Goal: Task Accomplishment & Management: Complete application form

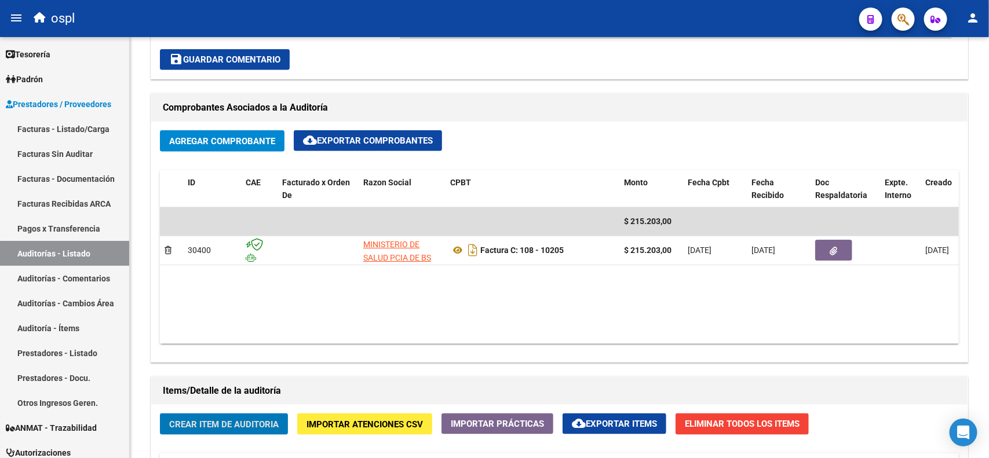
scroll to position [579, 0]
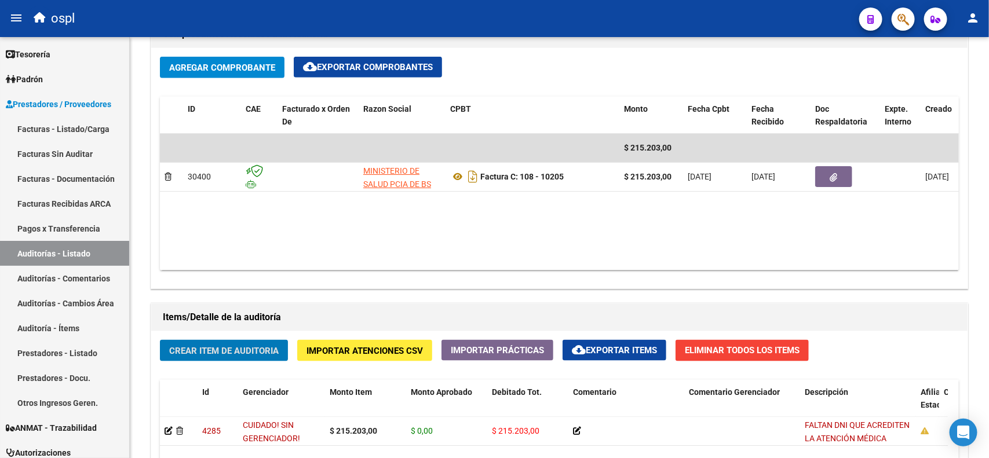
click at [54, 253] on link "Auditorías - Listado" at bounding box center [64, 253] width 129 height 25
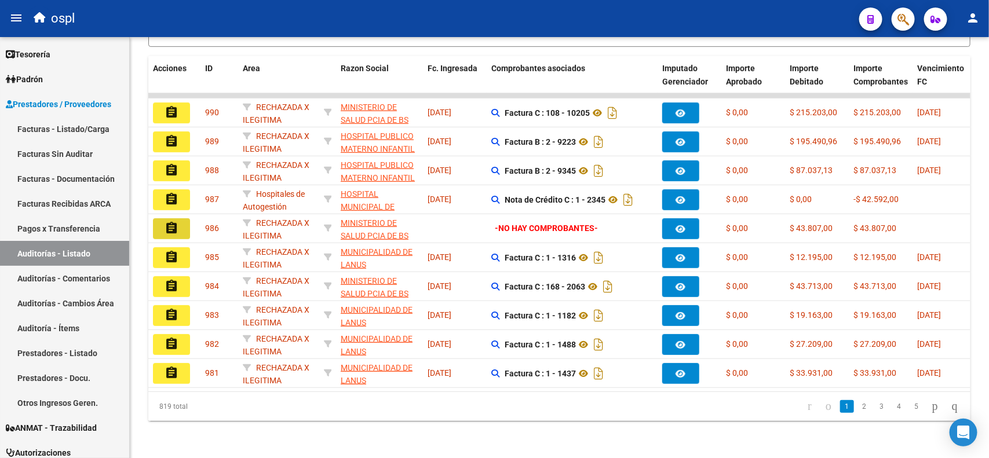
click at [177, 221] on mat-icon "assignment" at bounding box center [172, 228] width 14 height 14
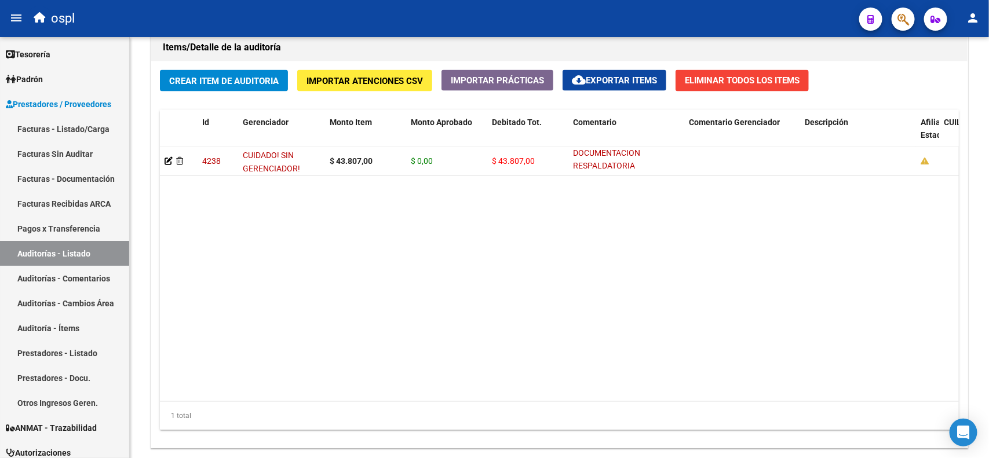
click at [165, 159] on icon at bounding box center [169, 161] width 8 height 8
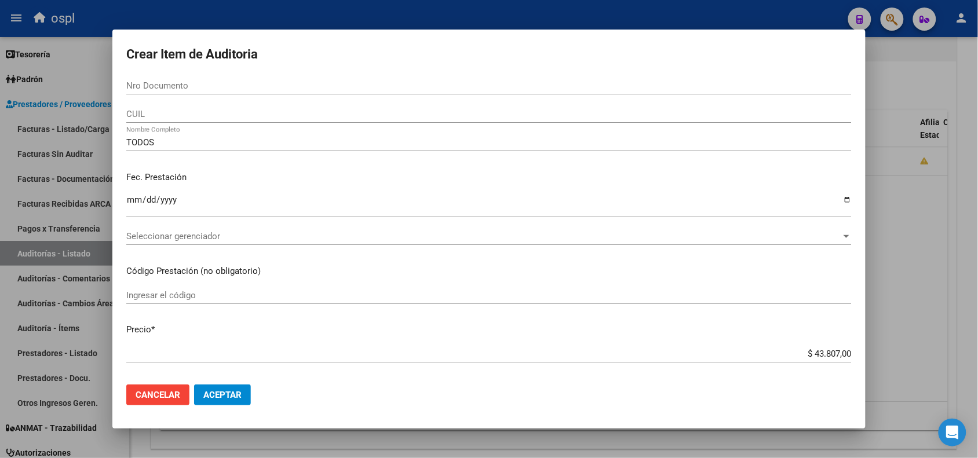
click at [549, 15] on div at bounding box center [489, 229] width 978 height 458
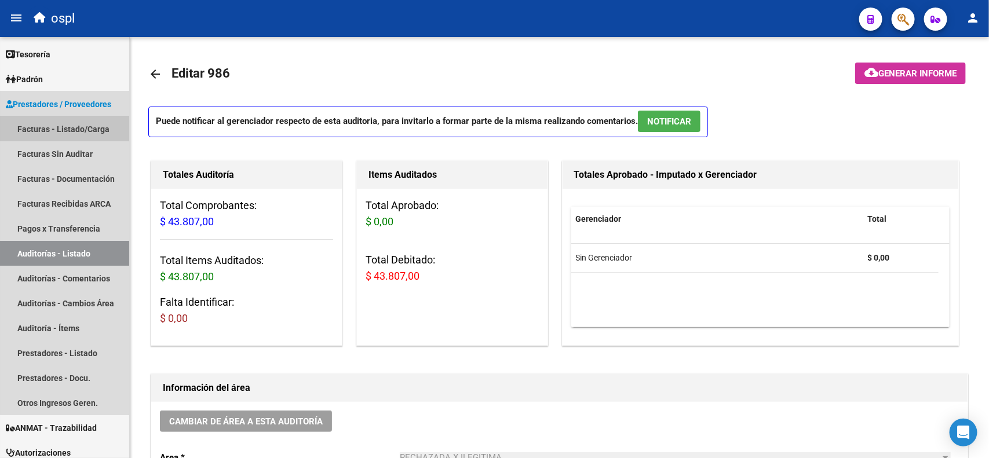
click at [76, 126] on link "Facturas - Listado/Carga" at bounding box center [64, 128] width 129 height 25
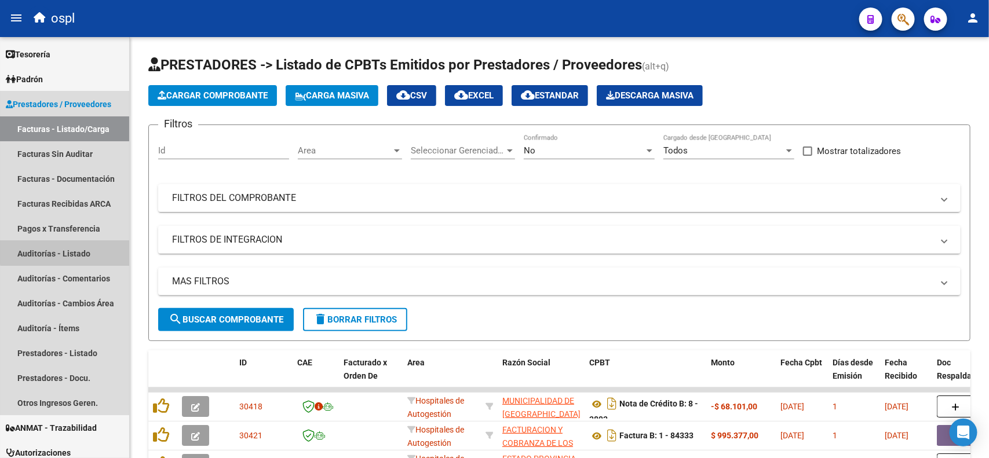
click at [74, 247] on link "Auditorías - Listado" at bounding box center [64, 253] width 129 height 25
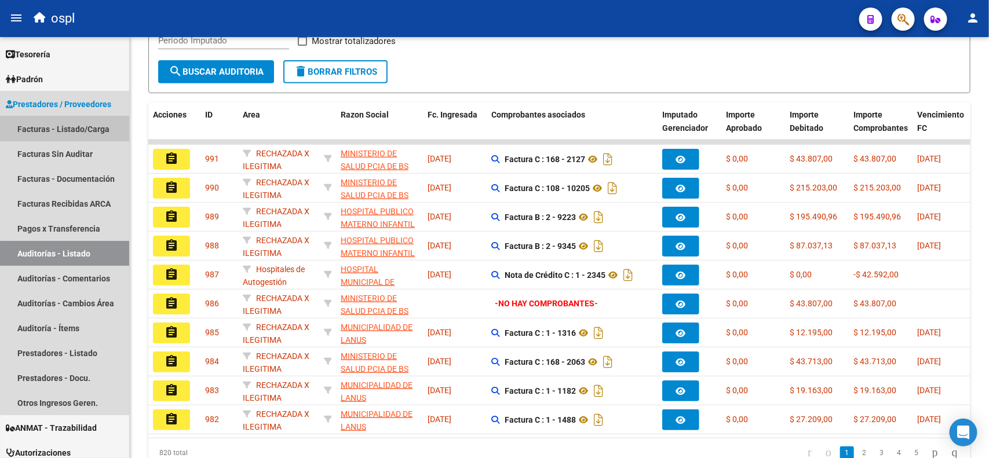
click at [82, 127] on link "Facturas - Listado/Carga" at bounding box center [64, 128] width 129 height 25
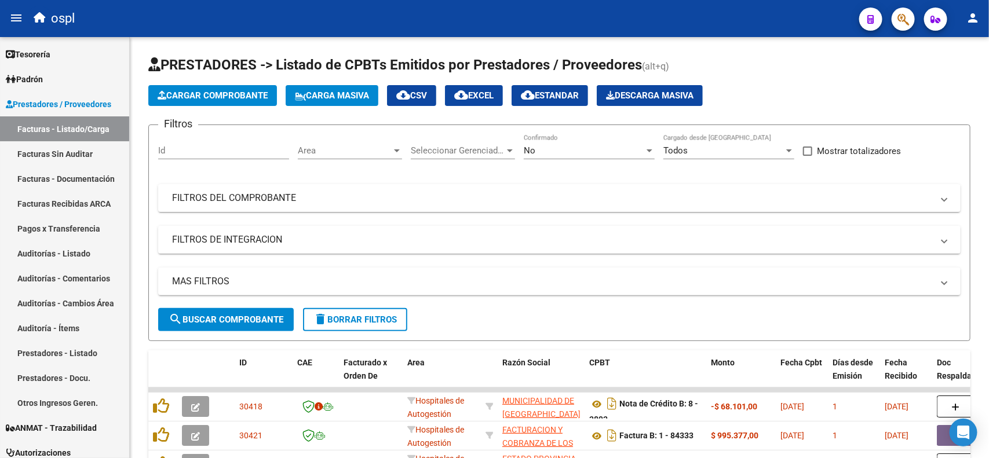
click at [547, 151] on div "No" at bounding box center [584, 150] width 120 height 10
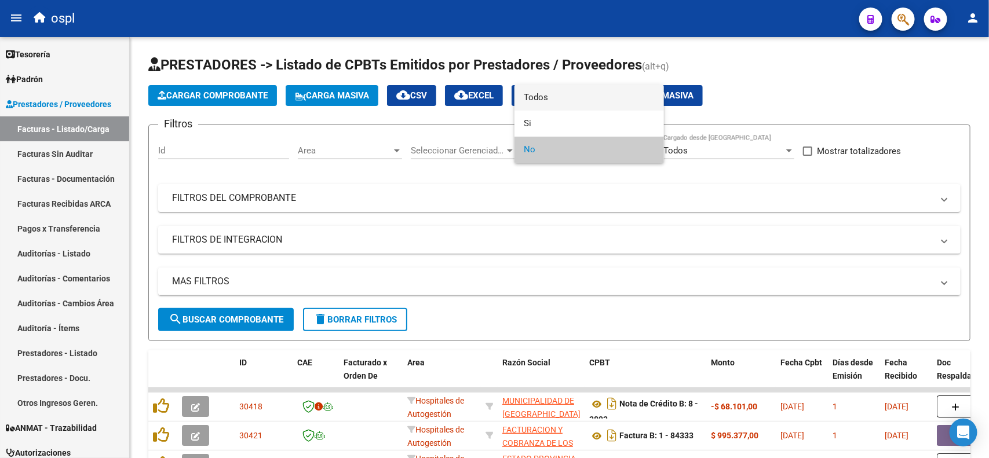
click at [569, 97] on span "Todos" at bounding box center [589, 98] width 131 height 26
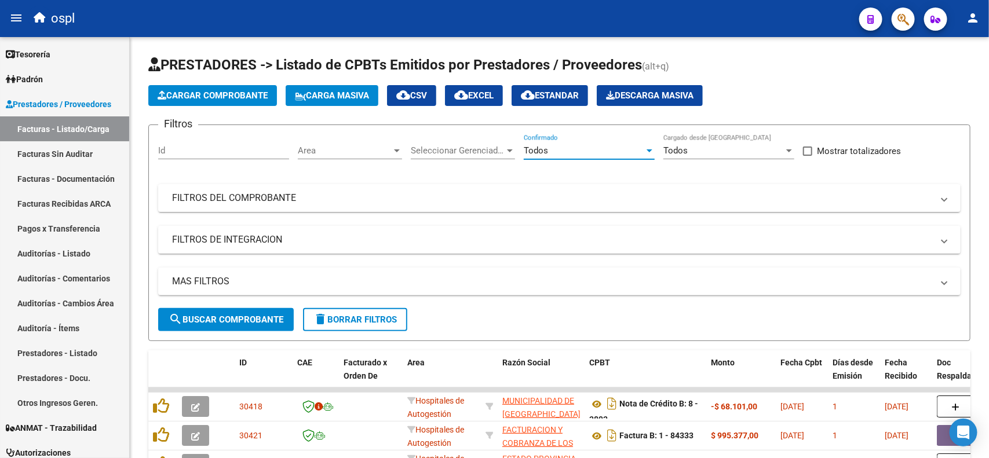
click at [272, 205] on mat-expansion-panel-header "FILTROS DEL COMPROBANTE" at bounding box center [559, 198] width 802 height 28
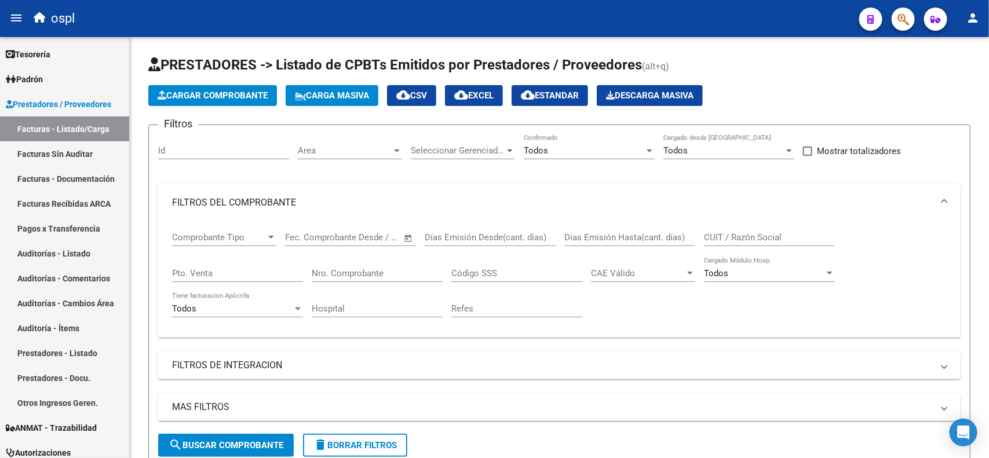
click at [357, 271] on input "Nro. Comprobante" at bounding box center [377, 273] width 131 height 10
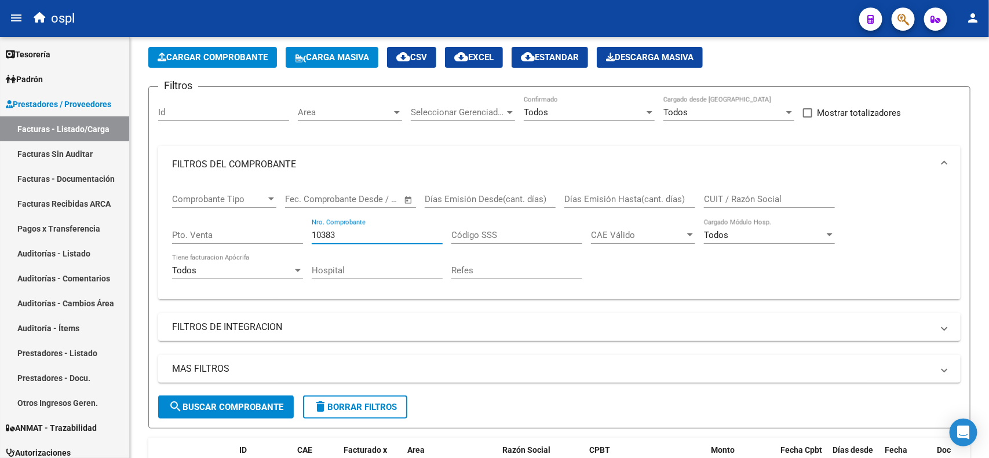
scroll to position [72, 0]
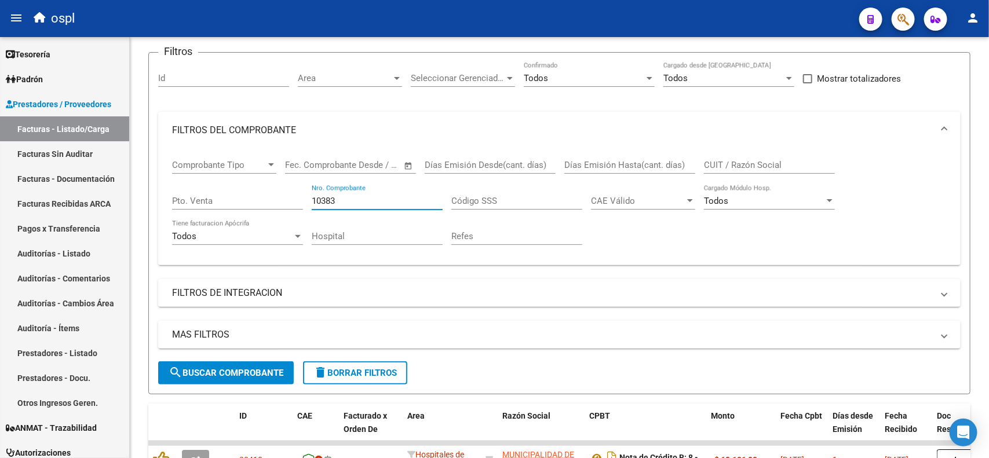
type input "10383"
click at [216, 371] on span "search Buscar Comprobante" at bounding box center [226, 373] width 115 height 10
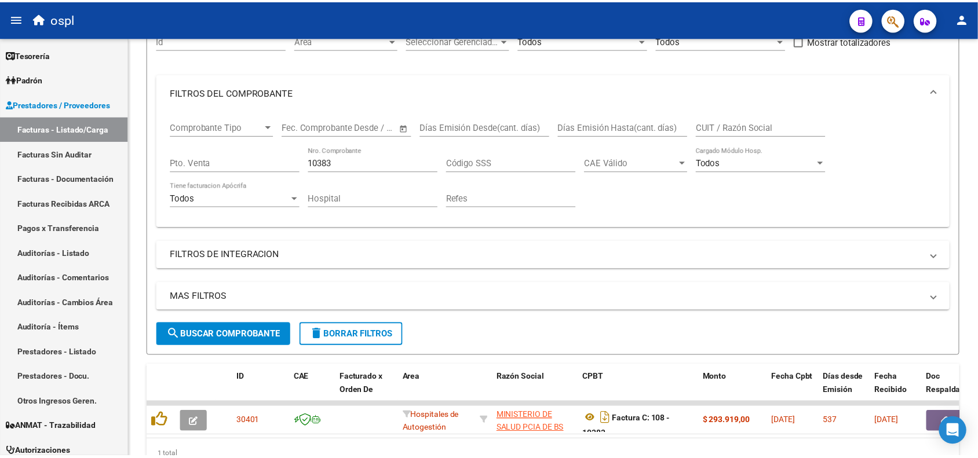
scroll to position [145, 0]
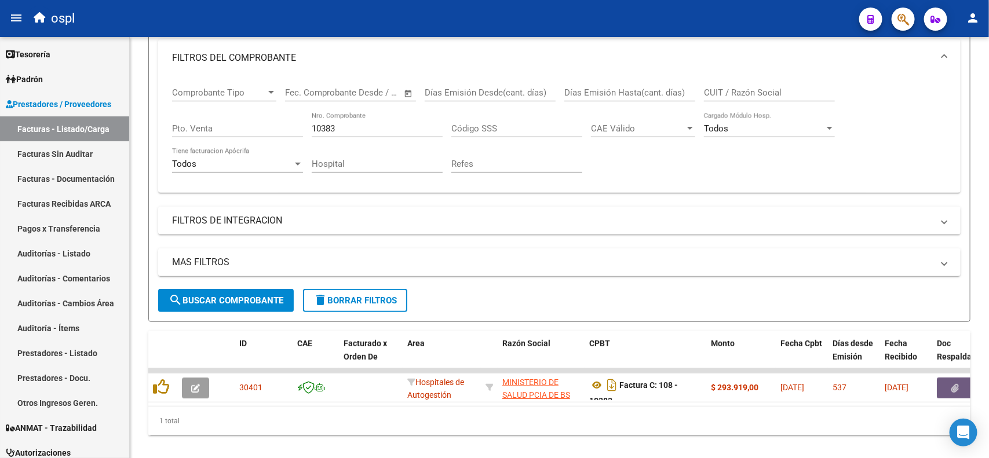
click at [952, 385] on icon "button" at bounding box center [956, 388] width 8 height 9
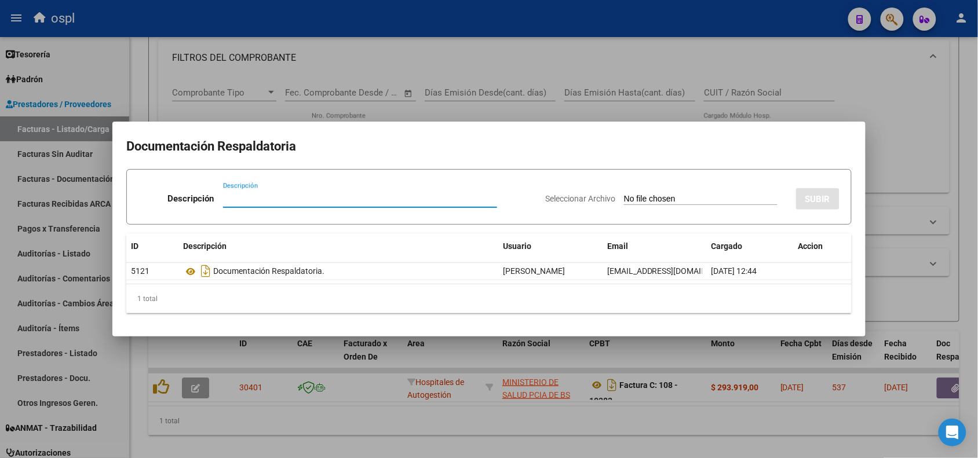
click at [658, 197] on input "Seleccionar Archivo" at bounding box center [701, 199] width 154 height 11
type input "C:\fakepath\RECHAZO 10383-[PERSON_NAME].pdf"
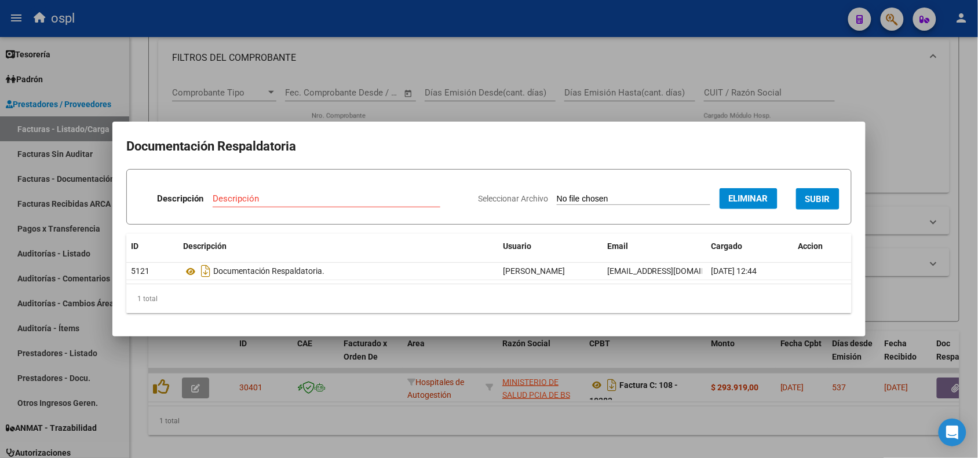
click at [357, 203] on input "Descripción" at bounding box center [327, 198] width 228 height 10
type input "RECHAZO"
click at [820, 200] on span "SUBIR" at bounding box center [817, 199] width 25 height 10
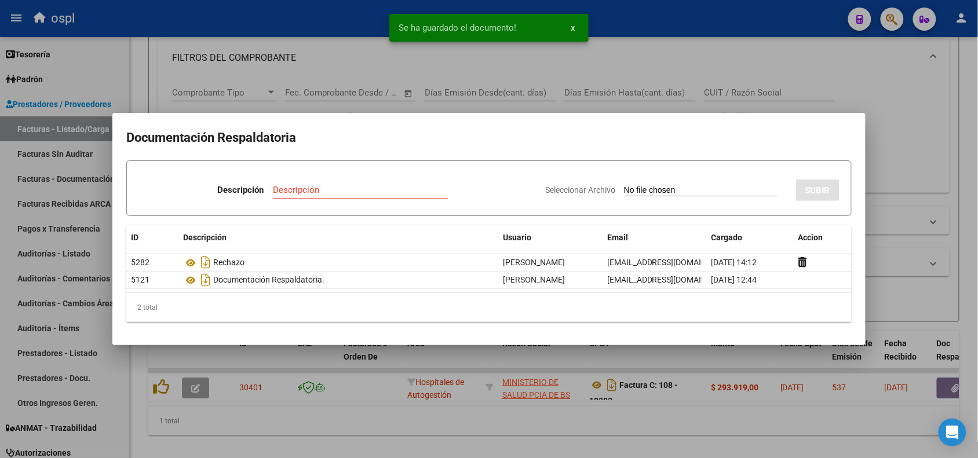
click at [638, 21] on div at bounding box center [489, 229] width 978 height 458
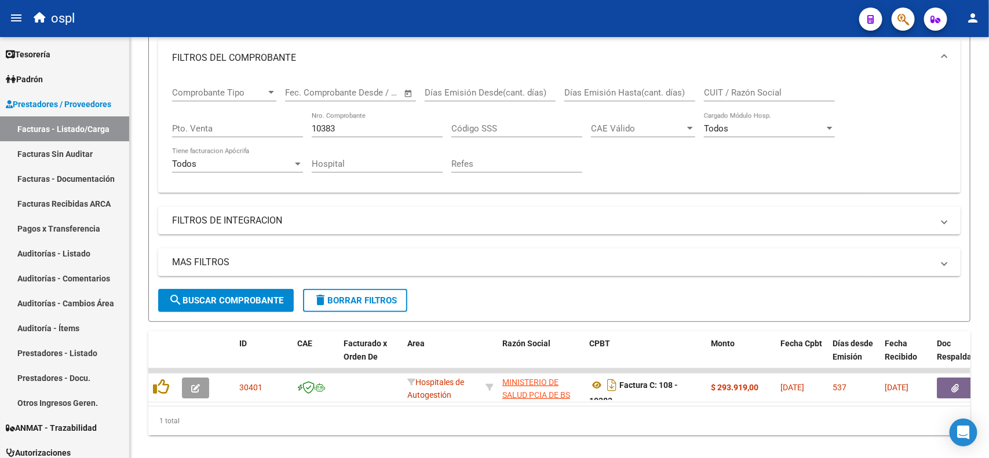
click at [195, 384] on icon "button" at bounding box center [195, 388] width 9 height 9
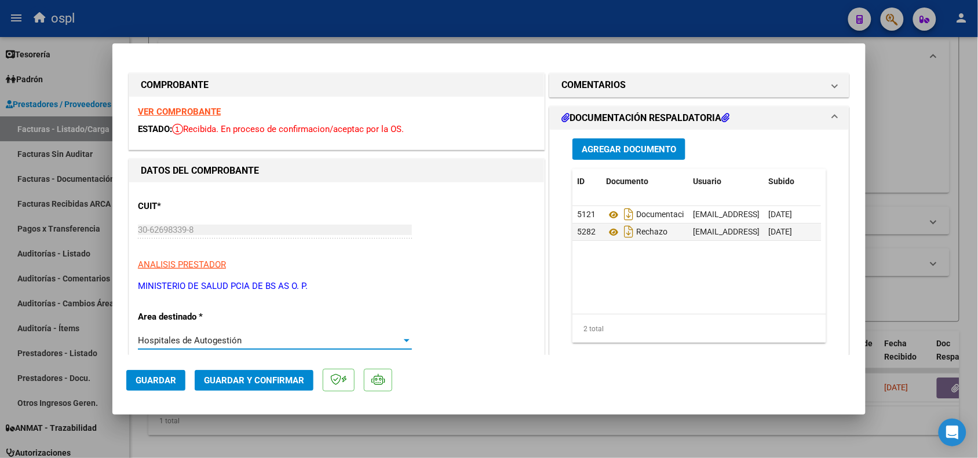
click at [216, 339] on span "Hospitales de Autogestión" at bounding box center [190, 340] width 104 height 10
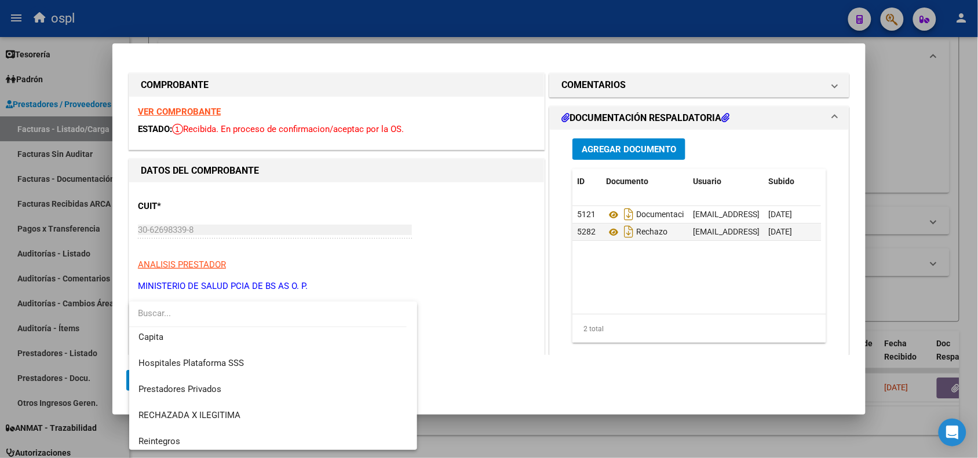
scroll to position [112, 0]
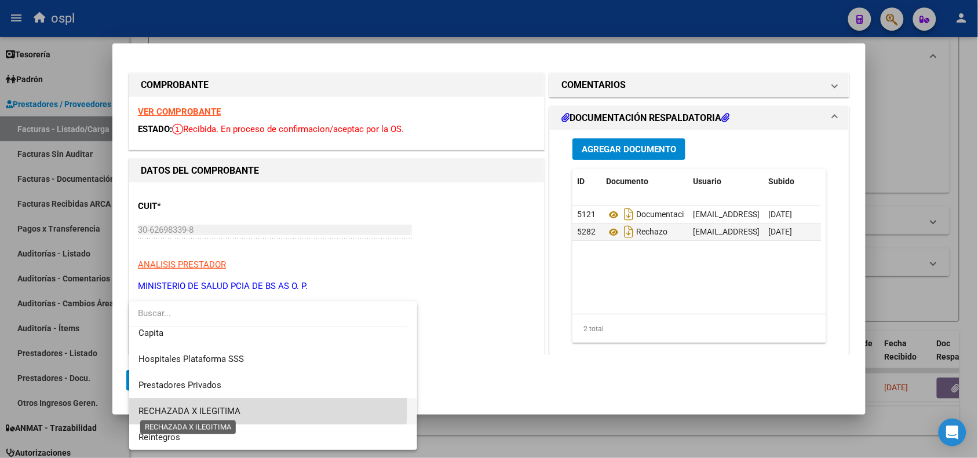
click at [218, 407] on span "RECHAZADA X ILEGITIMA" at bounding box center [189, 411] width 102 height 10
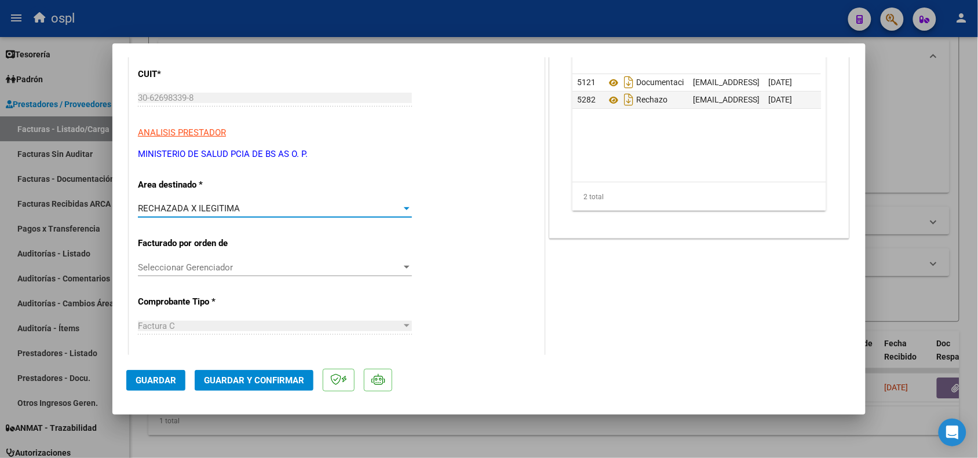
scroll to position [145, 0]
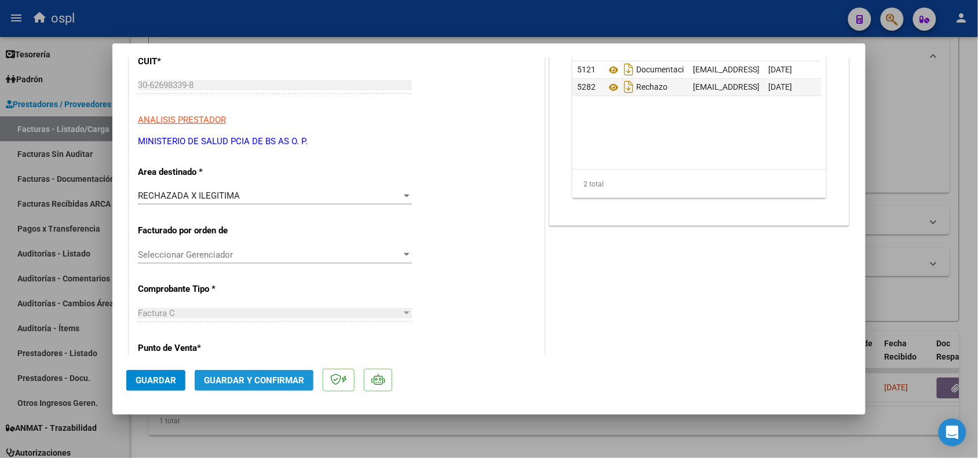
click at [235, 385] on button "Guardar y Confirmar" at bounding box center [254, 380] width 119 height 21
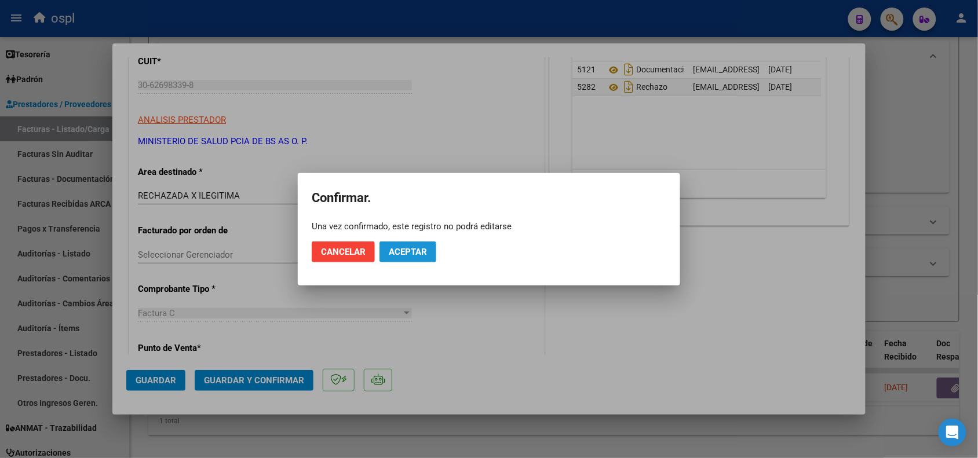
click at [397, 255] on span "Aceptar" at bounding box center [408, 252] width 38 height 10
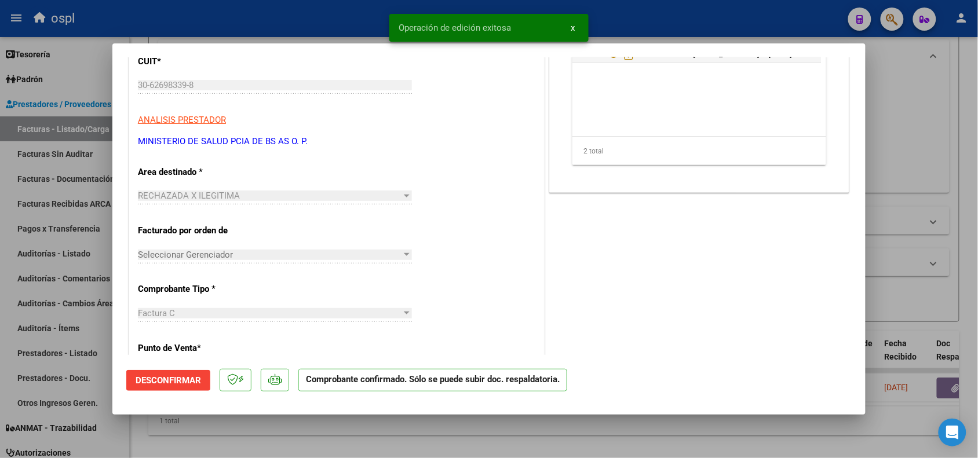
click at [244, 32] on div at bounding box center [489, 229] width 978 height 458
type input "$ 0,00"
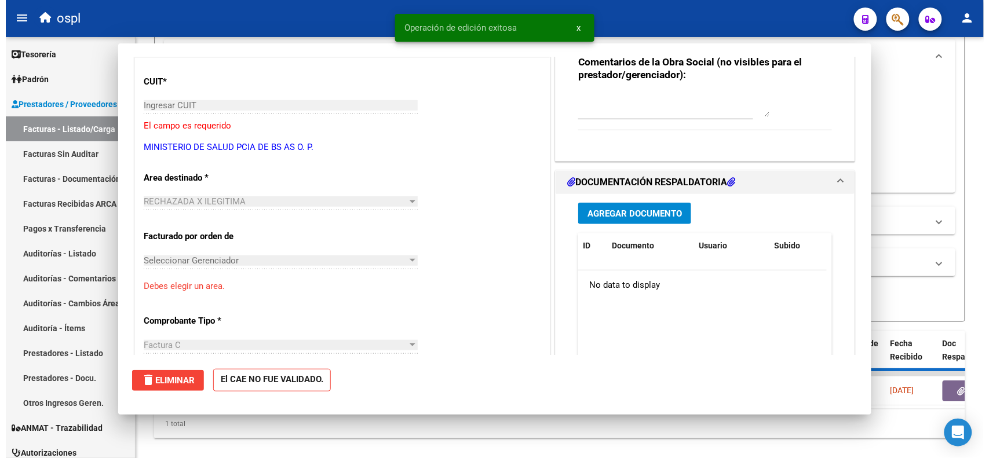
scroll to position [0, 0]
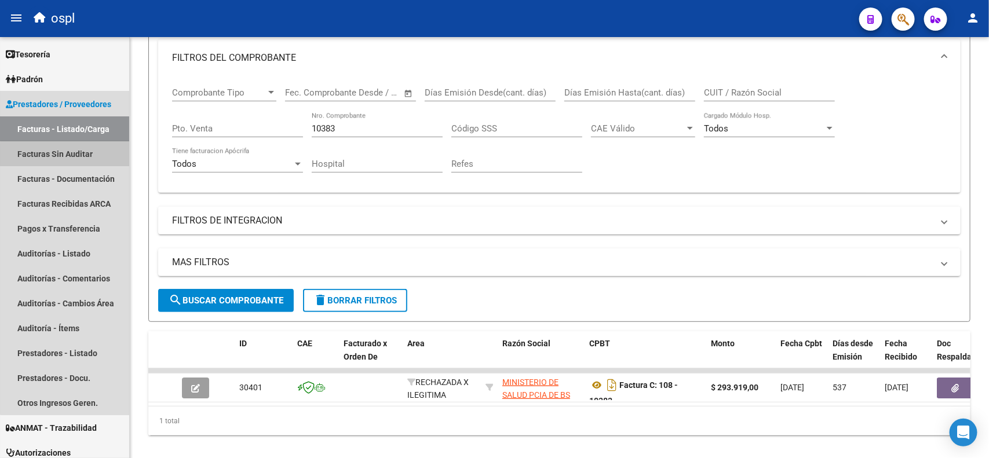
click at [83, 155] on link "Facturas Sin Auditar" at bounding box center [64, 153] width 129 height 25
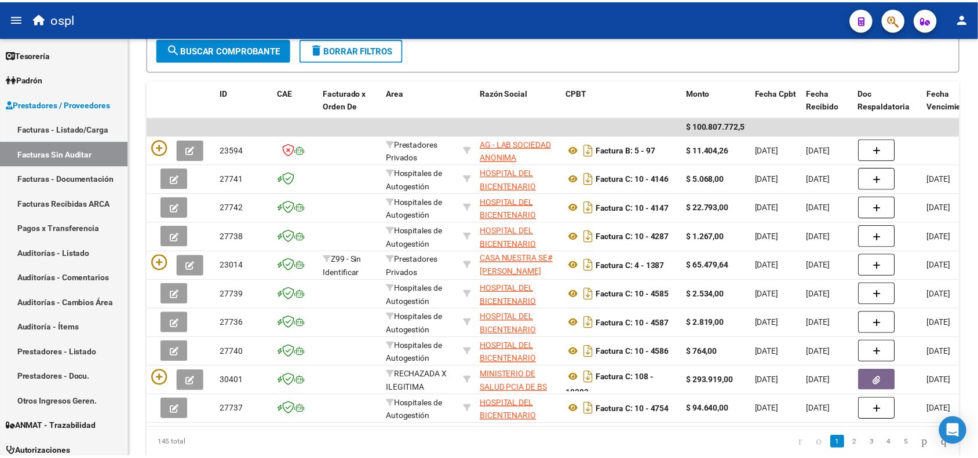
scroll to position [217, 0]
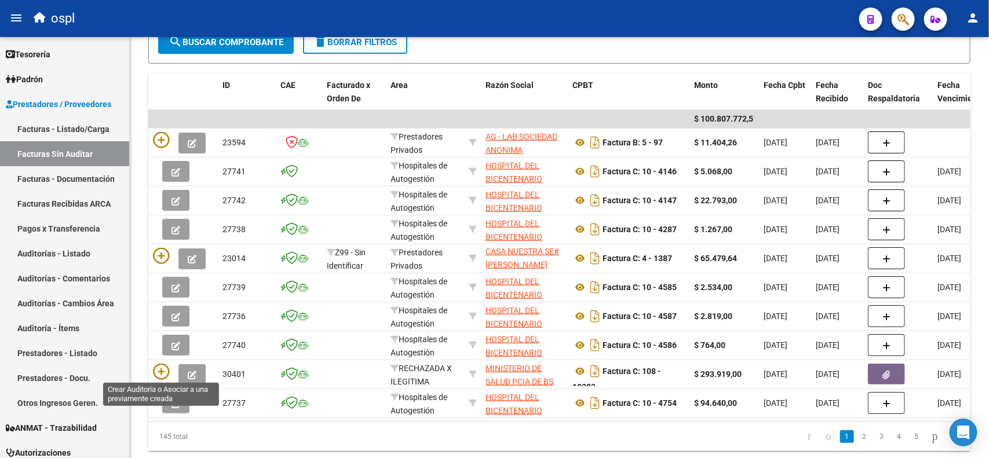
click at [160, 370] on icon at bounding box center [161, 372] width 16 height 16
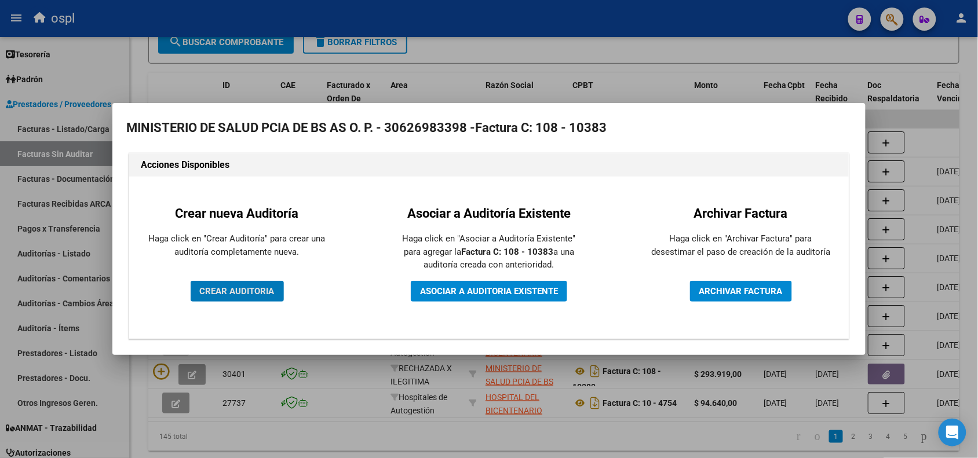
click at [240, 293] on span "CREAR AUDITORIA" at bounding box center [237, 291] width 75 height 10
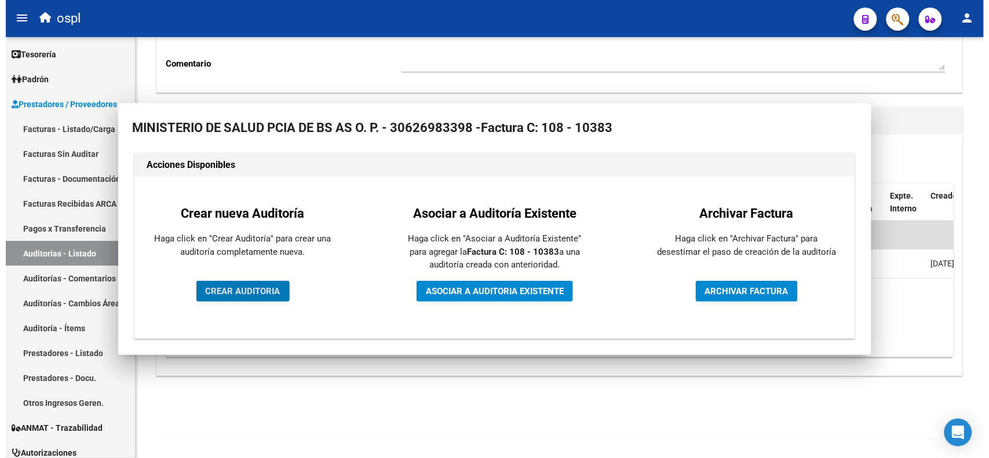
scroll to position [197, 0]
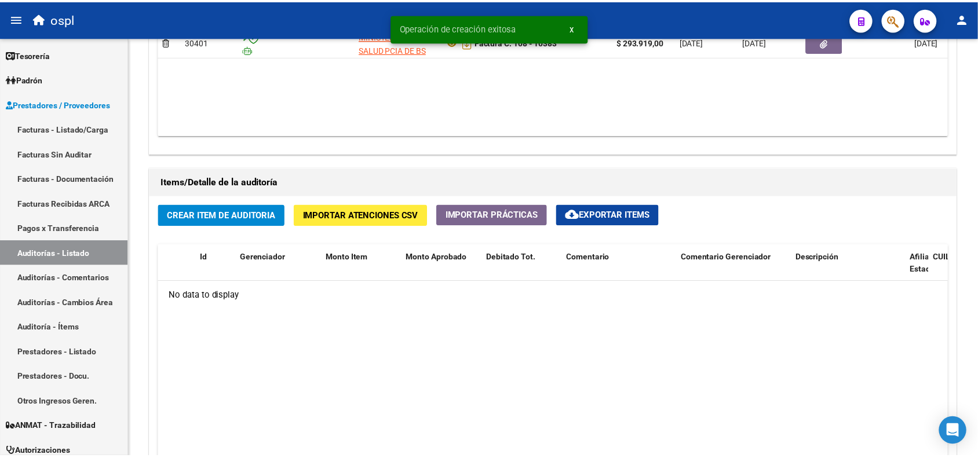
scroll to position [724, 0]
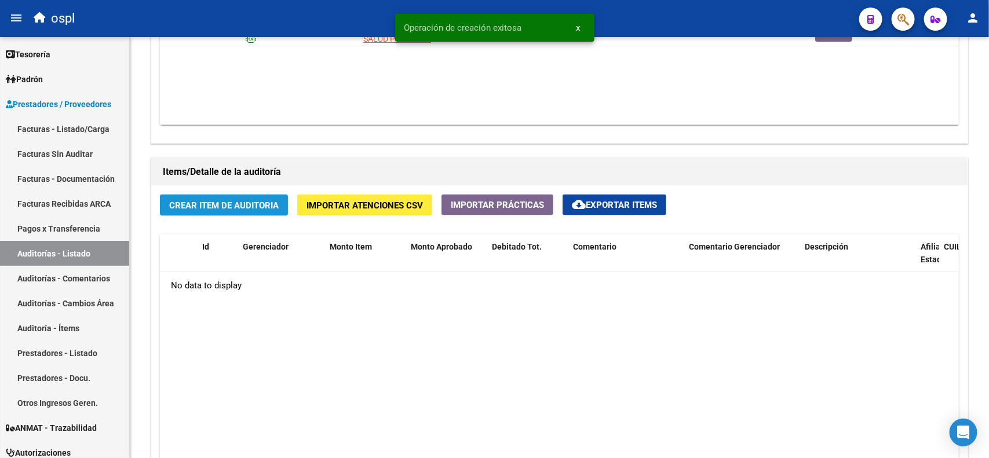
click at [222, 212] on button "Crear Item de Auditoria" at bounding box center [224, 205] width 128 height 21
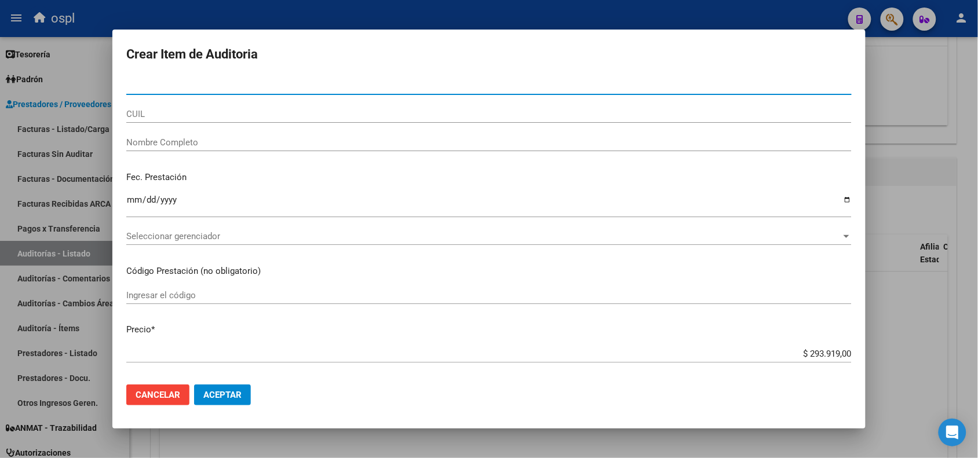
click at [180, 143] on input "Nombre Completo" at bounding box center [488, 142] width 725 height 10
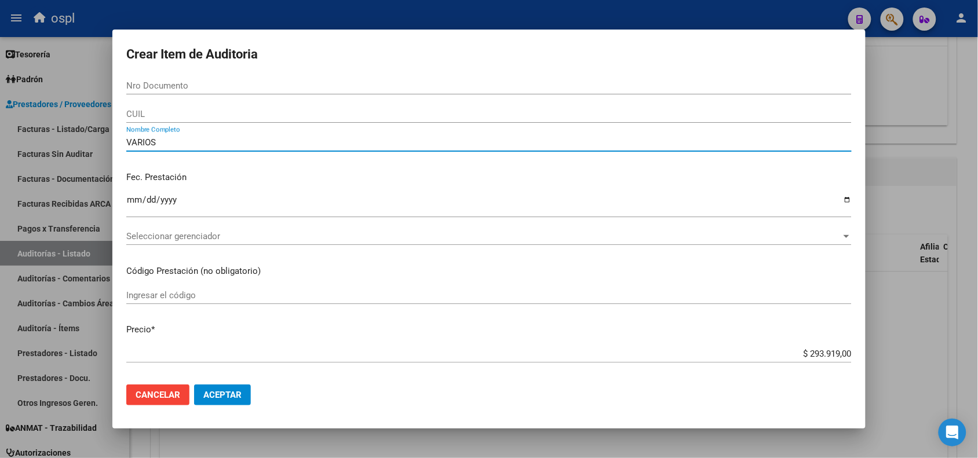
scroll to position [72, 0]
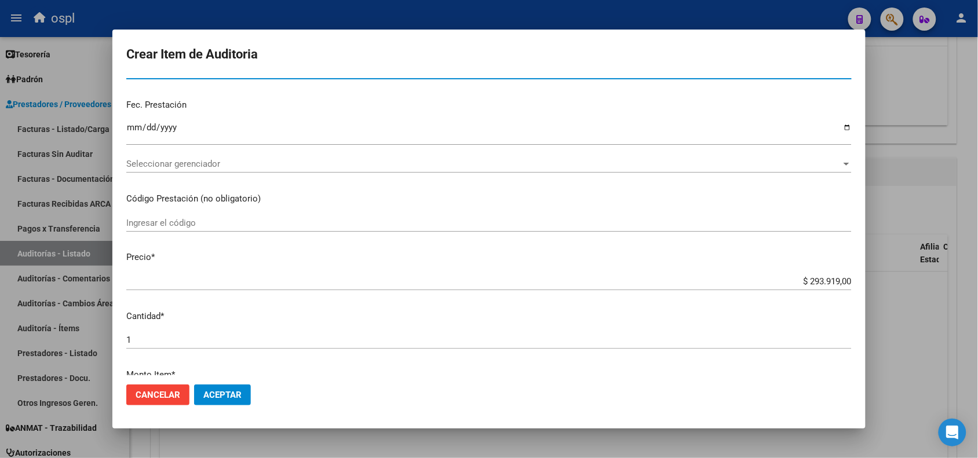
type input "VARIOS"
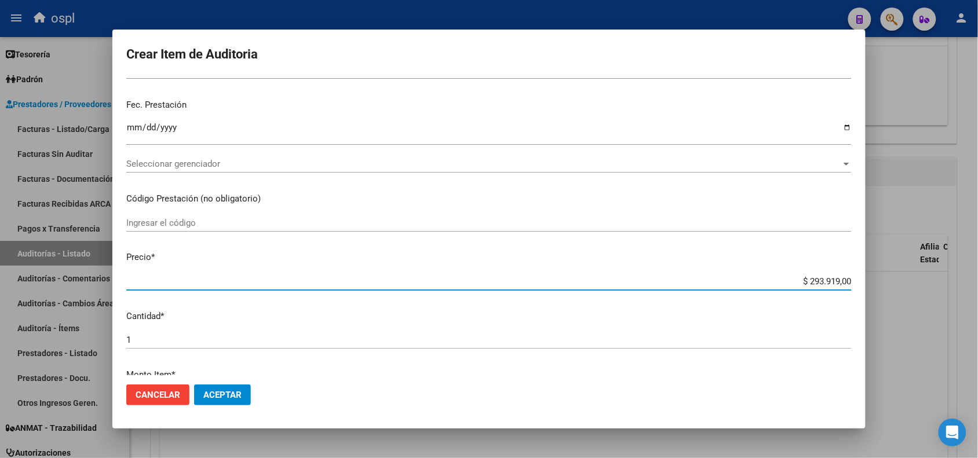
drag, startPoint x: 800, startPoint y: 281, endPoint x: 841, endPoint y: 279, distance: 41.2
click at [841, 279] on input "$ 293.919,00" at bounding box center [488, 281] width 725 height 10
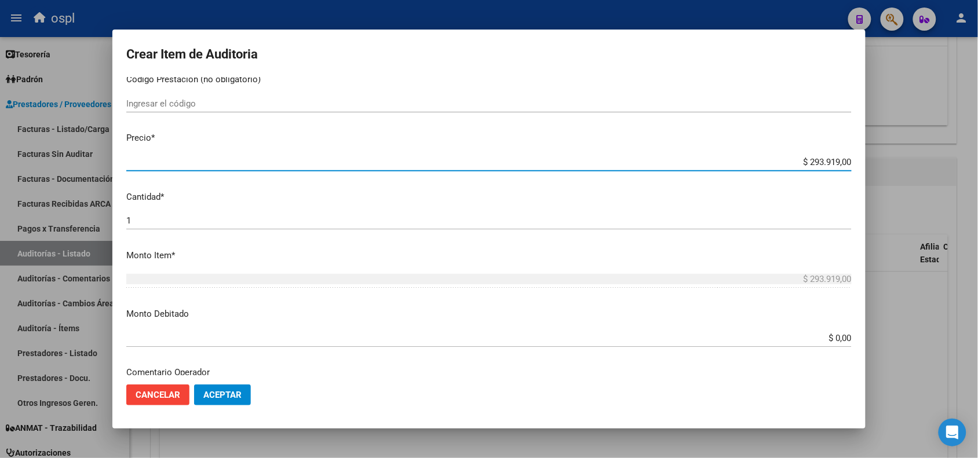
scroll to position [217, 0]
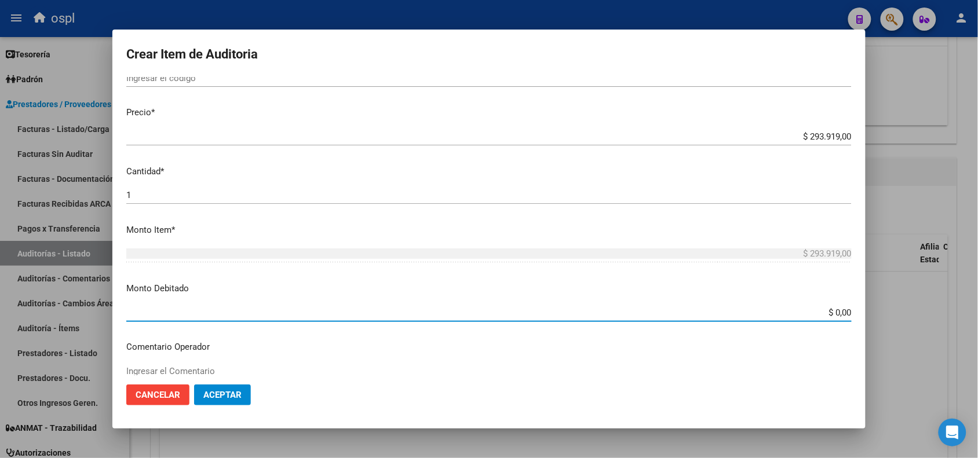
drag, startPoint x: 804, startPoint y: 317, endPoint x: 858, endPoint y: 311, distance: 54.8
click at [858, 311] on mat-dialog-content "Nro Documento CUIL VARIOS Nombre Completo Fec. Prestación Ingresar la fecha Sel…" at bounding box center [488, 226] width 753 height 298
paste input "293.919"
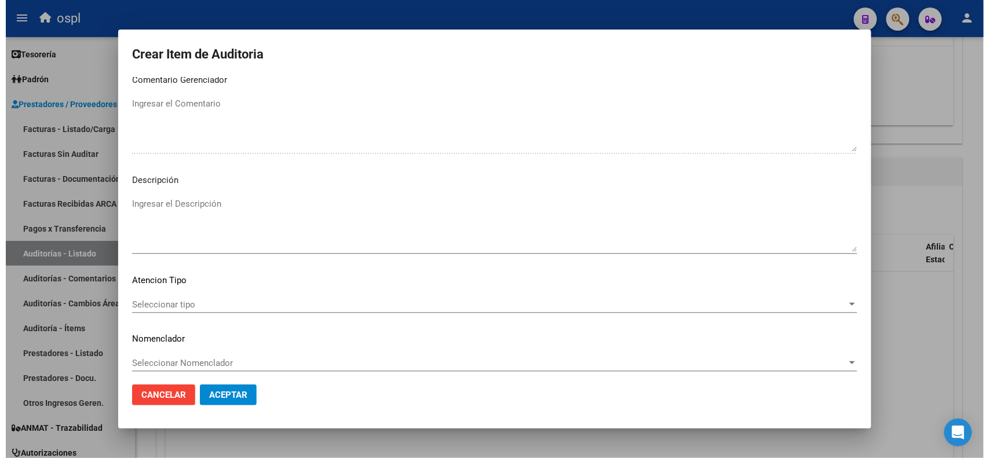
scroll to position [592, 0]
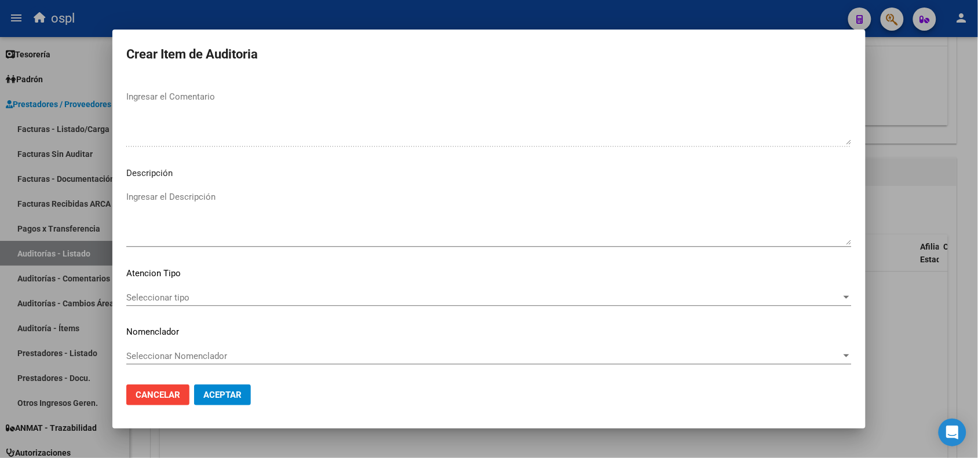
type input "$ 293.919,00"
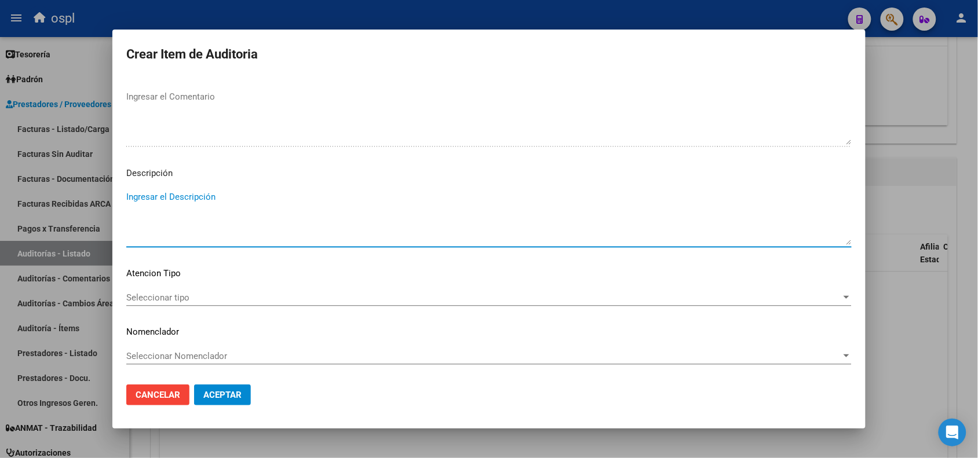
click at [190, 206] on textarea "Ingresar el Descripción" at bounding box center [488, 218] width 725 height 54
type textarea "FALTA DNI QUE ACREDITE LA ATENCIÓN MÉDICA"
click at [218, 400] on span "Aceptar" at bounding box center [222, 395] width 38 height 10
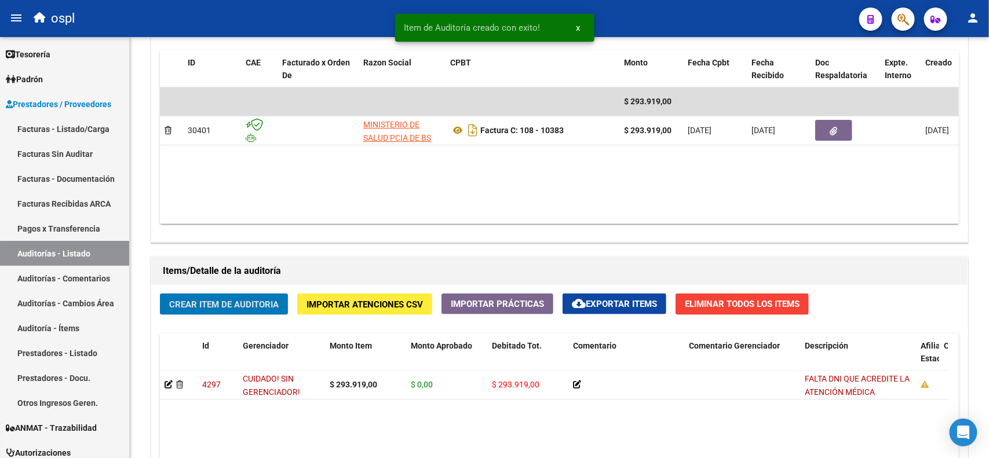
scroll to position [580, 0]
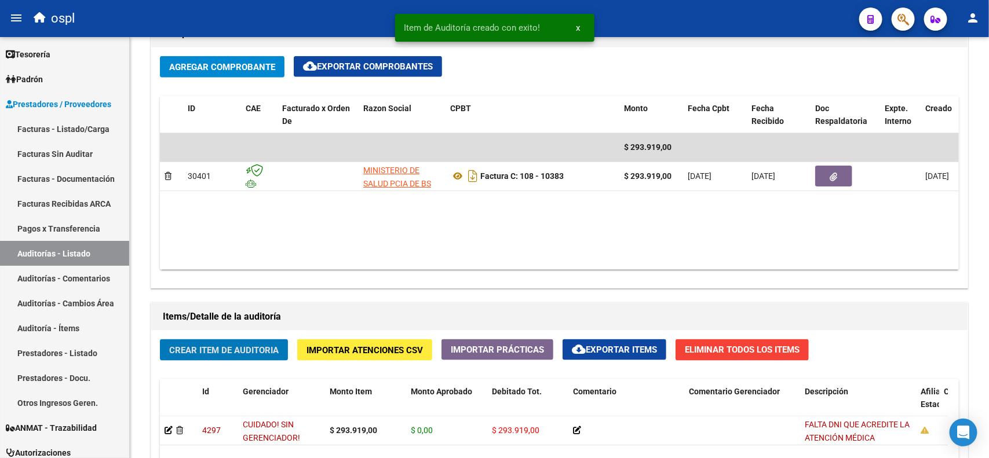
click at [833, 180] on icon "button" at bounding box center [834, 177] width 8 height 9
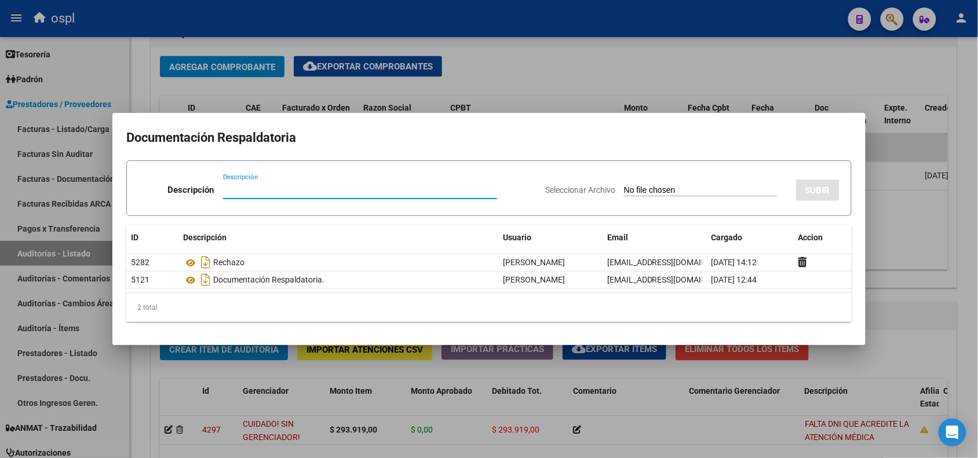
click at [699, 12] on div at bounding box center [489, 229] width 978 height 458
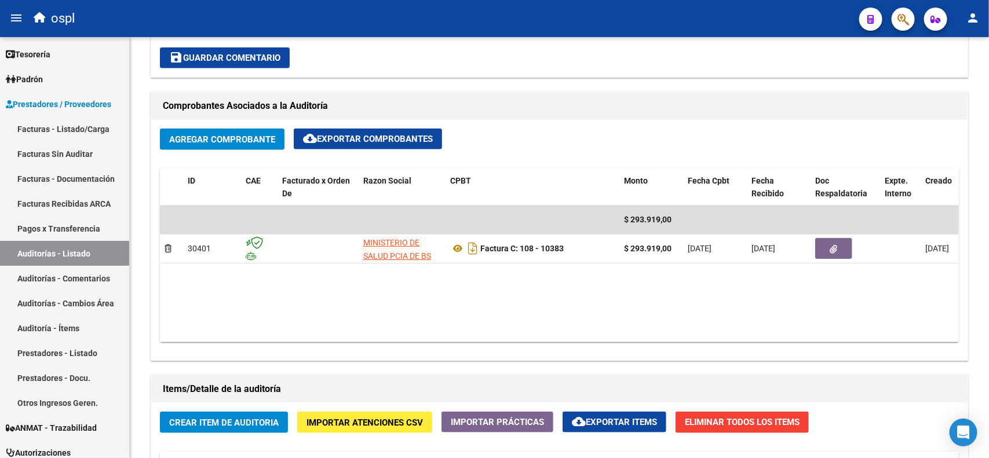
scroll to position [435, 0]
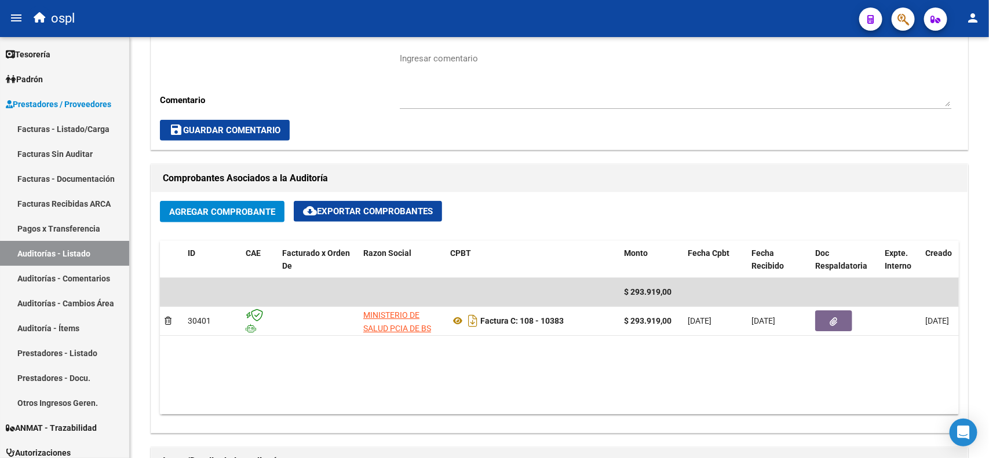
click at [82, 104] on span "Prestadores / Proveedores" at bounding box center [58, 104] width 105 height 13
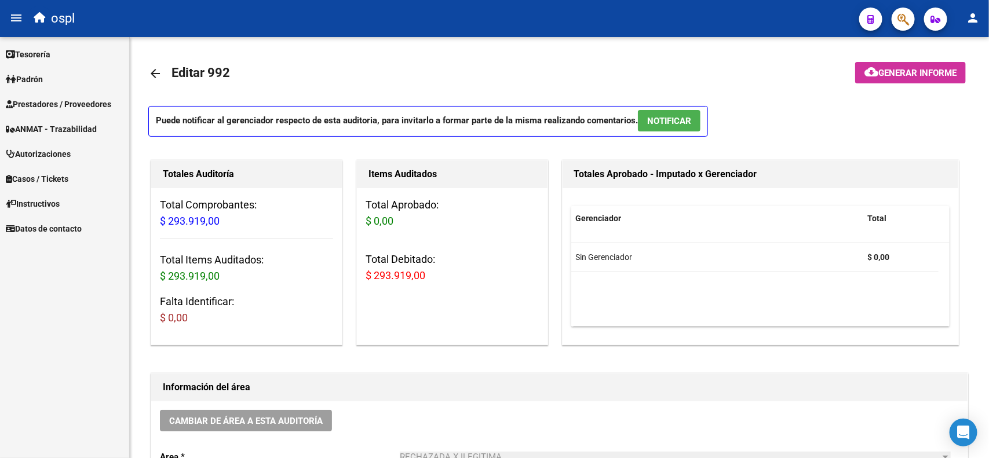
scroll to position [0, 0]
click at [46, 109] on span "Prestadores / Proveedores" at bounding box center [58, 104] width 105 height 13
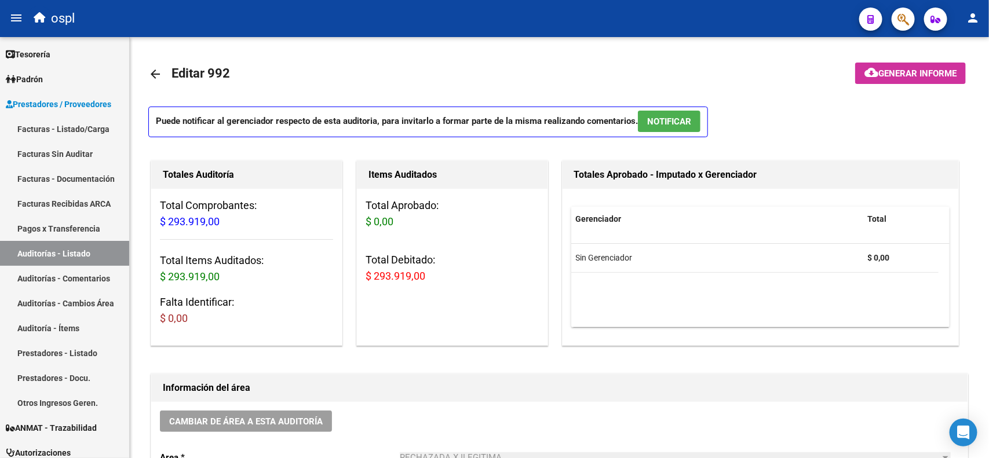
click at [53, 122] on link "Facturas - Listado/Carga" at bounding box center [64, 128] width 129 height 25
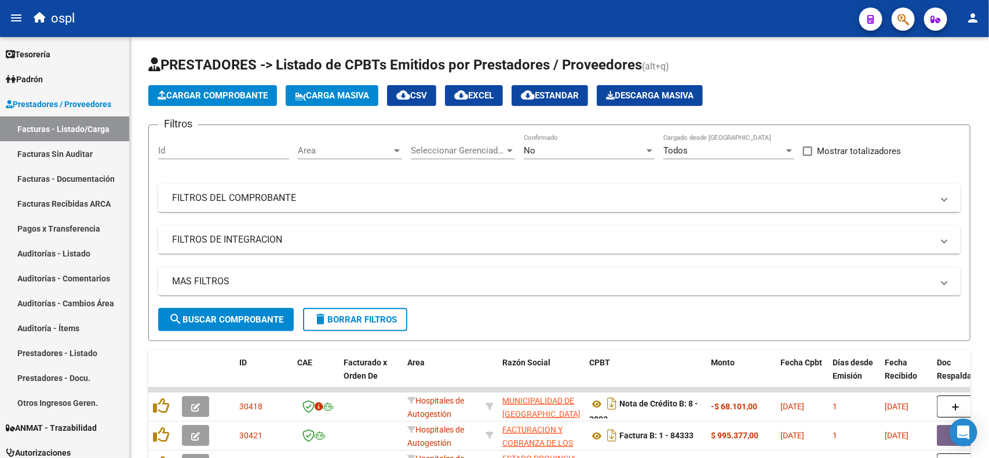
click at [322, 209] on mat-expansion-panel-header "FILTROS DEL COMPROBANTE" at bounding box center [559, 198] width 802 height 28
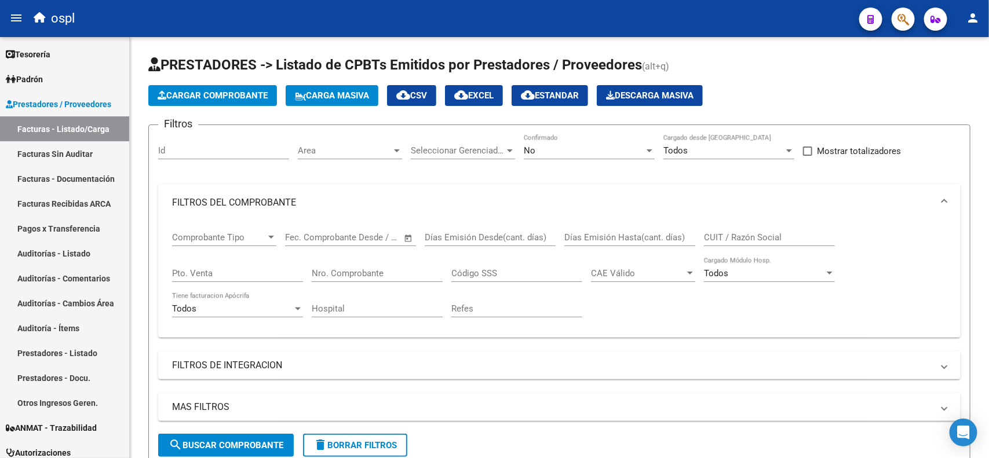
click at [615, 155] on div "No" at bounding box center [584, 150] width 120 height 10
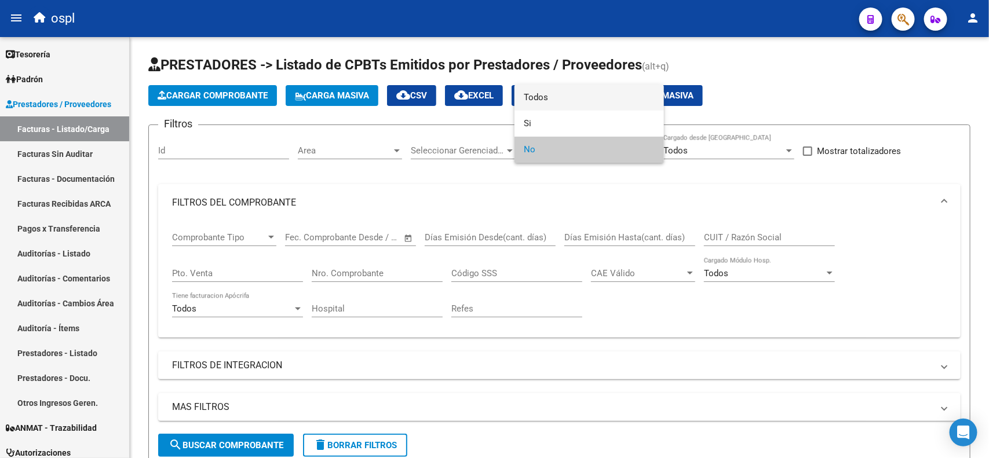
click at [554, 102] on span "Todos" at bounding box center [589, 98] width 131 height 26
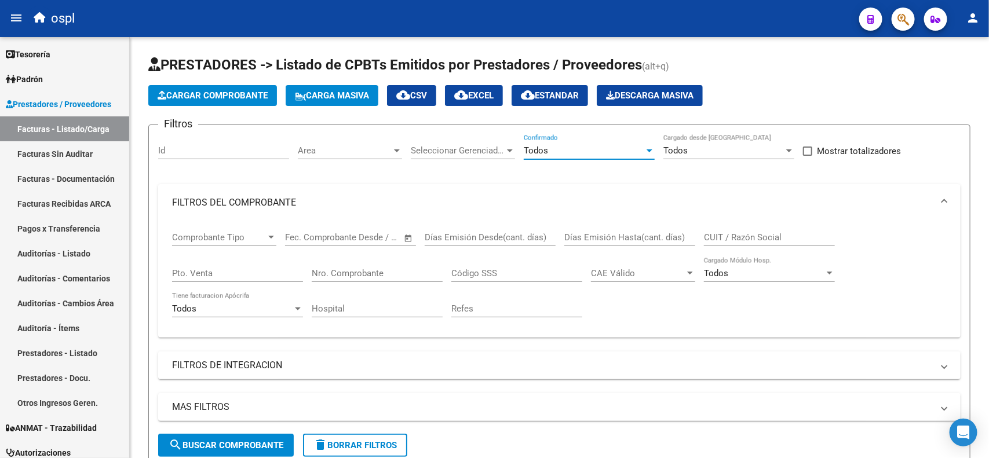
click at [363, 265] on div "Nro. Comprobante" at bounding box center [377, 269] width 131 height 25
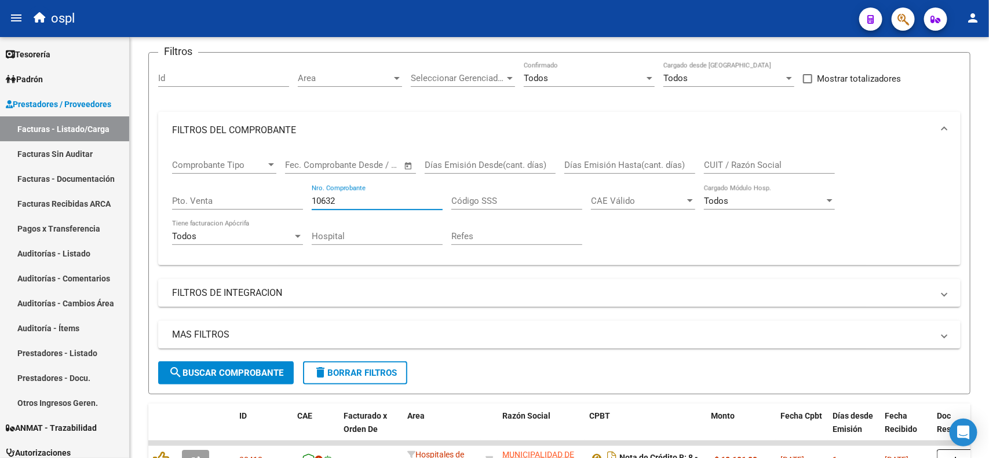
type input "10632"
click at [221, 378] on button "search Buscar Comprobante" at bounding box center [226, 372] width 136 height 23
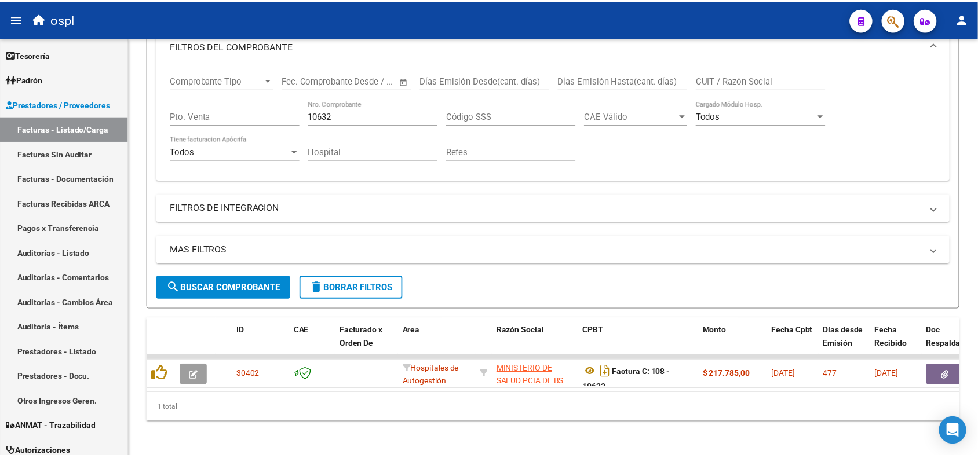
scroll to position [169, 0]
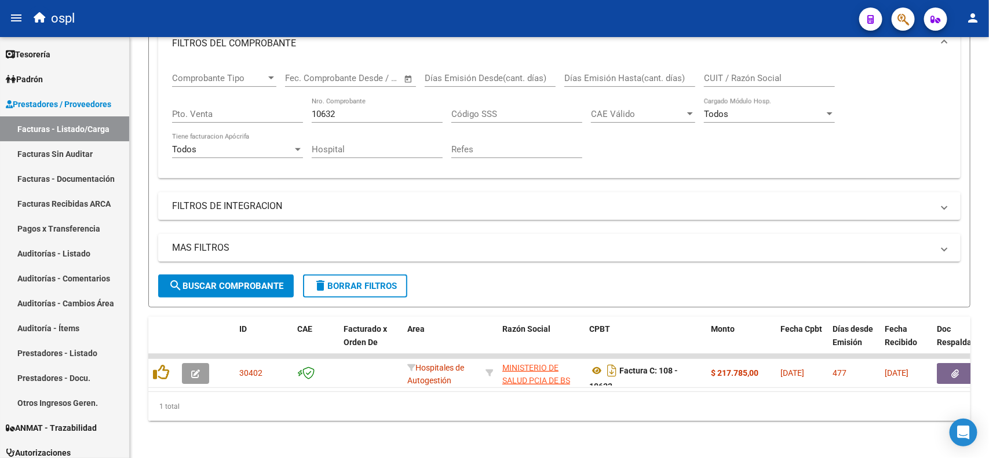
click at [952, 369] on button "button" at bounding box center [955, 373] width 37 height 21
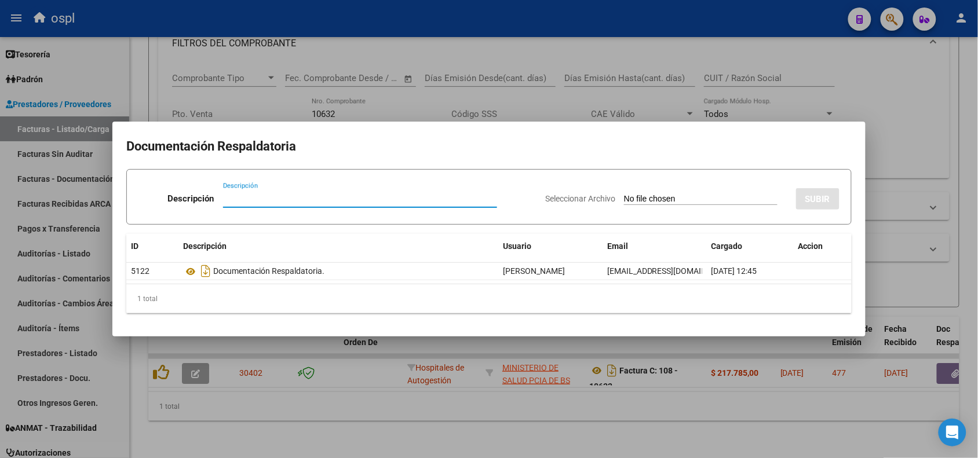
click at [685, 197] on input "Seleccionar Archivo" at bounding box center [701, 199] width 154 height 11
type input "C:\fakepath\RECHAZO 10632- [PERSON_NAME].pdf"
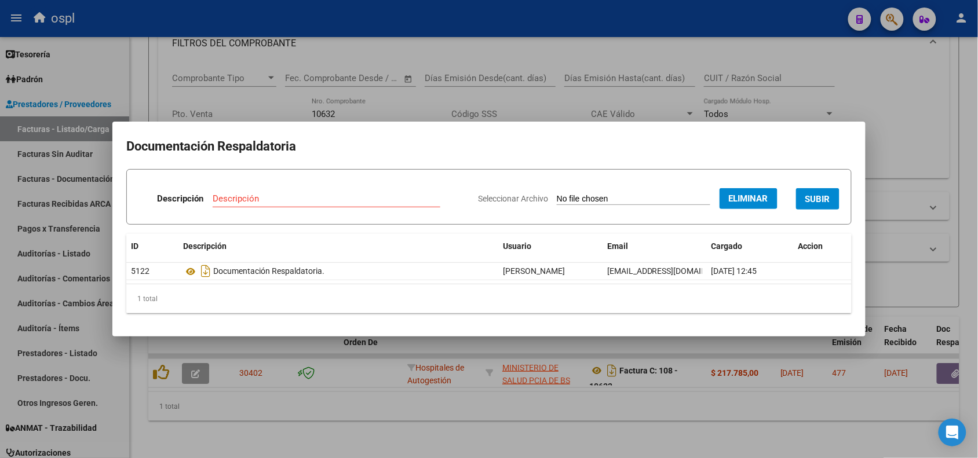
drag, startPoint x: 804, startPoint y: 199, endPoint x: 380, endPoint y: 187, distance: 424.2
click at [395, 187] on form "Descripción Descripción Seleccionar Archivo Eliminar SUBIR" at bounding box center [488, 197] width 725 height 56
click at [328, 198] on input "Descripción" at bounding box center [327, 198] width 228 height 10
type input "RECHAZO"
click at [830, 199] on span "SUBIR" at bounding box center [817, 199] width 25 height 10
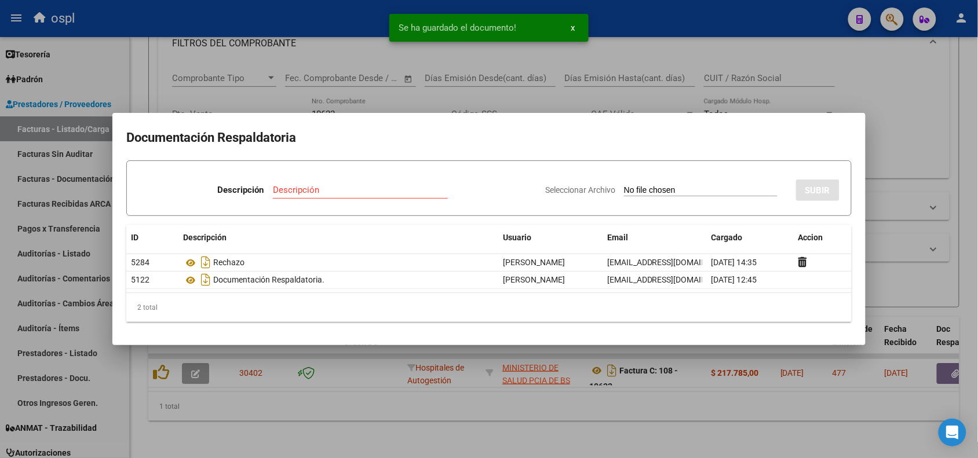
click at [877, 64] on div at bounding box center [489, 229] width 978 height 458
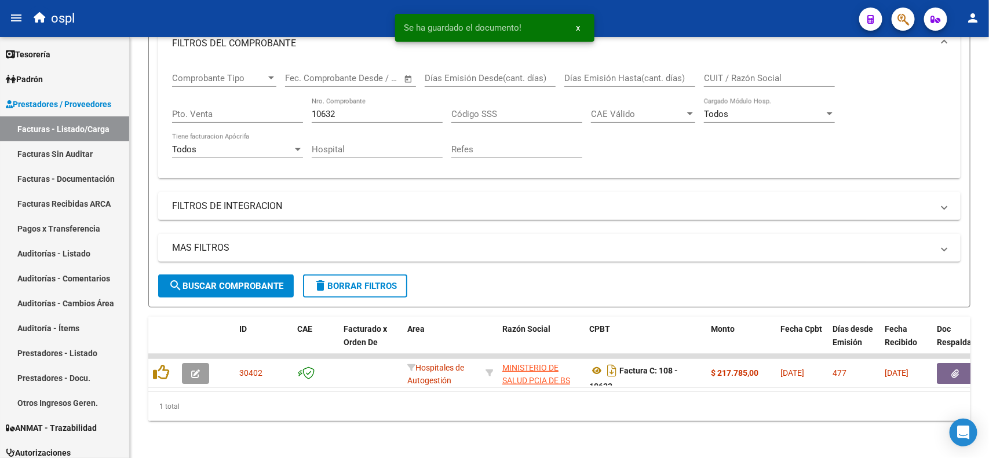
click at [204, 363] on button "button" at bounding box center [195, 373] width 27 height 21
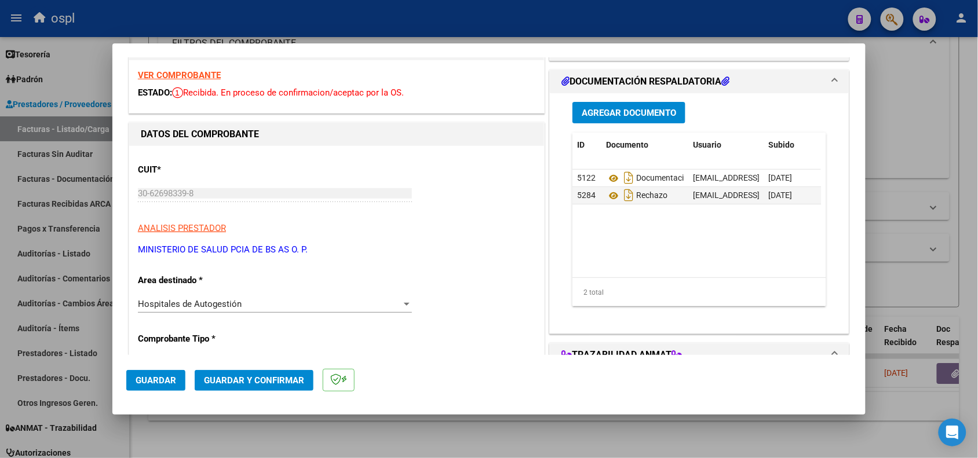
scroll to position [72, 0]
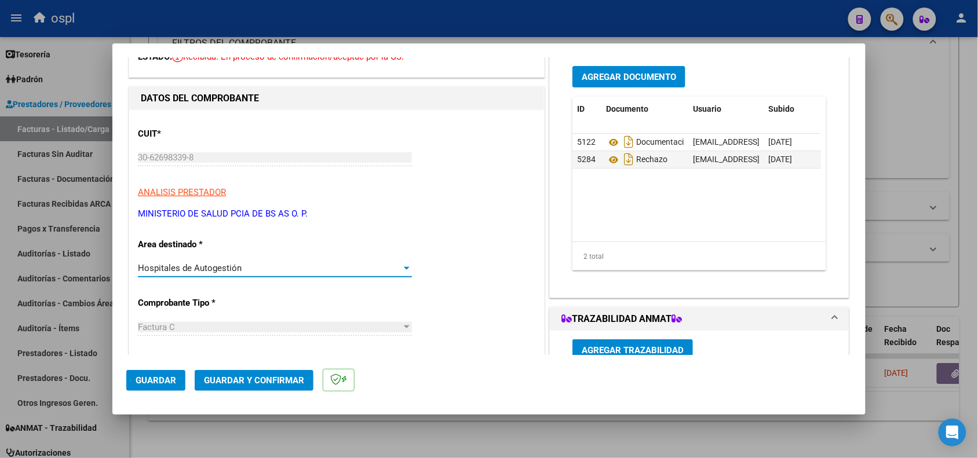
click at [231, 271] on span "Hospitales de Autogestión" at bounding box center [190, 268] width 104 height 10
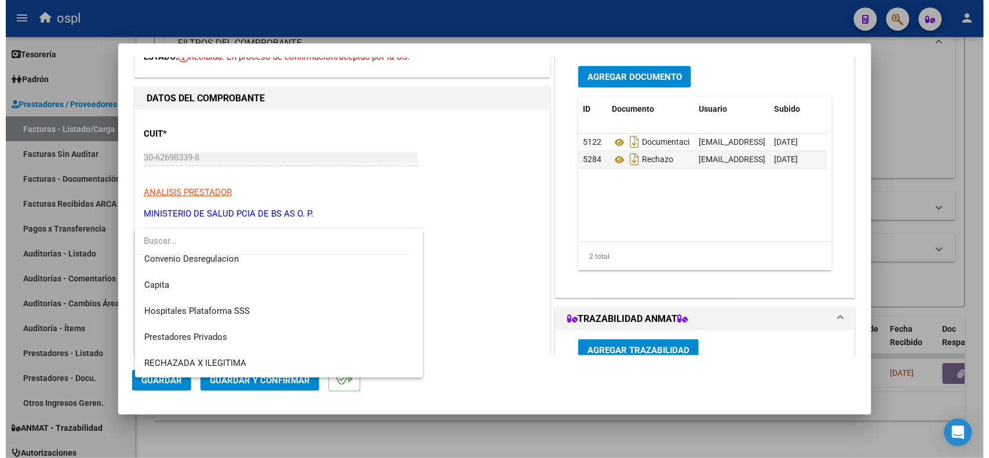
scroll to position [112, 0]
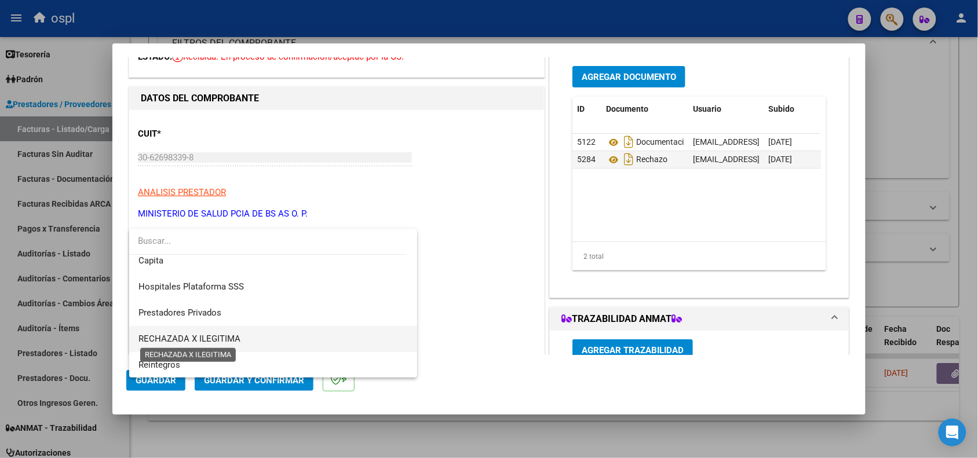
click at [204, 336] on span "RECHAZADA X ILEGITIMA" at bounding box center [189, 339] width 102 height 10
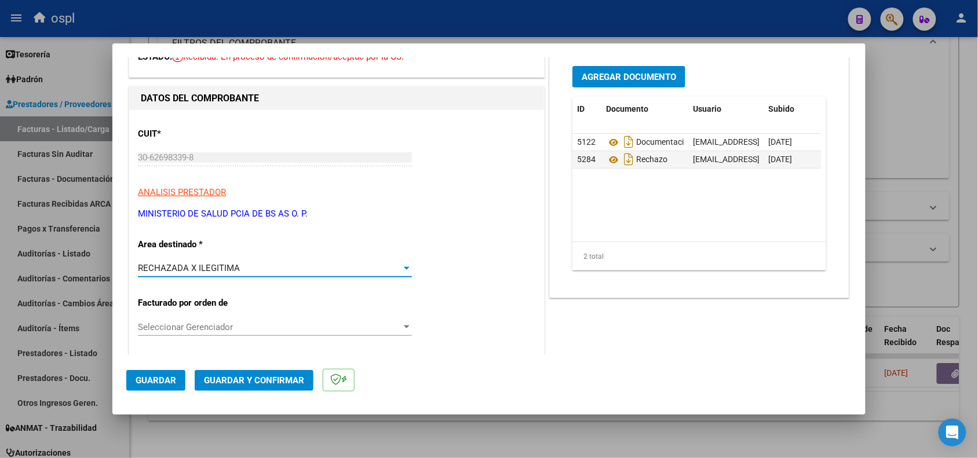
click at [235, 380] on span "Guardar y Confirmar" at bounding box center [254, 380] width 100 height 10
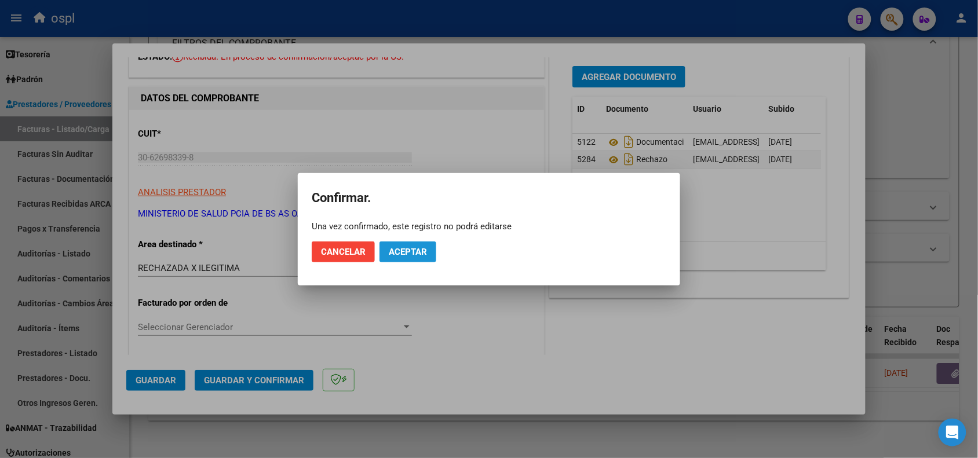
click at [407, 255] on span "Aceptar" at bounding box center [408, 252] width 38 height 10
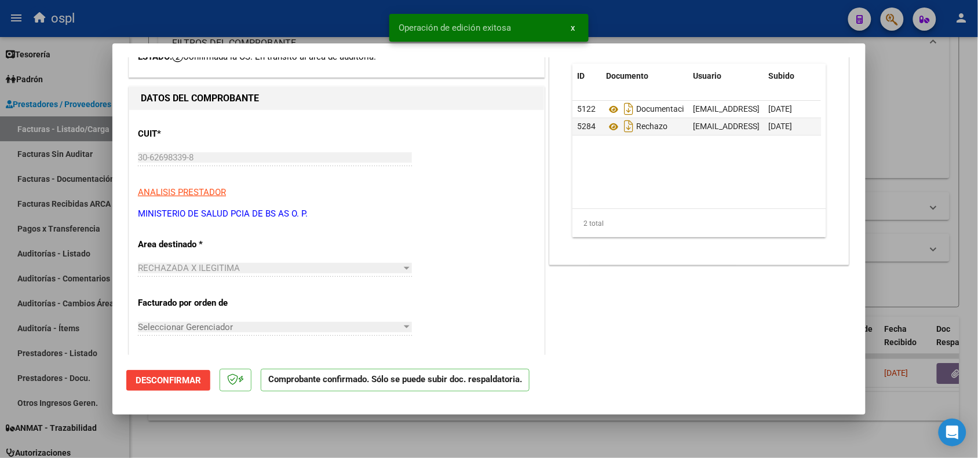
click at [308, 41] on div at bounding box center [489, 229] width 978 height 458
type input "$ 0,00"
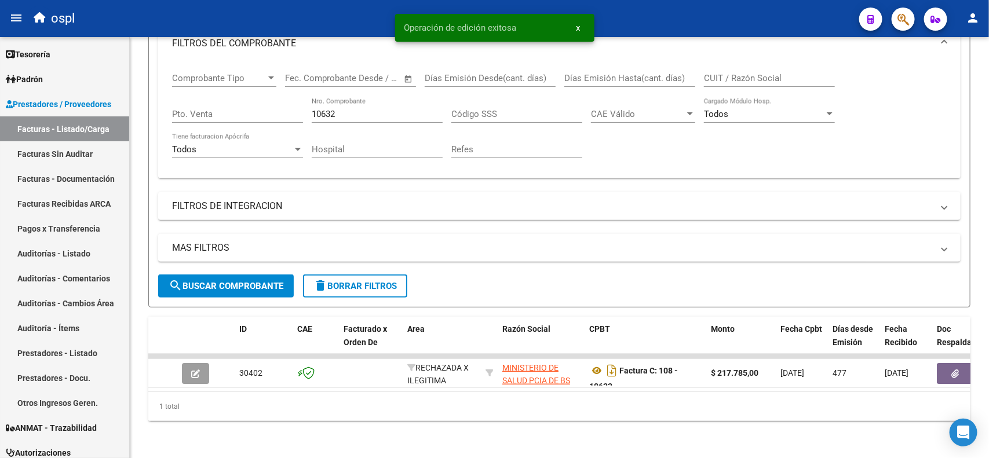
click at [76, 152] on link "Facturas Sin Auditar" at bounding box center [64, 153] width 129 height 25
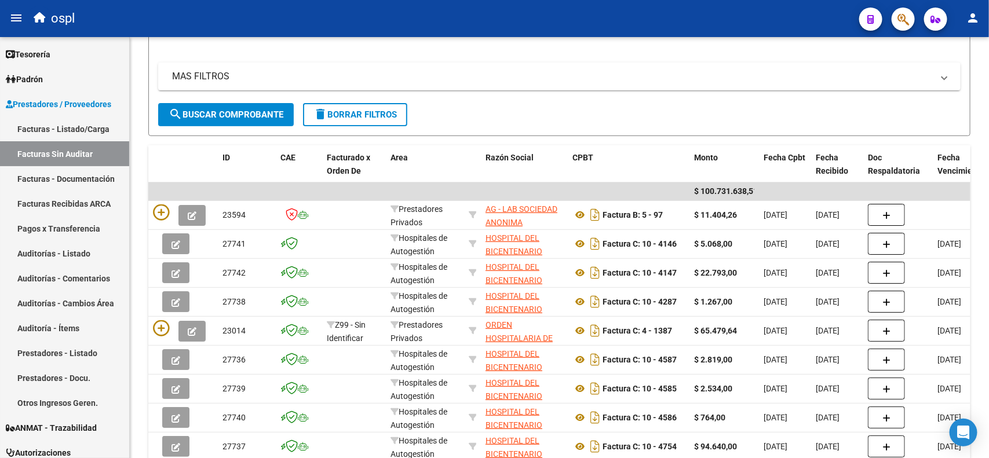
scroll to position [217, 0]
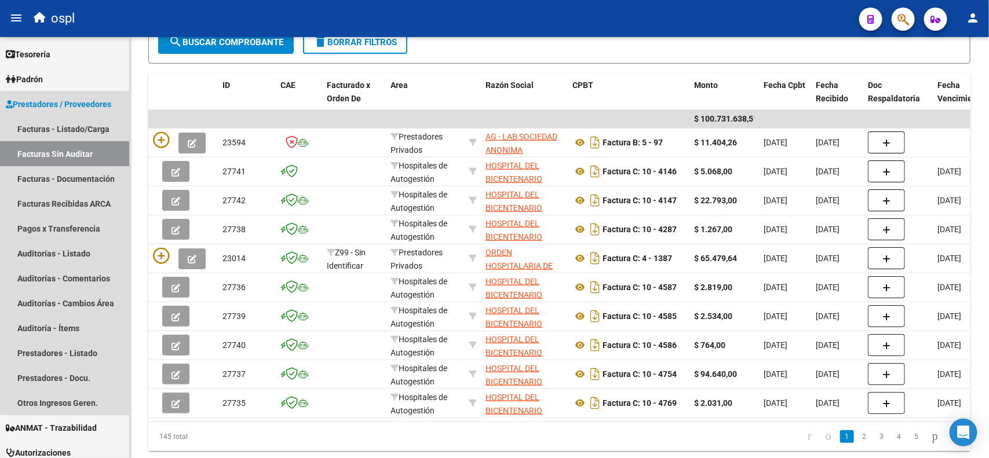
click at [67, 146] on link "Facturas Sin Auditar" at bounding box center [64, 153] width 129 height 25
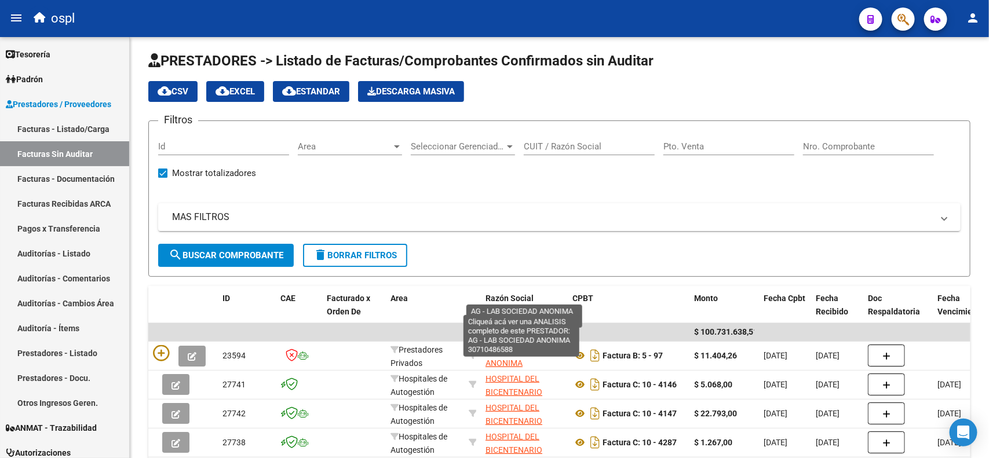
scroll to position [0, 0]
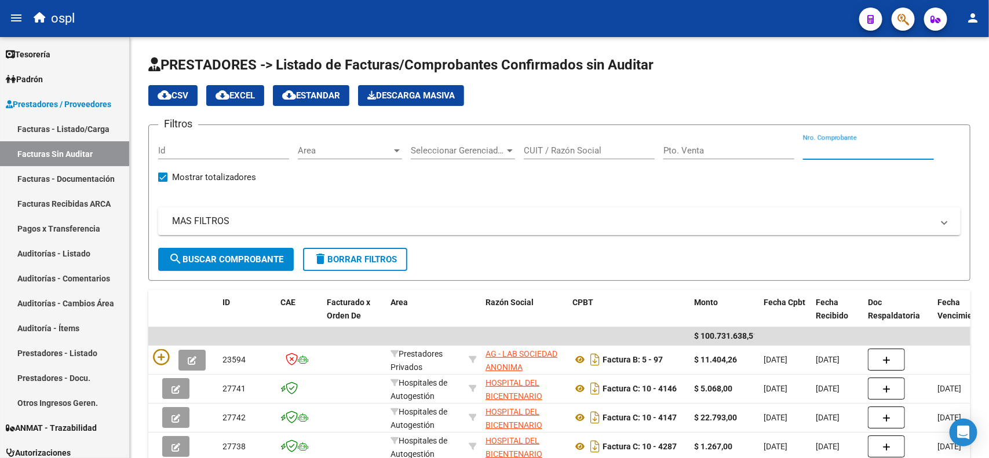
click at [832, 154] on input "Nro. Comprobante" at bounding box center [868, 150] width 131 height 10
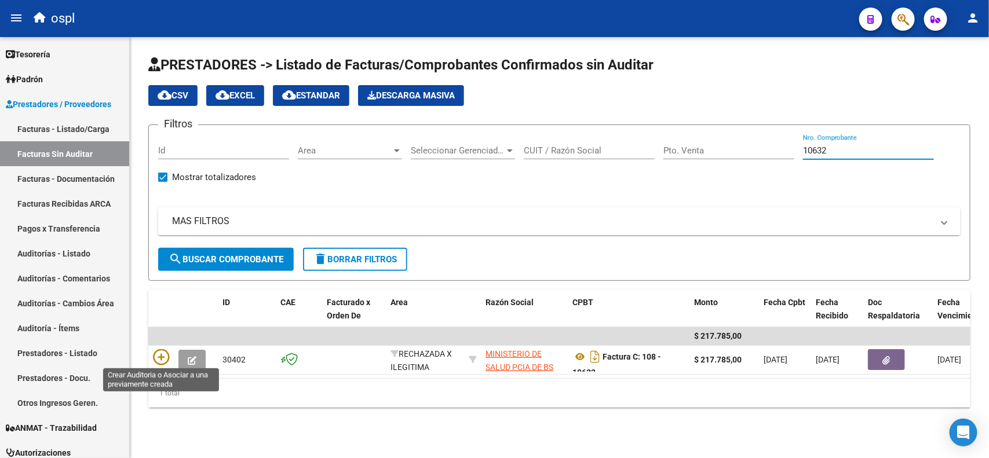
type input "10632"
click at [164, 352] on icon at bounding box center [161, 357] width 16 height 16
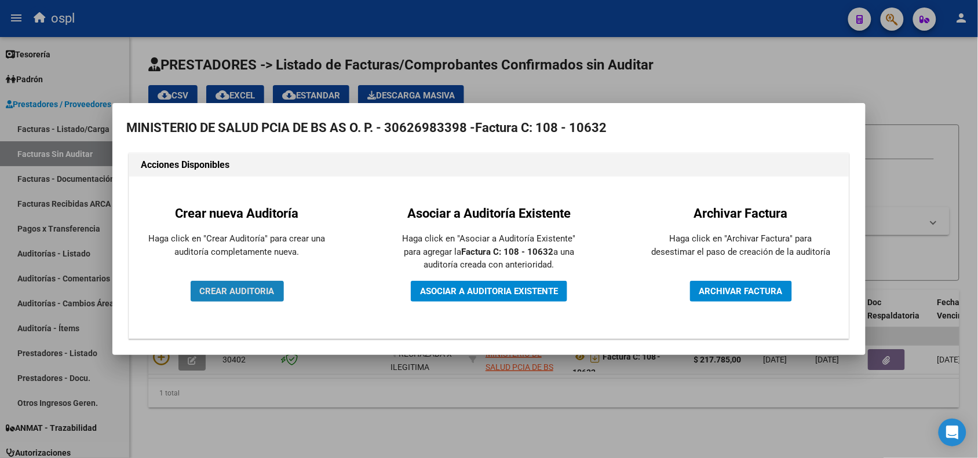
click at [218, 291] on span "CREAR AUDITORIA" at bounding box center [237, 291] width 75 height 10
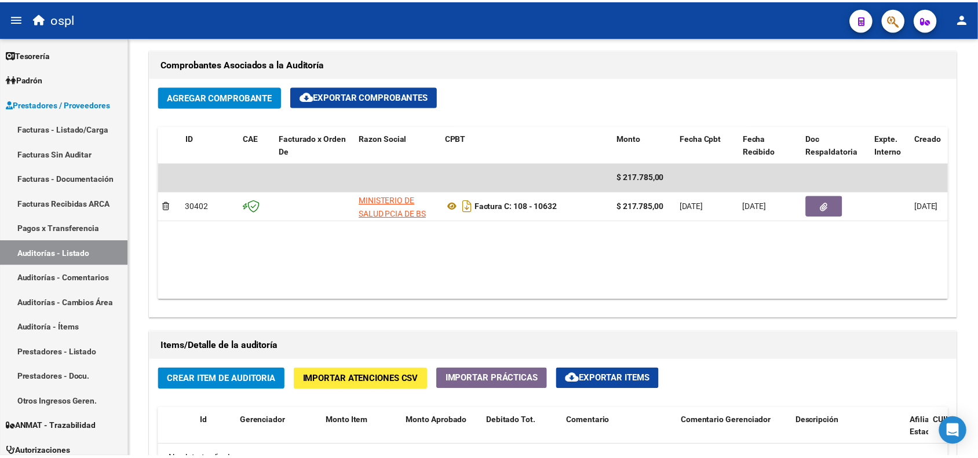
scroll to position [579, 0]
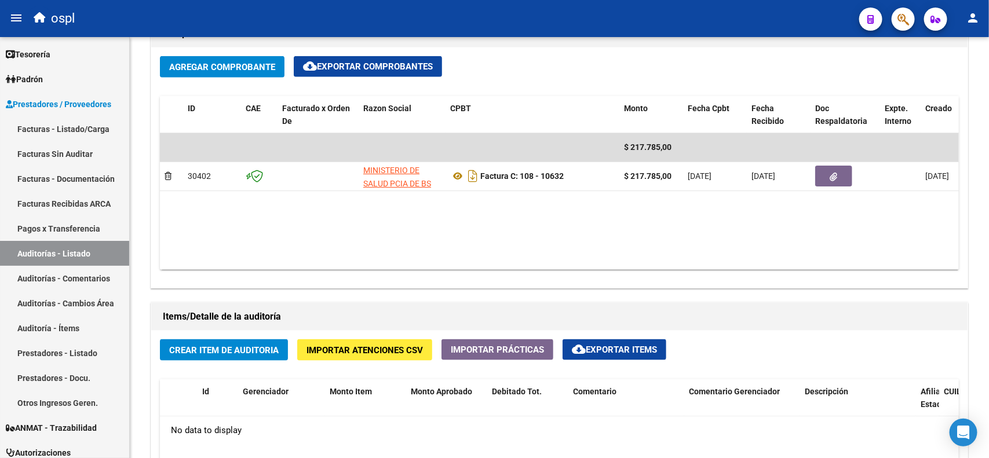
click at [207, 350] on span "Crear Item de Auditoria" at bounding box center [223, 350] width 109 height 10
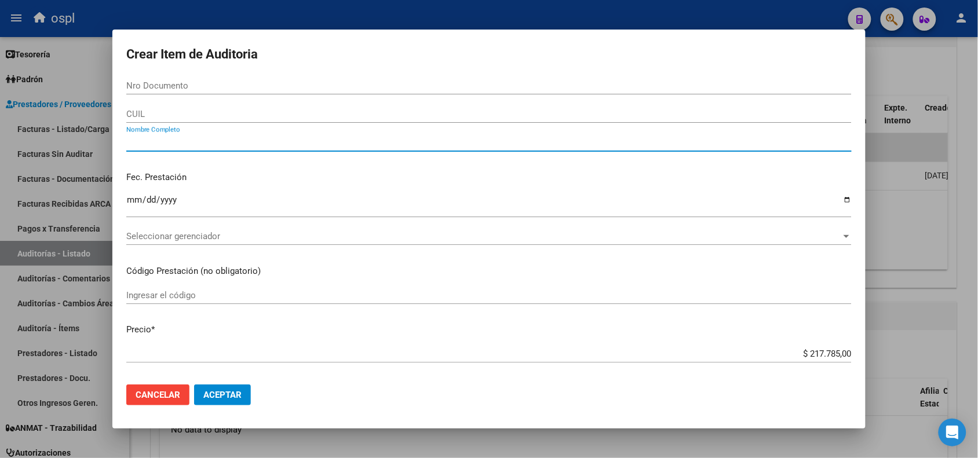
click at [217, 140] on input "Nombre Completo" at bounding box center [488, 142] width 725 height 10
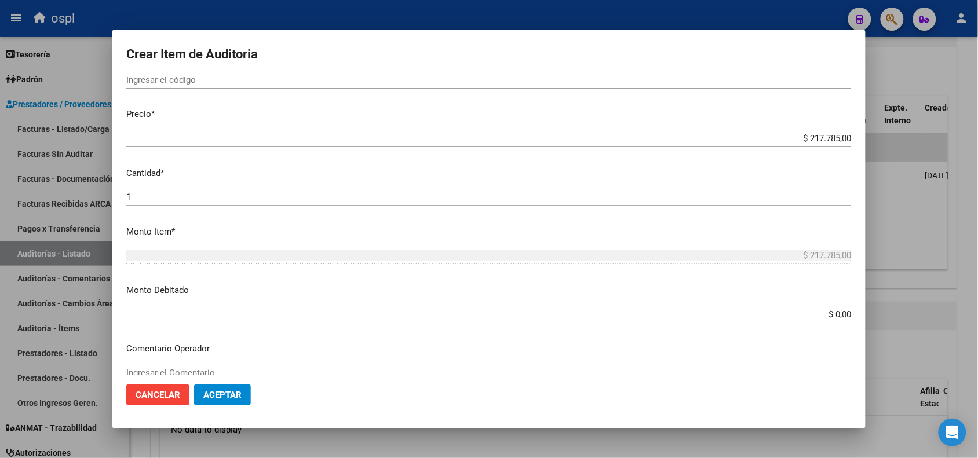
scroll to position [217, 0]
type input "VARIOS"
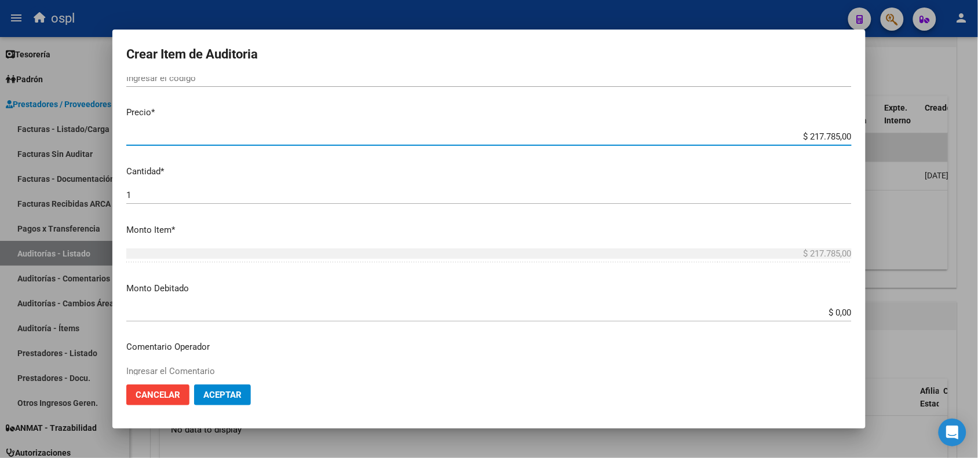
drag, startPoint x: 798, startPoint y: 134, endPoint x: 841, endPoint y: 137, distance: 43.6
click at [841, 137] on input "$ 217.785,00" at bounding box center [488, 137] width 725 height 10
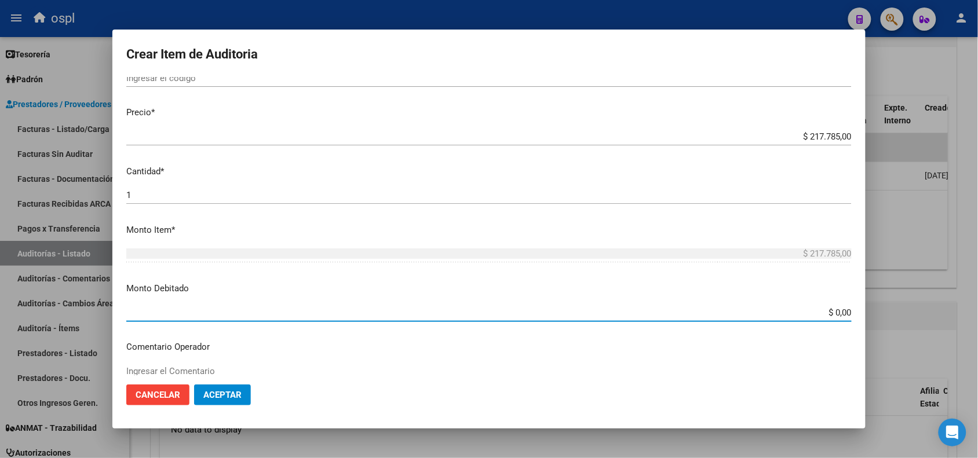
drag, startPoint x: 818, startPoint y: 313, endPoint x: 850, endPoint y: 313, distance: 32.4
click at [850, 313] on mat-dialog-content "Nro Documento CUIL VARIOS Nombre Completo Fec. Prestación Ingresar la fecha Sel…" at bounding box center [488, 226] width 753 height 298
paste input "217.785"
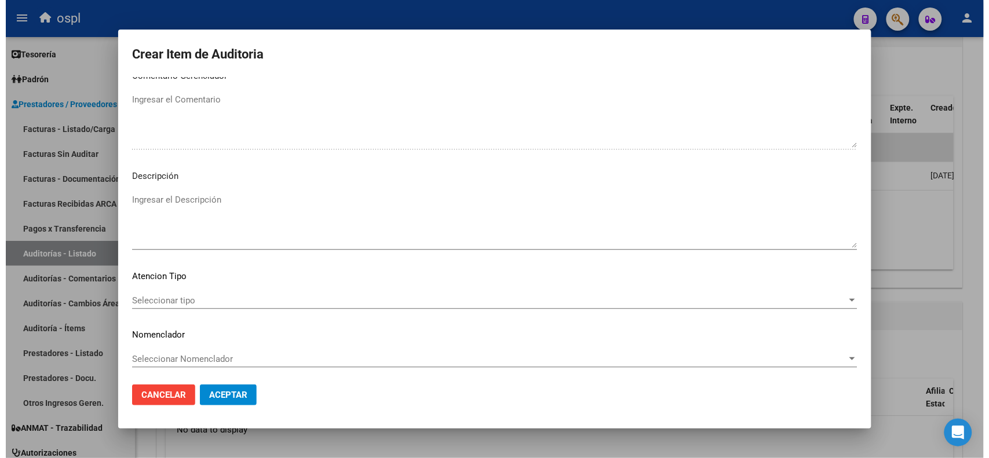
scroll to position [592, 0]
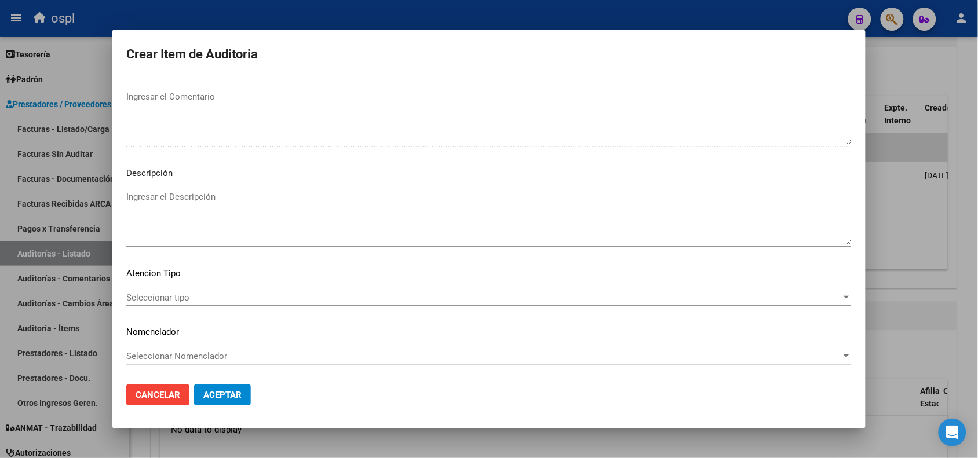
type input "$ 217.785,00"
click at [203, 200] on textarea "Ingresar el Descripción" at bounding box center [488, 218] width 725 height 54
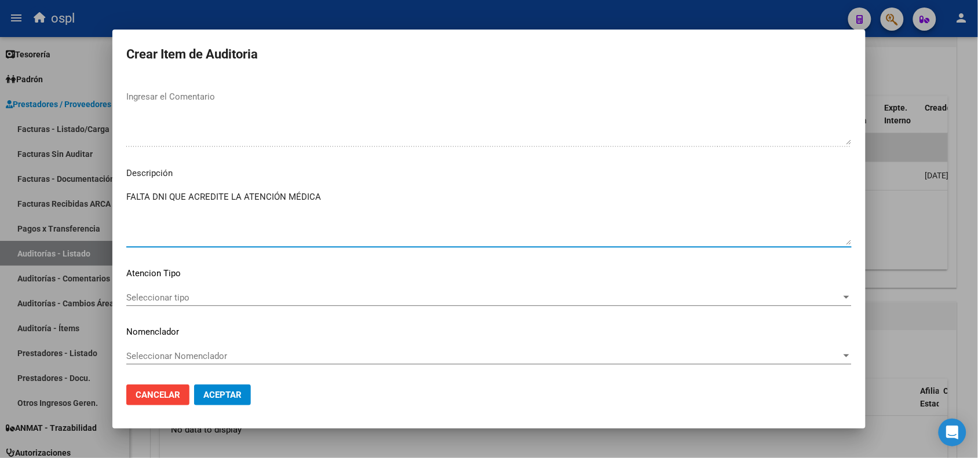
type textarea "FALTA DNI QUE ACREDITE LA ATENCIÓN MÉDICA"
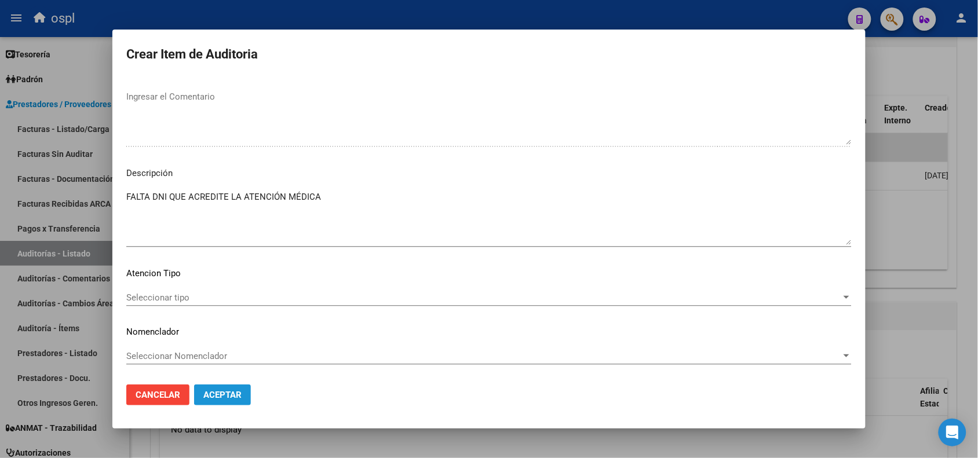
click at [224, 397] on span "Aceptar" at bounding box center [222, 395] width 38 height 10
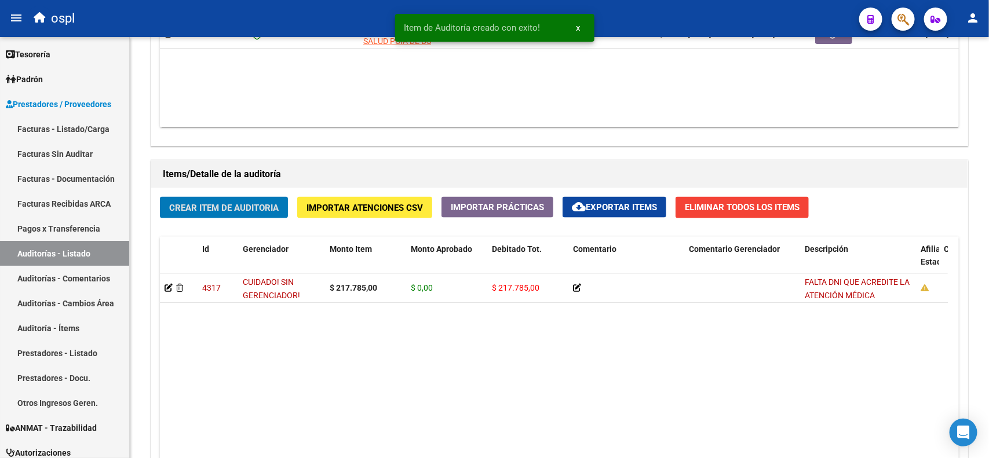
scroll to position [724, 0]
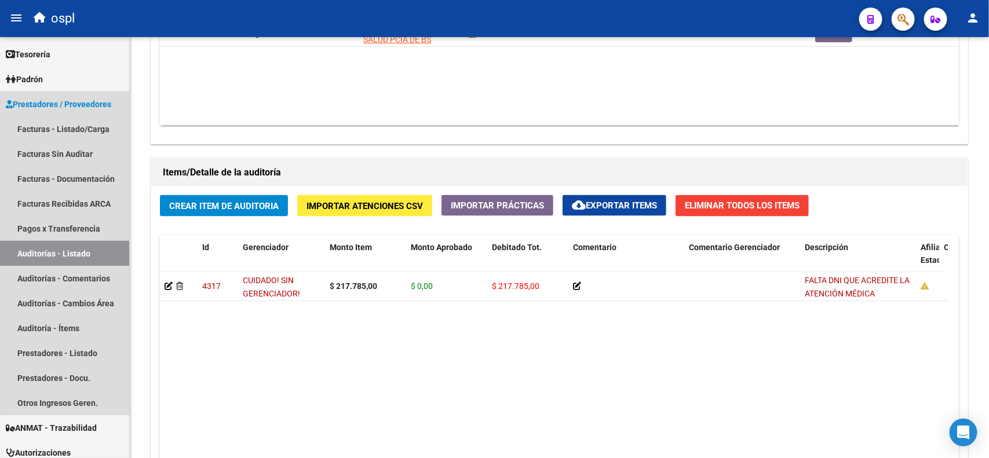
click at [89, 257] on link "Auditorías - Listado" at bounding box center [64, 253] width 129 height 25
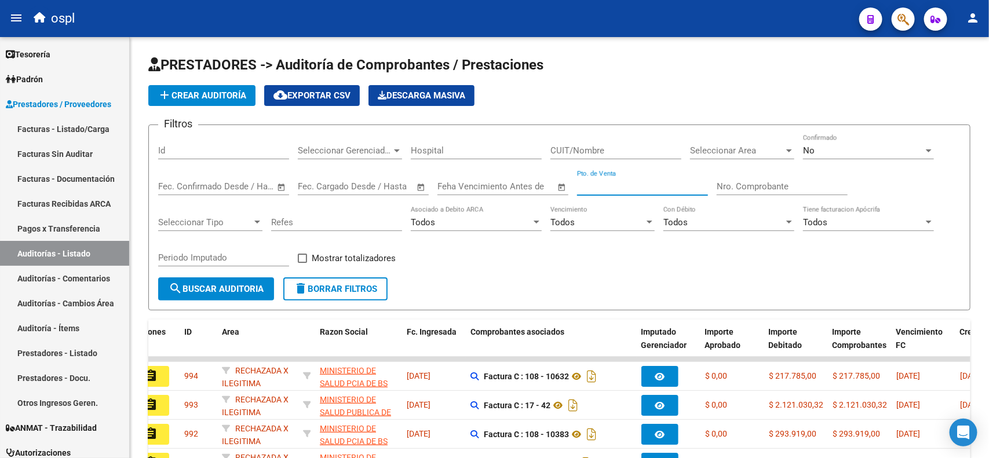
click at [604, 186] on input "Pto. de Venta" at bounding box center [642, 186] width 131 height 10
type input "2197"
click at [207, 280] on button "search Buscar Auditoria" at bounding box center [216, 288] width 116 height 23
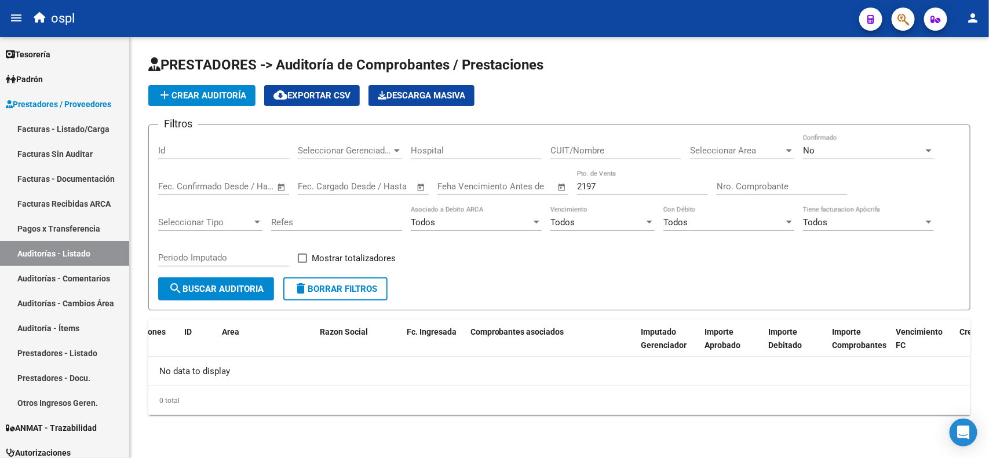
click at [86, 280] on link "Auditorías - Comentarios" at bounding box center [64, 278] width 129 height 25
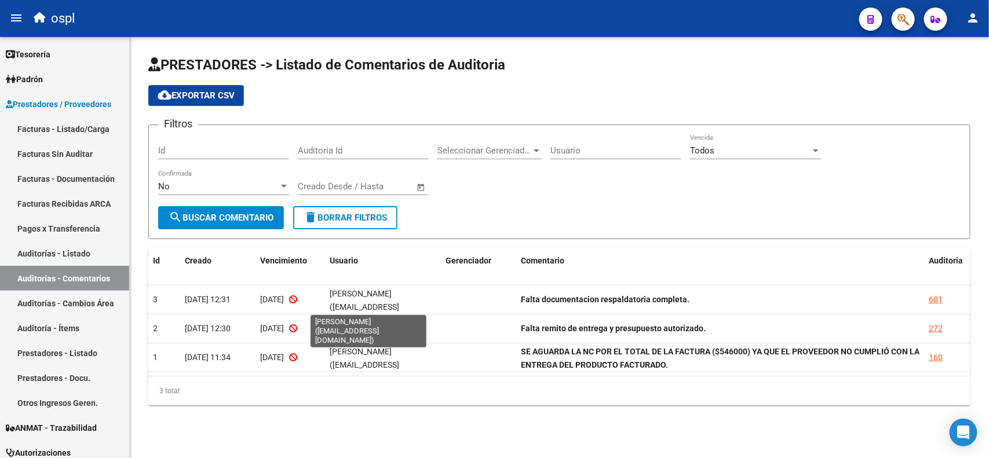
scroll to position [1, 0]
click at [80, 134] on link "Facturas - Listado/Carga" at bounding box center [64, 128] width 129 height 25
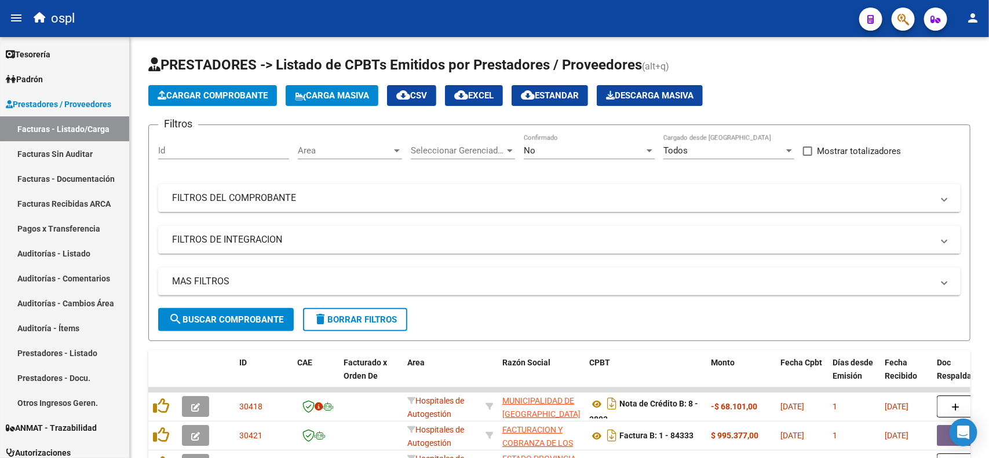
click at [583, 145] on div "No" at bounding box center [584, 150] width 120 height 10
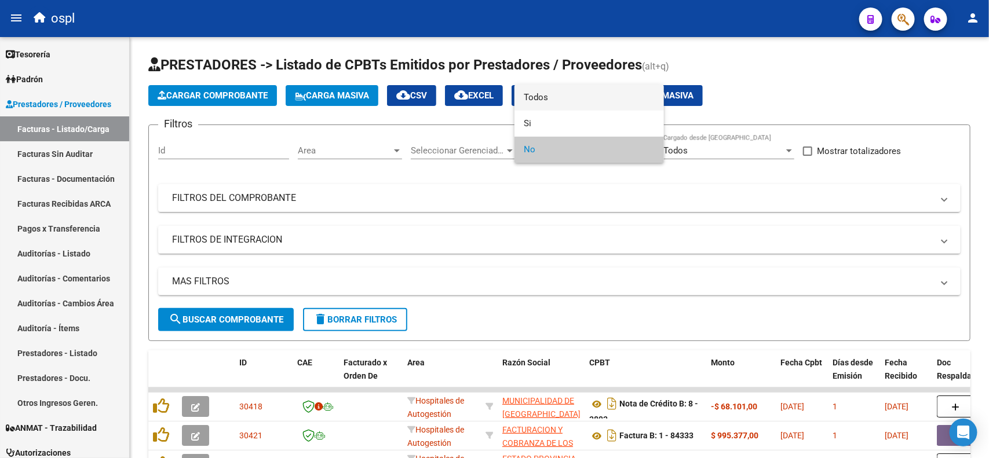
click at [557, 97] on span "Todos" at bounding box center [589, 98] width 131 height 26
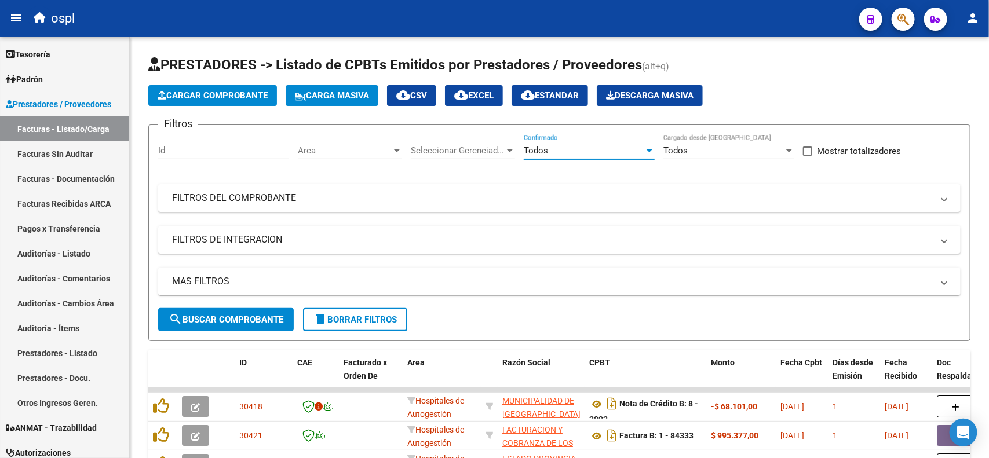
click at [324, 201] on mat-panel-title "FILTROS DEL COMPROBANTE" at bounding box center [552, 198] width 761 height 13
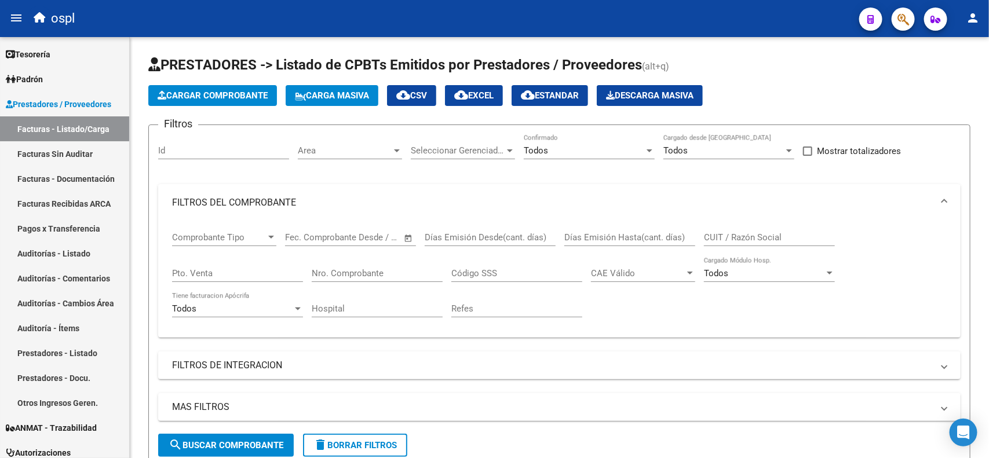
click at [371, 269] on input "Nro. Comprobante" at bounding box center [377, 273] width 131 height 10
click at [739, 231] on div "CUIT / Razón Social" at bounding box center [769, 233] width 131 height 25
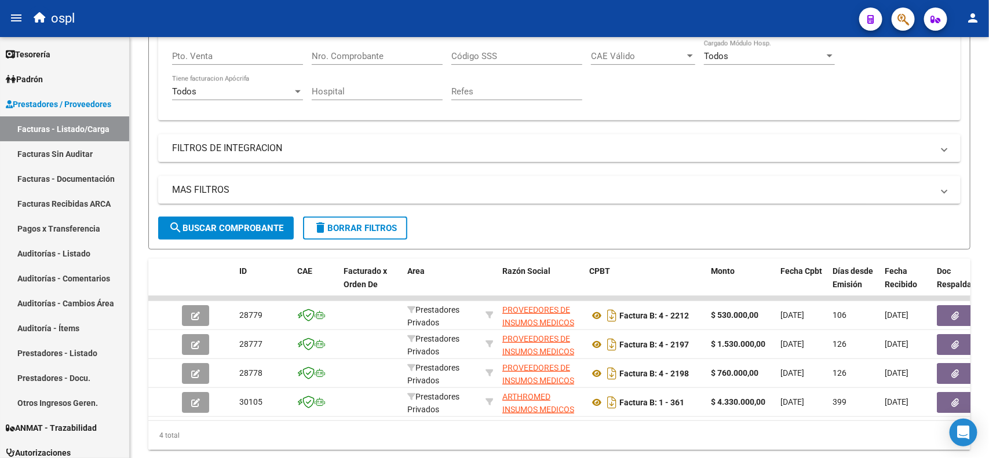
type input "insum"
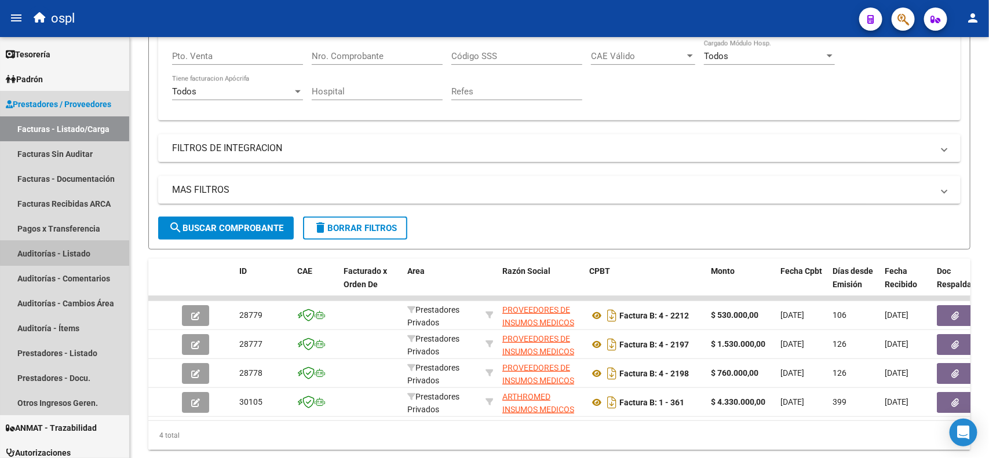
click at [80, 253] on link "Auditorías - Listado" at bounding box center [64, 253] width 129 height 25
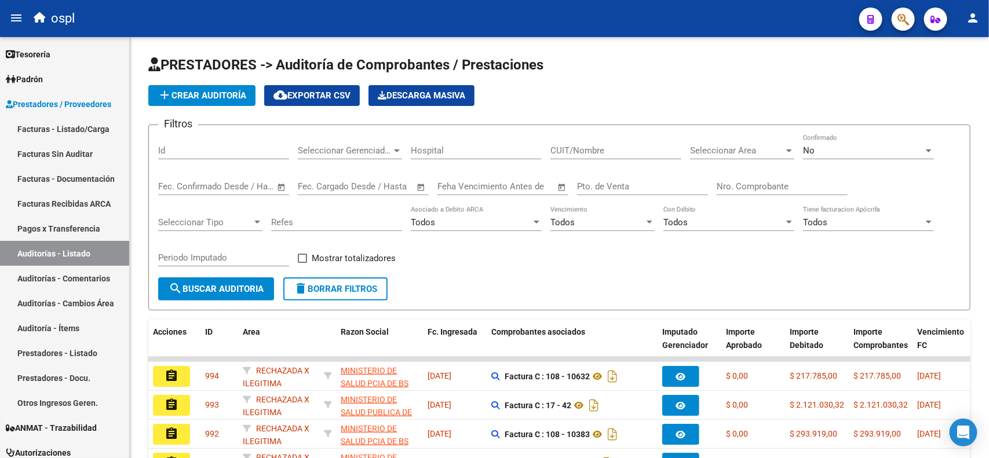
click at [806, 147] on span "No" at bounding box center [809, 150] width 12 height 10
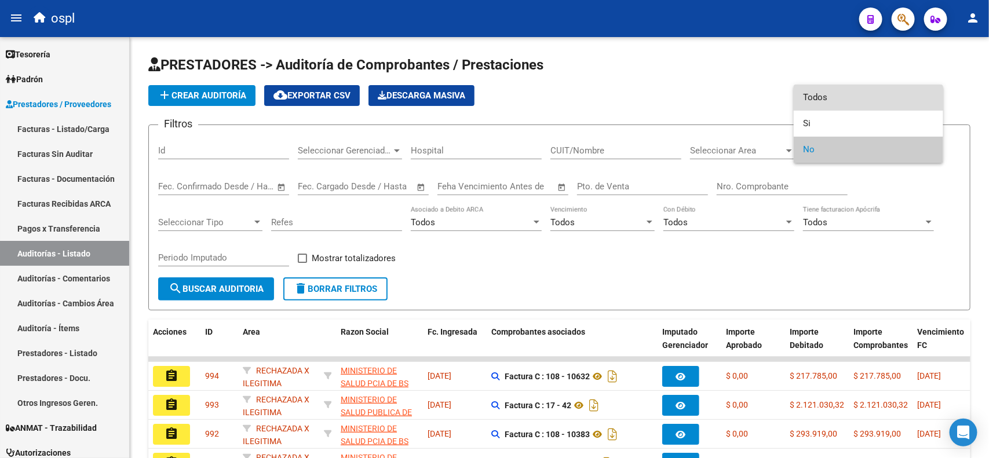
click at [807, 105] on span "Todos" at bounding box center [868, 98] width 131 height 26
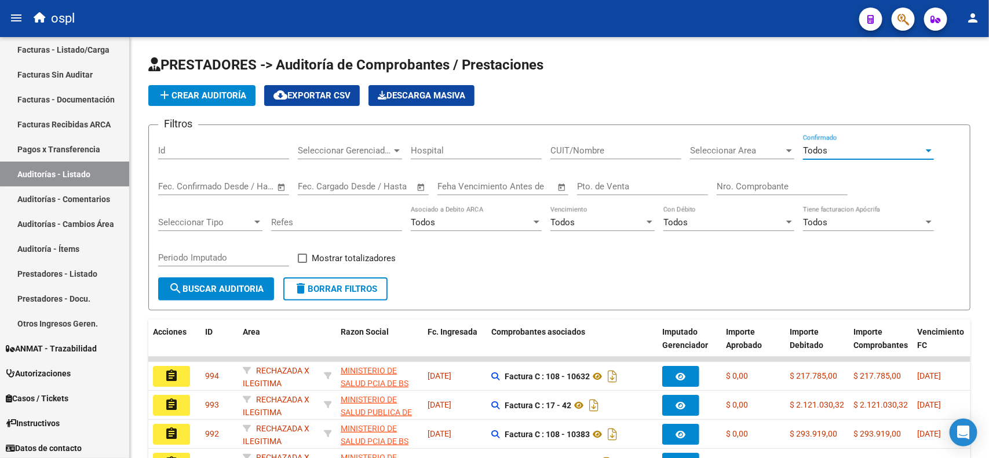
scroll to position [81, 0]
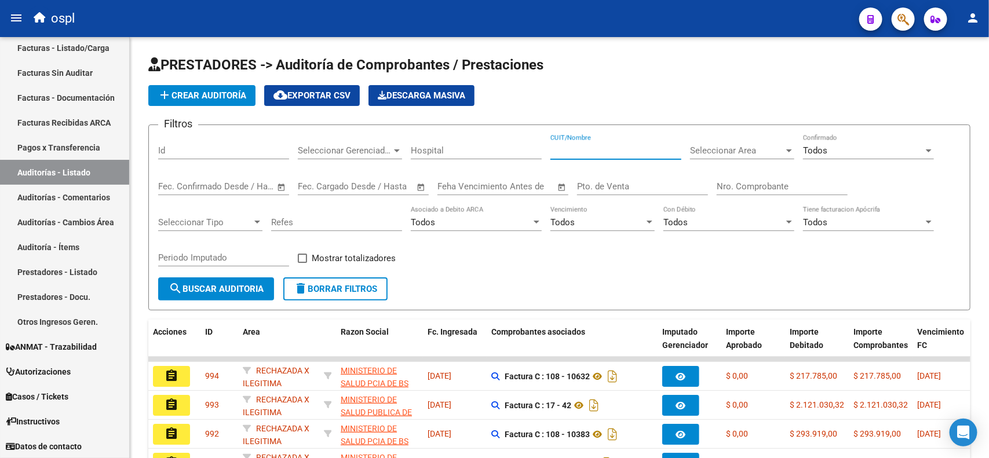
click at [622, 149] on input "CUIT/Nombre" at bounding box center [615, 150] width 131 height 10
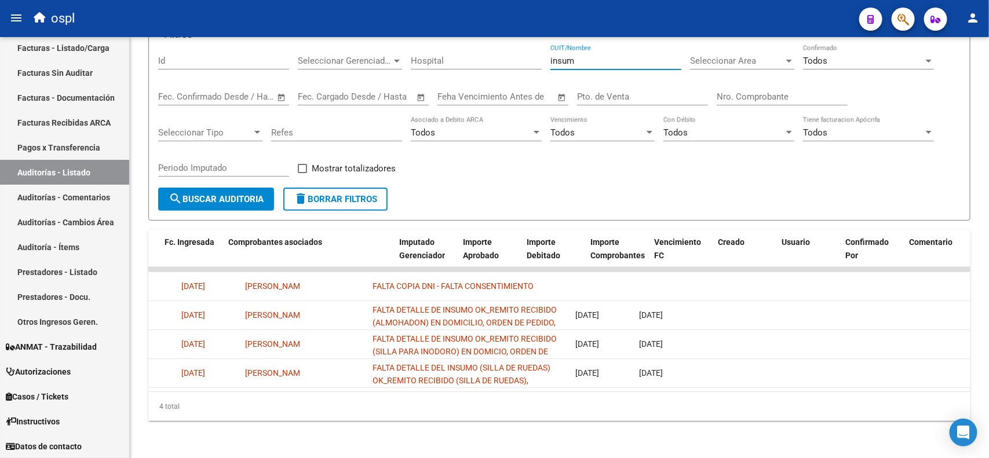
scroll to position [0, 0]
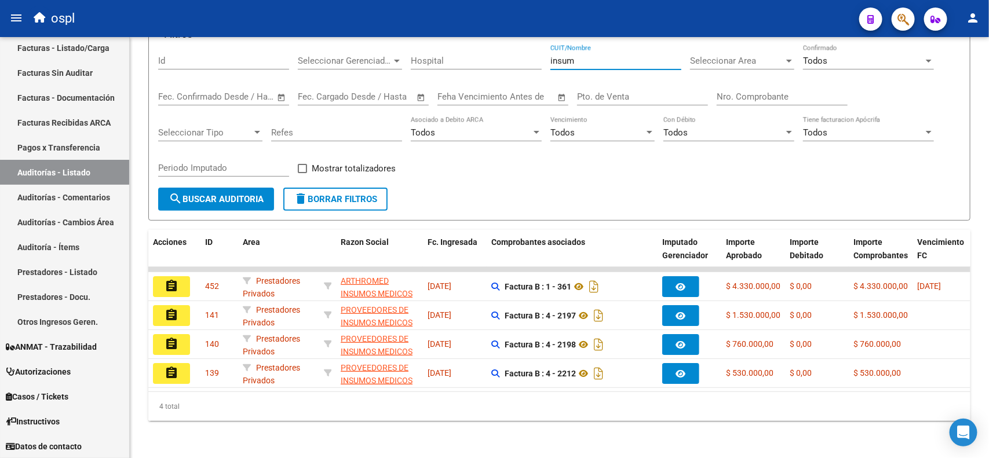
type input "insum"
click at [168, 368] on button "assignment" at bounding box center [171, 373] width 37 height 21
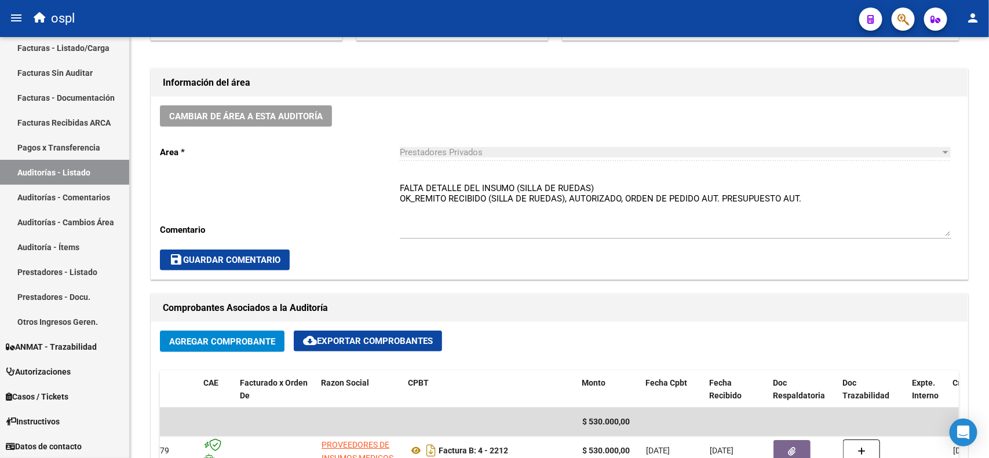
scroll to position [260, 0]
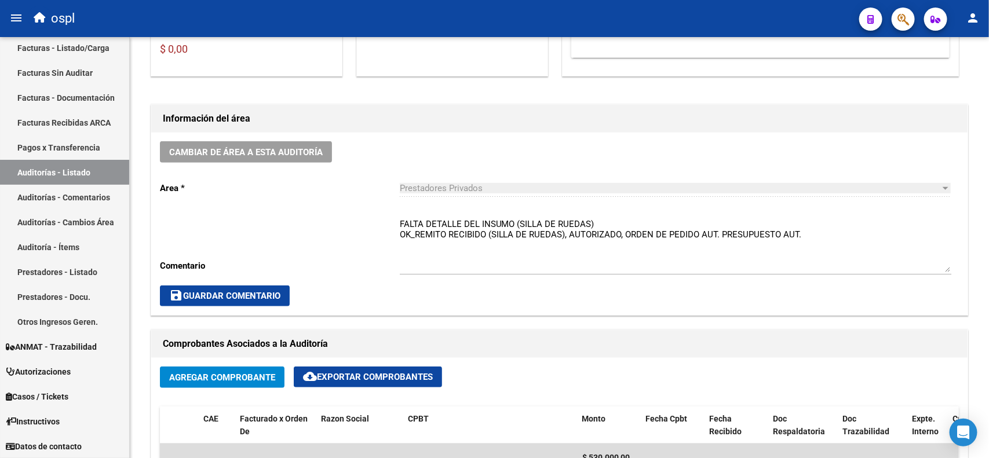
click at [87, 177] on link "Auditorías - Listado" at bounding box center [64, 172] width 129 height 25
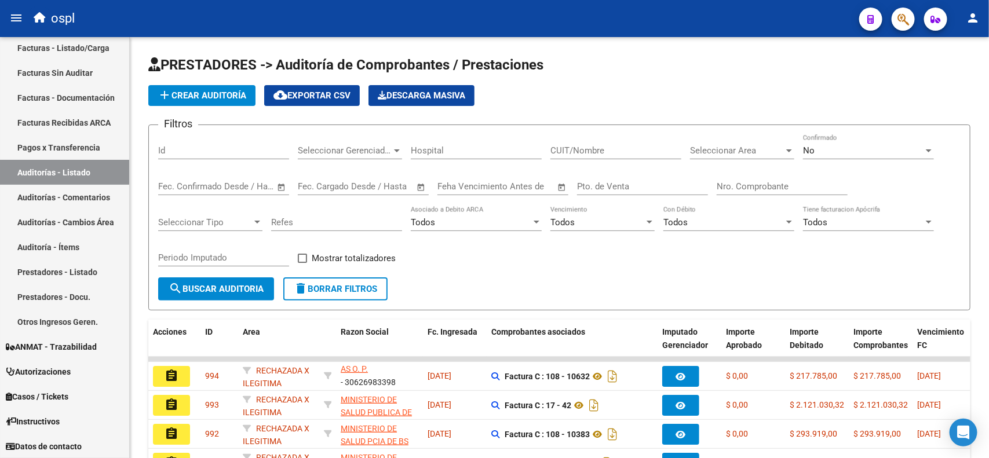
click at [847, 145] on div "No" at bounding box center [863, 150] width 120 height 10
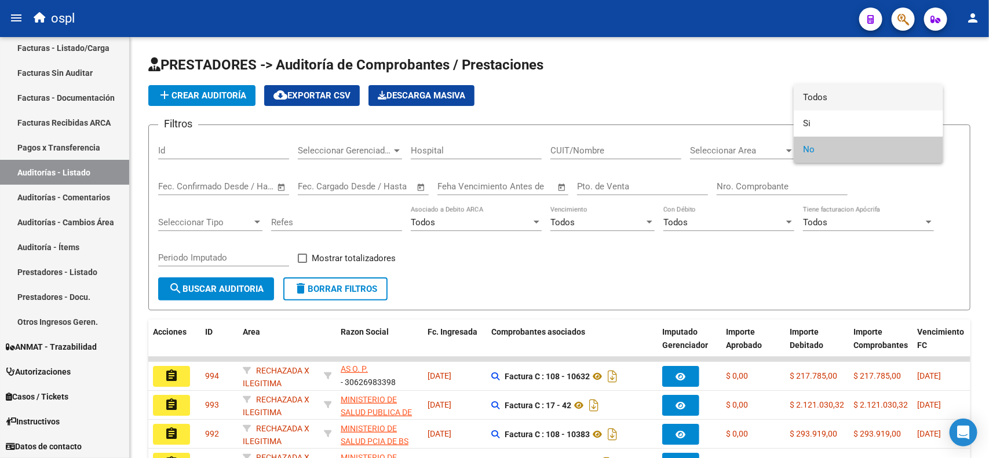
click at [833, 97] on span "Todos" at bounding box center [868, 98] width 131 height 26
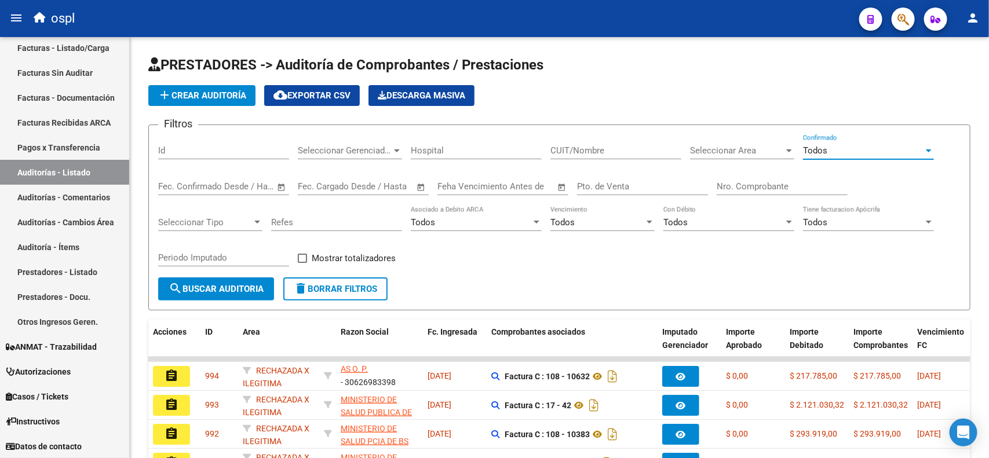
click at [607, 151] on input "CUIT/Nombre" at bounding box center [615, 150] width 131 height 10
type input "insu"
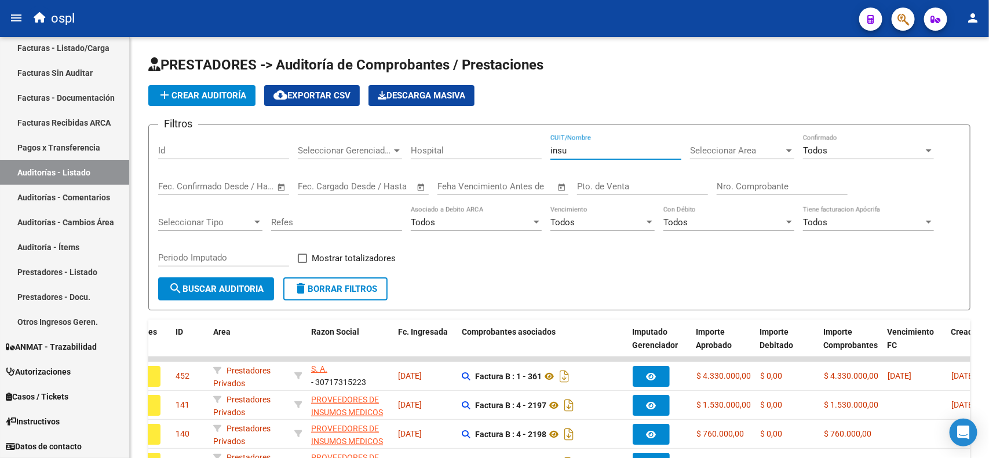
drag, startPoint x: 557, startPoint y: 148, endPoint x: 517, endPoint y: 154, distance: 39.7
click at [517, 154] on div "Filtros Id Seleccionar Gerenciador Seleccionar Gerenciador Hospital insu CUIT/N…" at bounding box center [559, 205] width 802 height 143
click at [230, 284] on span "search Buscar Auditoria" at bounding box center [216, 289] width 95 height 10
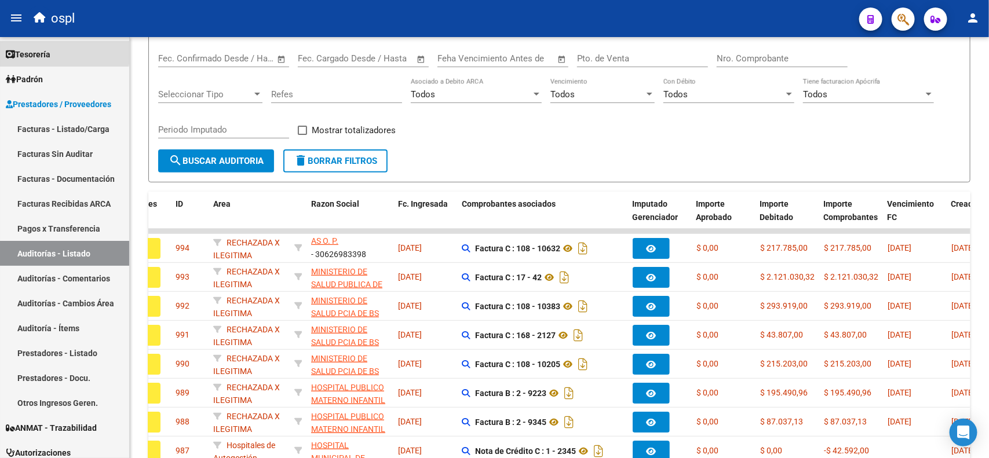
click at [48, 51] on span "Tesorería" at bounding box center [28, 54] width 45 height 13
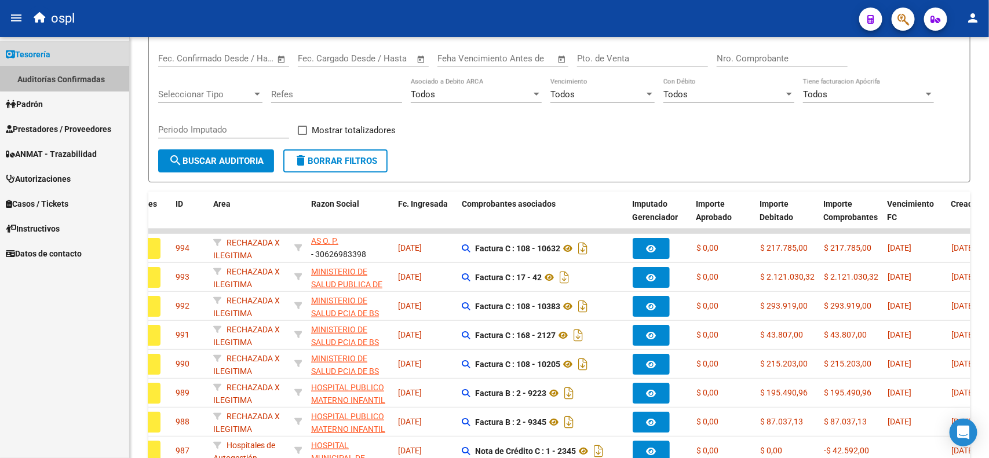
click at [70, 73] on link "Auditorías Confirmadas" at bounding box center [64, 79] width 129 height 25
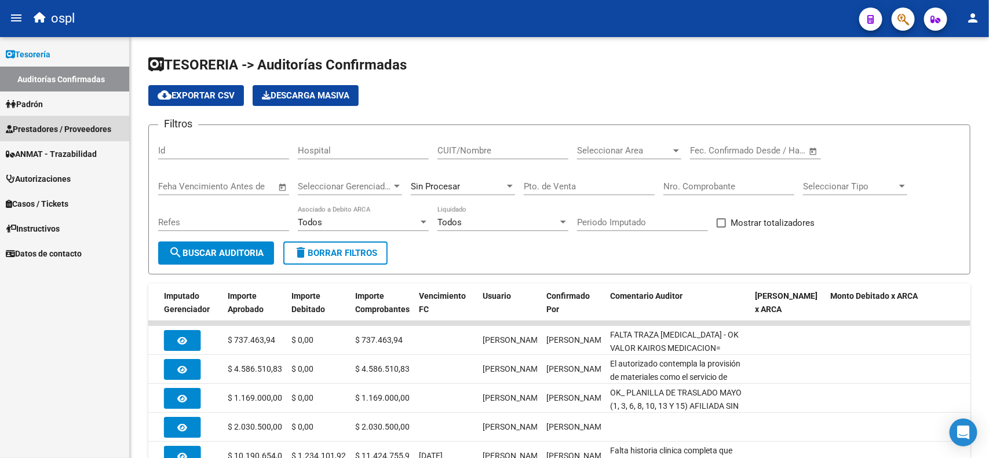
click at [96, 127] on span "Prestadores / Proveedores" at bounding box center [58, 129] width 105 height 13
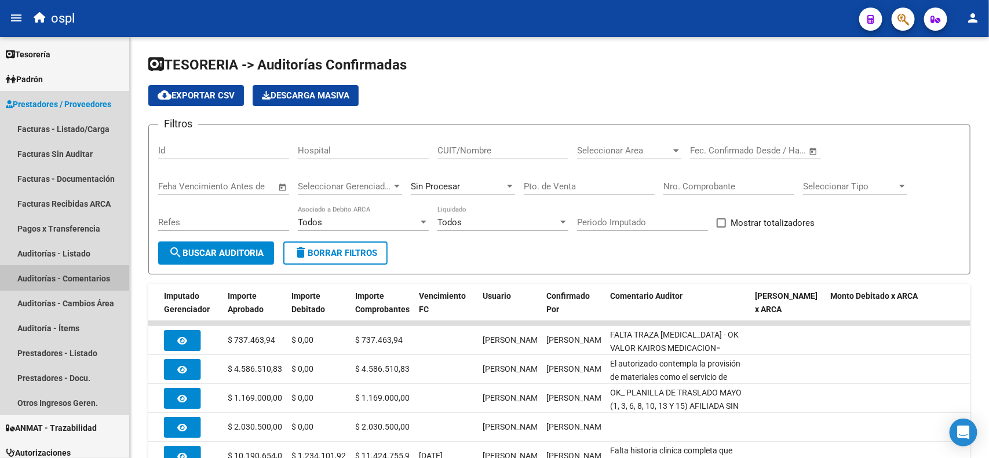
click at [85, 274] on link "Auditorías - Comentarios" at bounding box center [64, 278] width 129 height 25
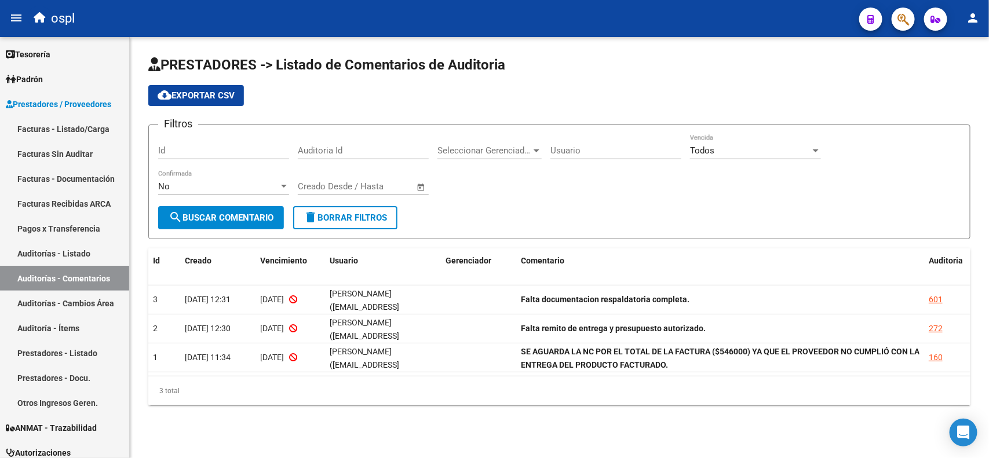
click at [74, 180] on link "Facturas - Documentación" at bounding box center [64, 178] width 129 height 25
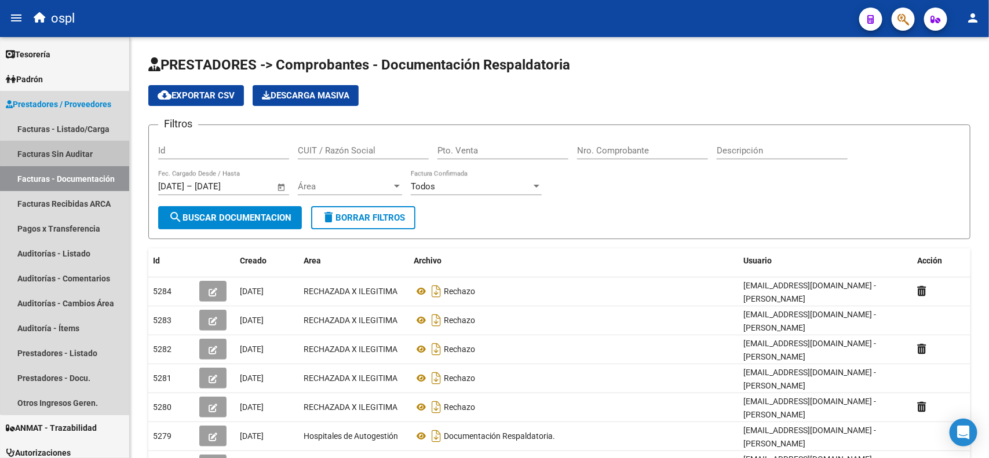
click at [76, 154] on link "Facturas Sin Auditar" at bounding box center [64, 153] width 129 height 25
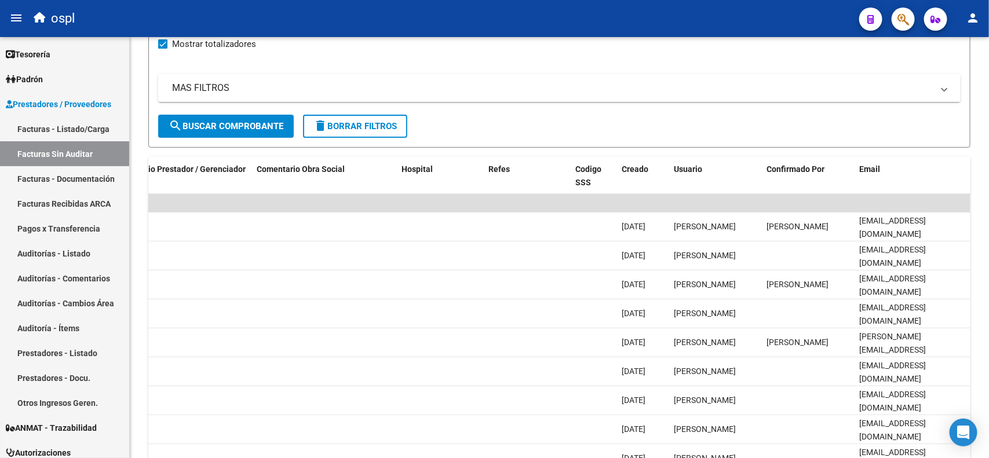
scroll to position [112, 0]
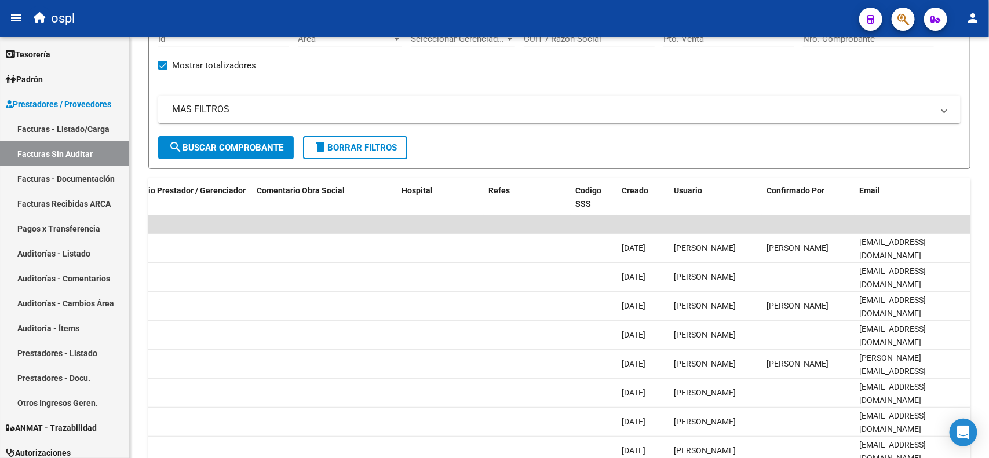
click at [639, 190] on span "Creado" at bounding box center [635, 190] width 27 height 9
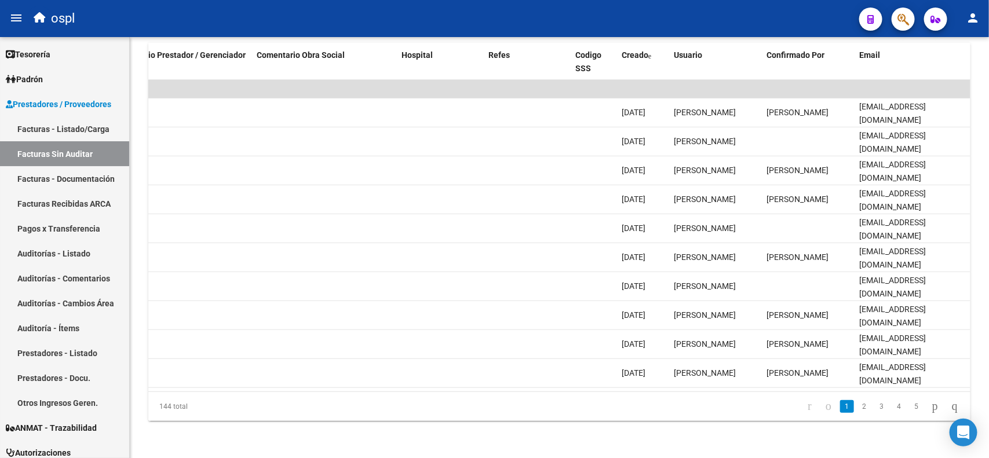
click at [638, 50] on span "Creado" at bounding box center [635, 54] width 27 height 9
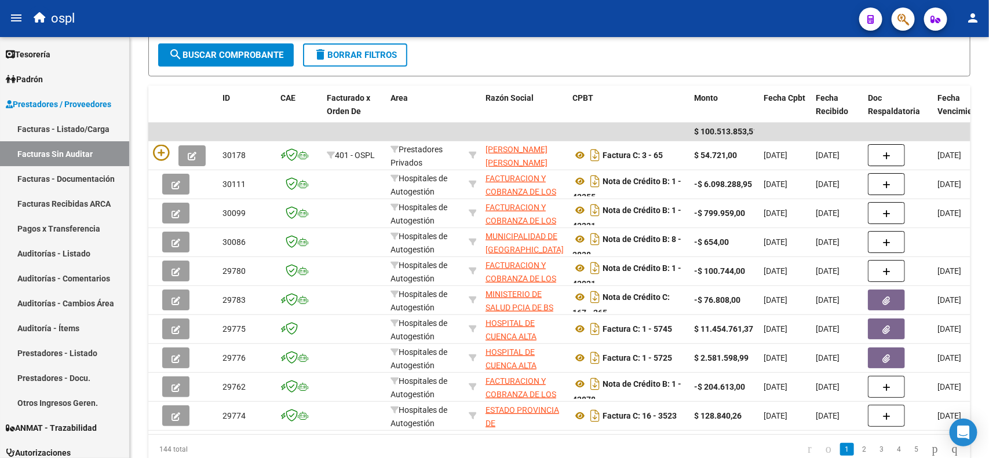
scroll to position [112, 0]
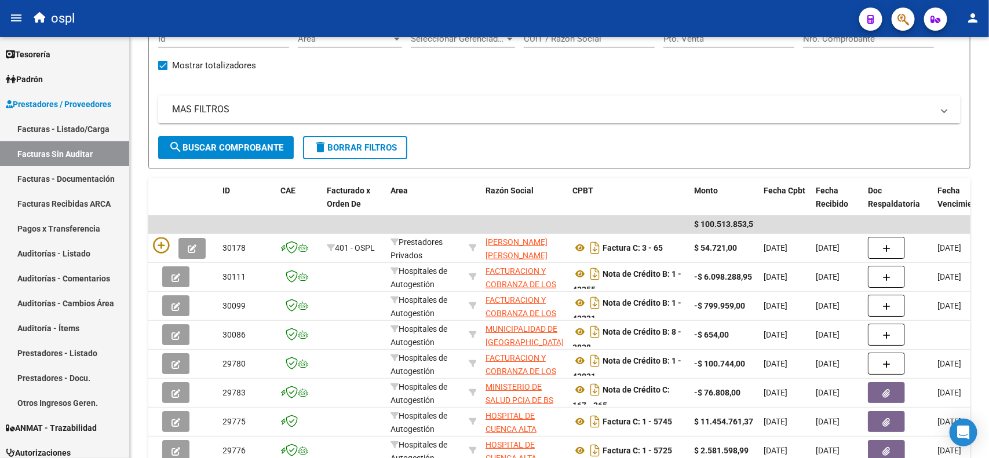
click at [50, 59] on span "Tesorería" at bounding box center [28, 54] width 45 height 13
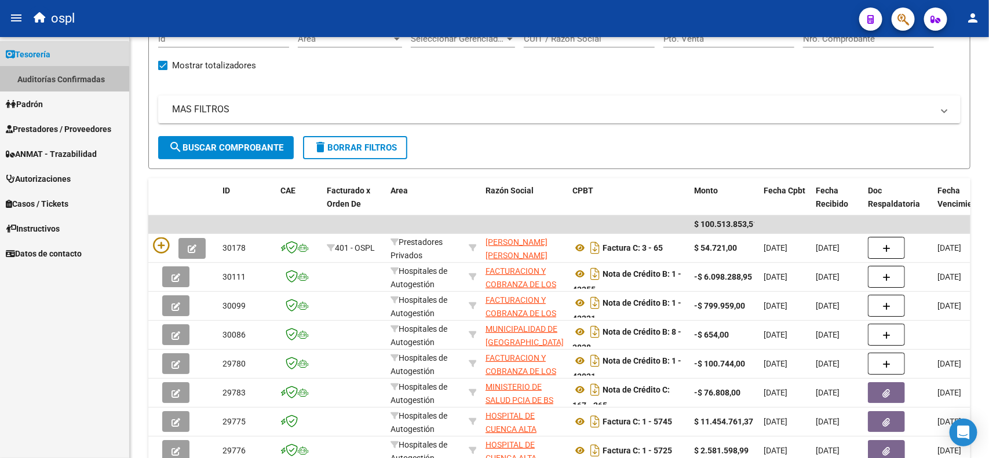
click at [57, 80] on link "Auditorías Confirmadas" at bounding box center [64, 79] width 129 height 25
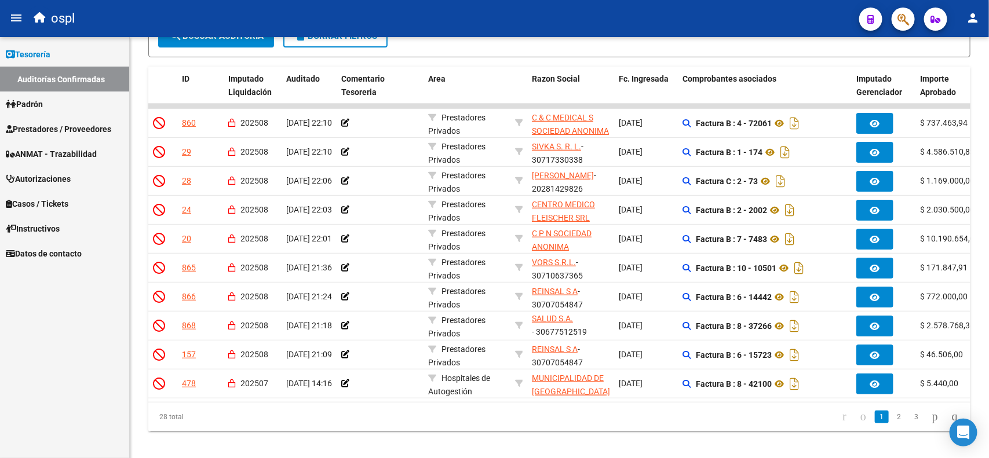
click at [42, 129] on span "Prestadores / Proveedores" at bounding box center [58, 129] width 105 height 13
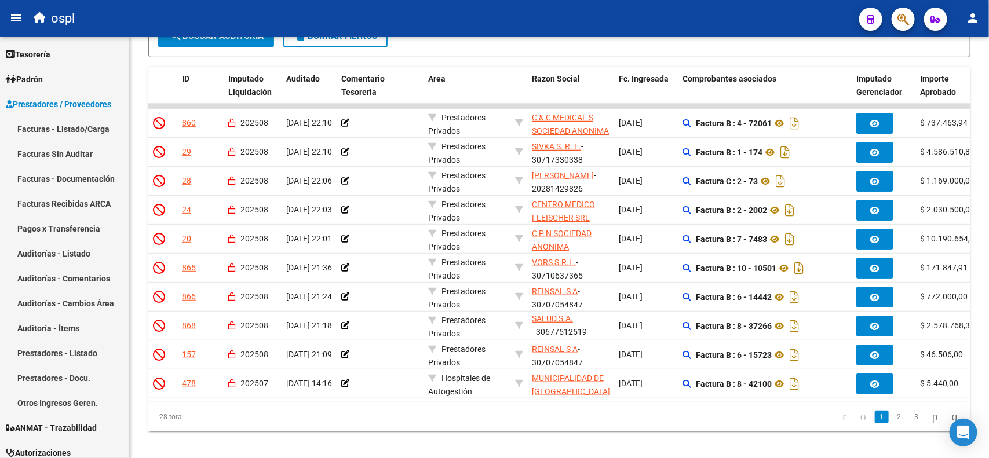
click at [84, 253] on link "Auditorías - Listado" at bounding box center [64, 253] width 129 height 25
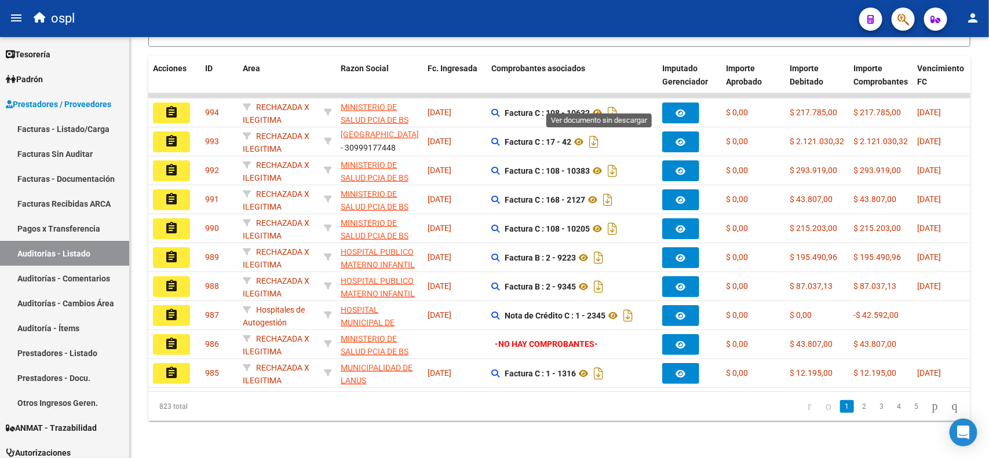
click at [601, 106] on icon at bounding box center [597, 113] width 15 height 14
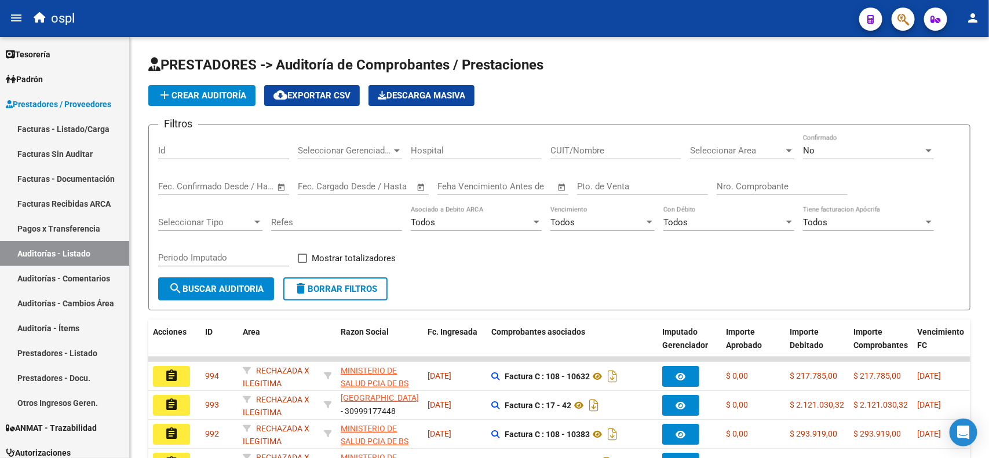
click at [634, 183] on input "Pto. de Venta" at bounding box center [642, 186] width 131 height 10
click at [761, 184] on input "Nro. Comprobante" at bounding box center [782, 186] width 131 height 10
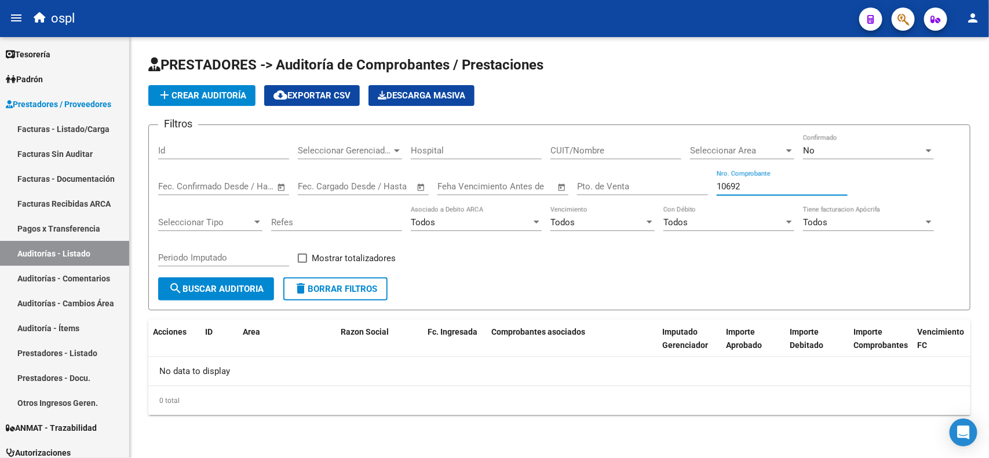
type input "10692"
click at [58, 151] on link "Facturas Sin Auditar" at bounding box center [64, 153] width 129 height 25
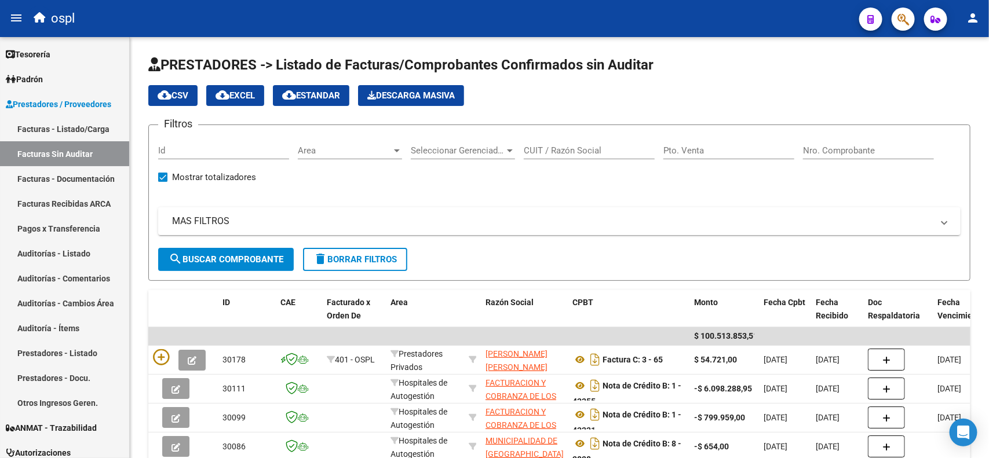
click at [824, 148] on input "Nro. Comprobante" at bounding box center [868, 150] width 131 height 10
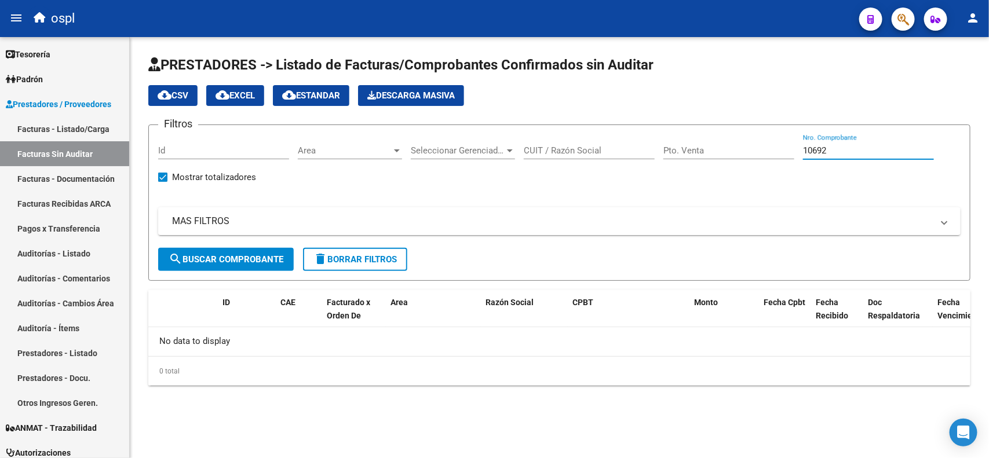
type input "10692"
click at [82, 134] on link "Facturas - Listado/Carga" at bounding box center [64, 128] width 129 height 25
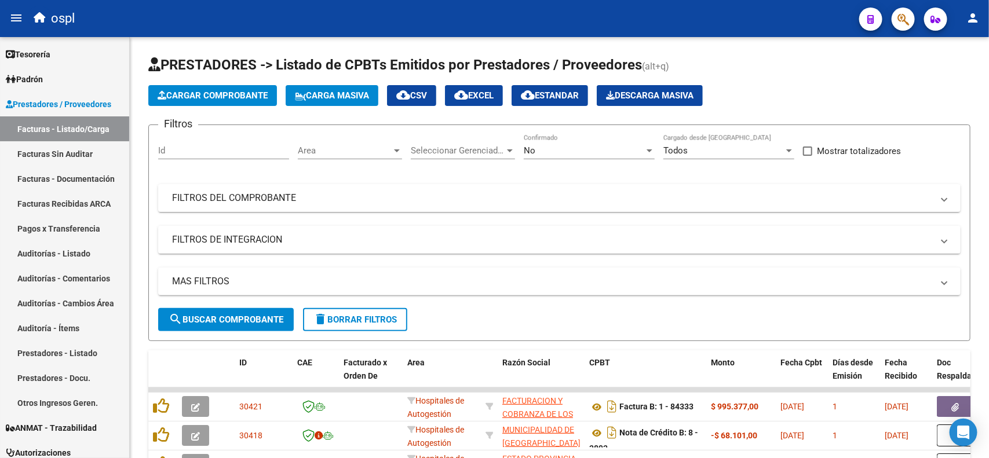
click at [602, 147] on div "No" at bounding box center [584, 150] width 120 height 10
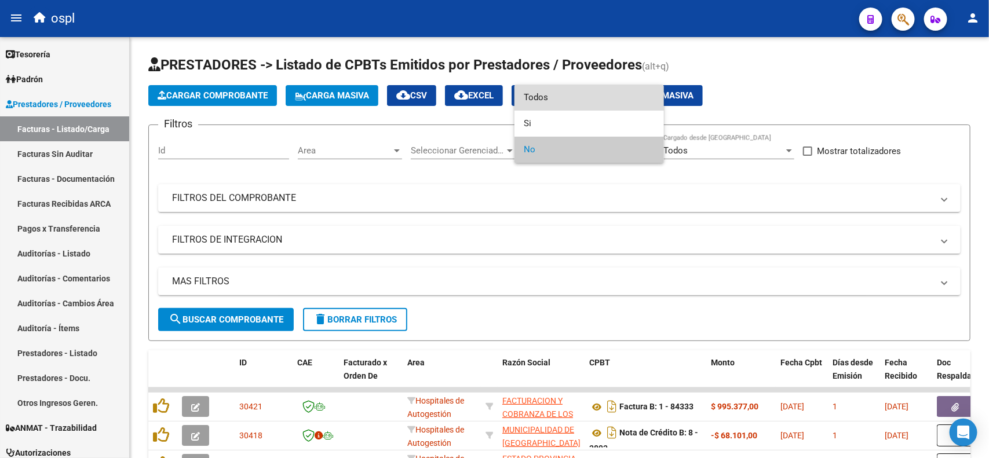
click at [554, 102] on span "Todos" at bounding box center [589, 98] width 131 height 26
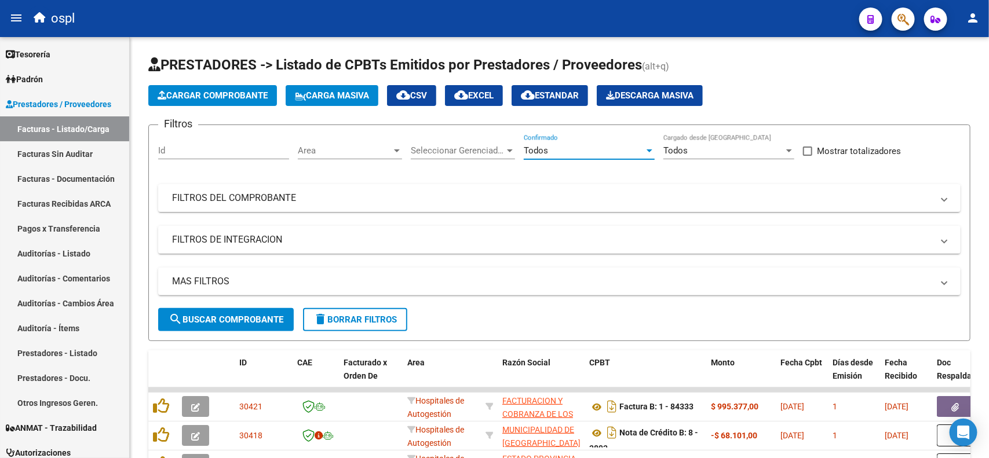
click at [346, 192] on mat-panel-title "FILTROS DEL COMPROBANTE" at bounding box center [552, 198] width 761 height 13
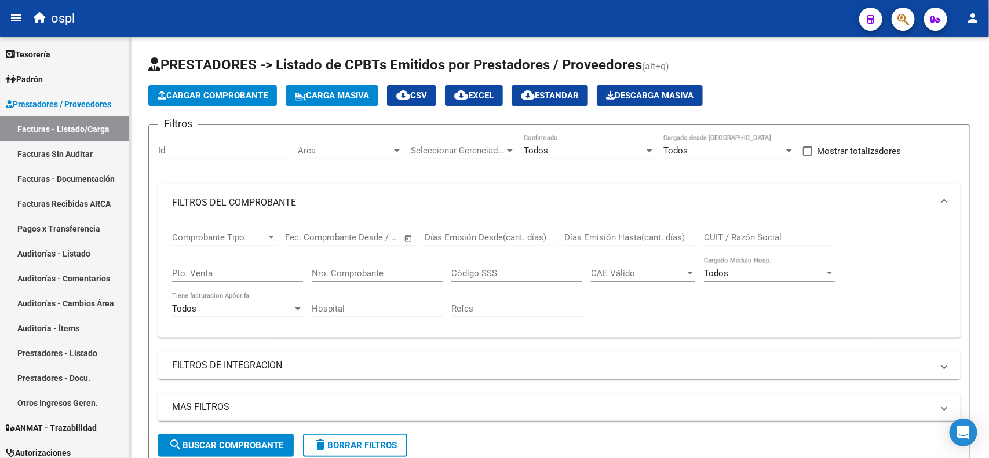
click at [345, 268] on input "Nro. Comprobante" at bounding box center [377, 273] width 131 height 10
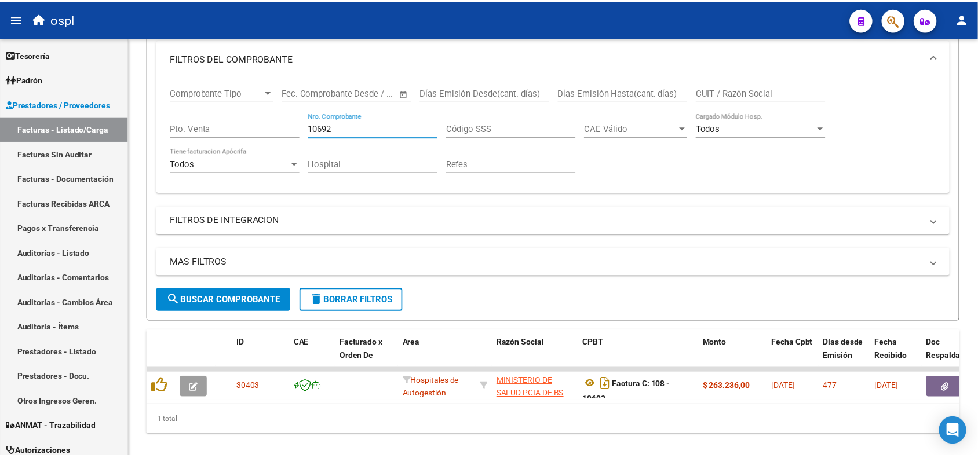
scroll to position [169, 0]
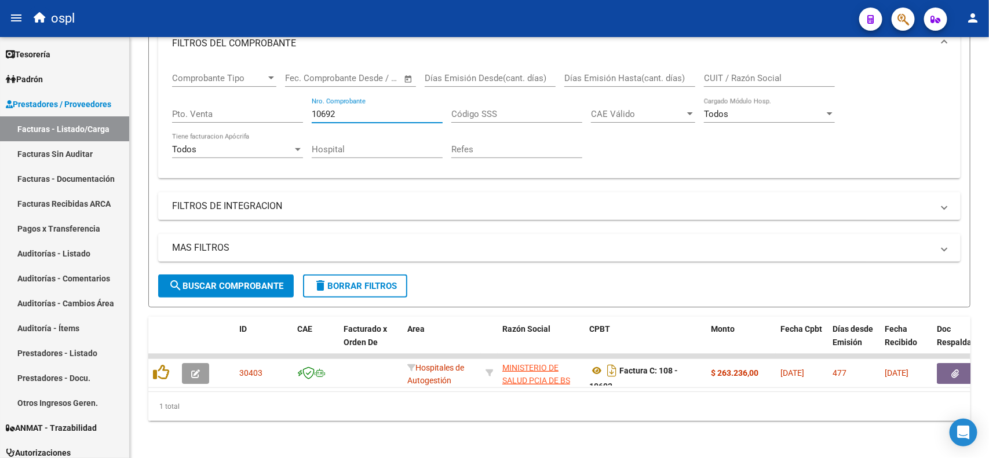
type input "10692"
click at [949, 363] on button "button" at bounding box center [955, 373] width 37 height 21
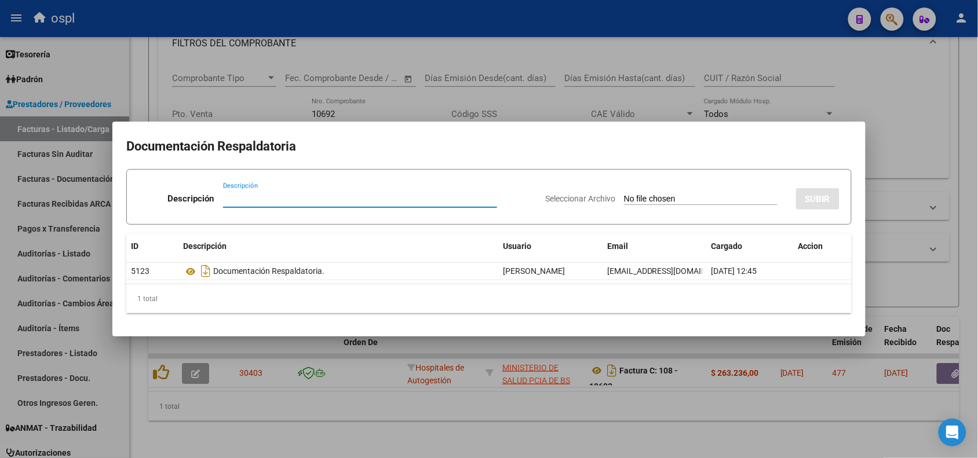
click at [693, 196] on input "Seleccionar Archivo" at bounding box center [701, 199] width 154 height 11
type input "C:\fakepath\RECHAZO 10692- [PERSON_NAME].pdf"
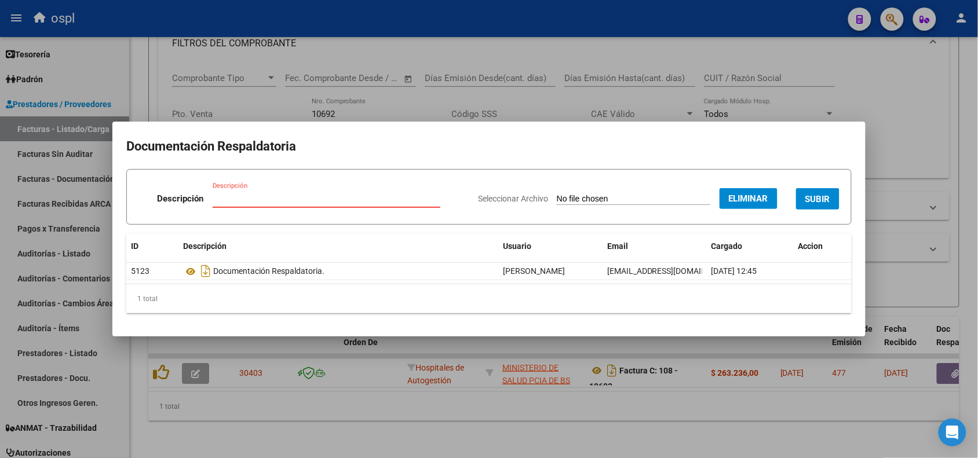
click at [331, 198] on input "Descripción" at bounding box center [327, 198] width 228 height 10
type input "r"
type input "RECHAZO"
click at [814, 198] on span "SUBIR" at bounding box center [817, 199] width 25 height 10
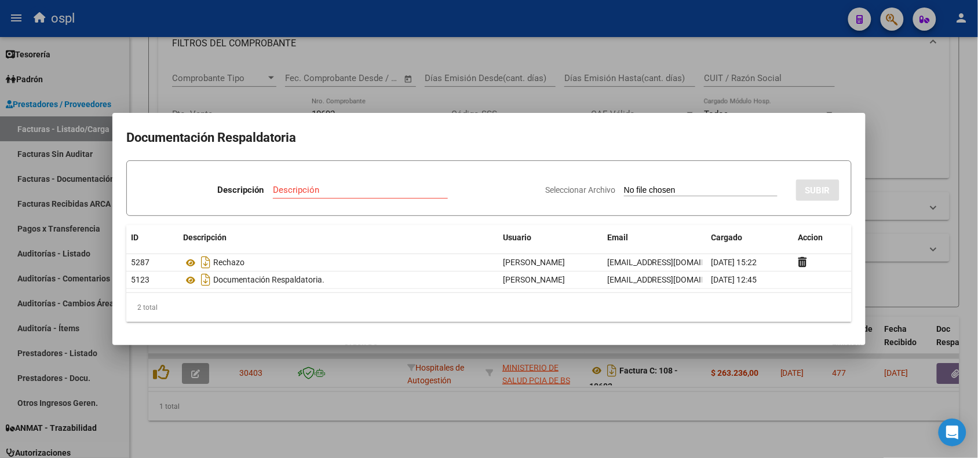
click at [342, 189] on input "Descripción" at bounding box center [360, 190] width 175 height 10
type input "RECHAZO"
drag, startPoint x: 305, startPoint y: 184, endPoint x: 187, endPoint y: 185, distance: 118.8
click at [187, 185] on div "Descripción RECHAZO Descripción" at bounding box center [336, 192] width 397 height 35
drag, startPoint x: 271, startPoint y: 192, endPoint x: 213, endPoint y: 192, distance: 58.5
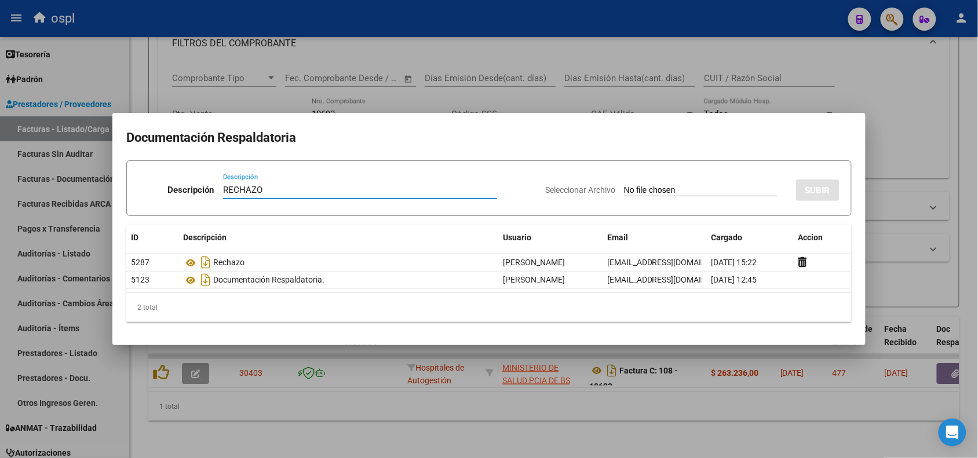
click at [213, 192] on div "Descripción RECHAZO Descripción" at bounding box center [336, 192] width 397 height 35
click at [780, 20] on div at bounding box center [489, 229] width 978 height 458
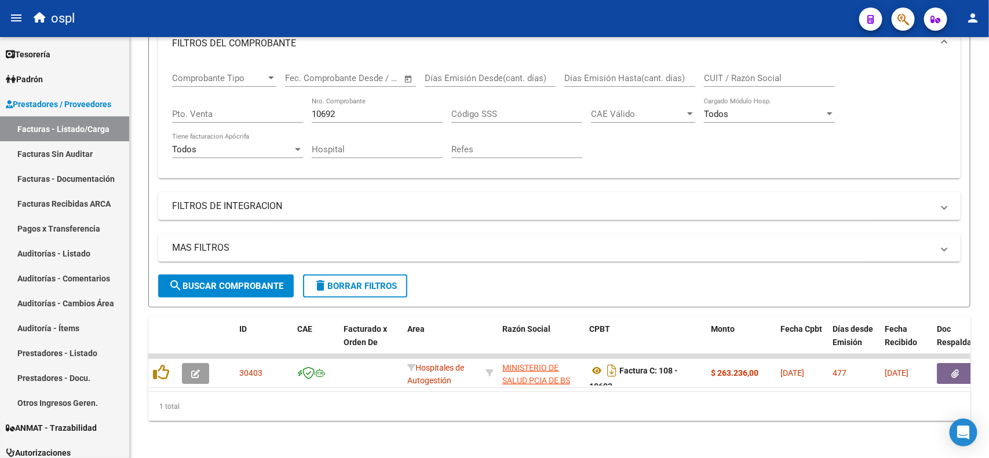
click at [956, 370] on icon "button" at bounding box center [956, 374] width 8 height 9
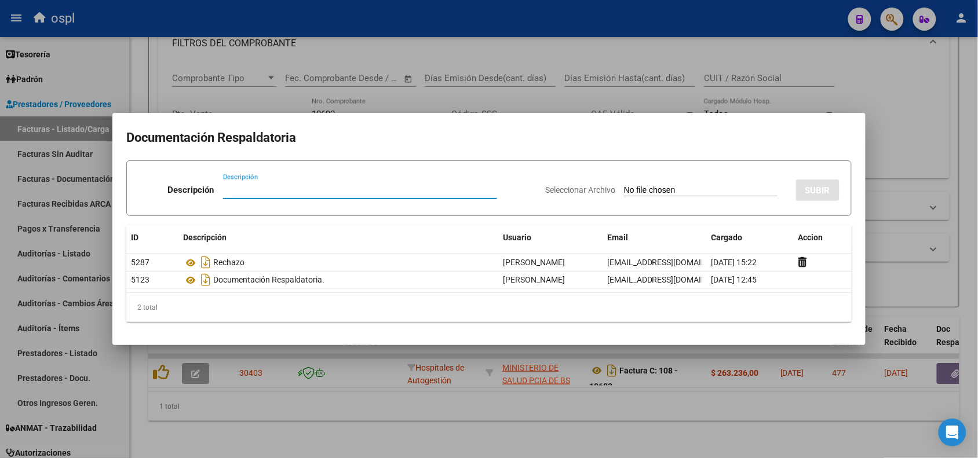
click at [773, 13] on div at bounding box center [489, 229] width 978 height 458
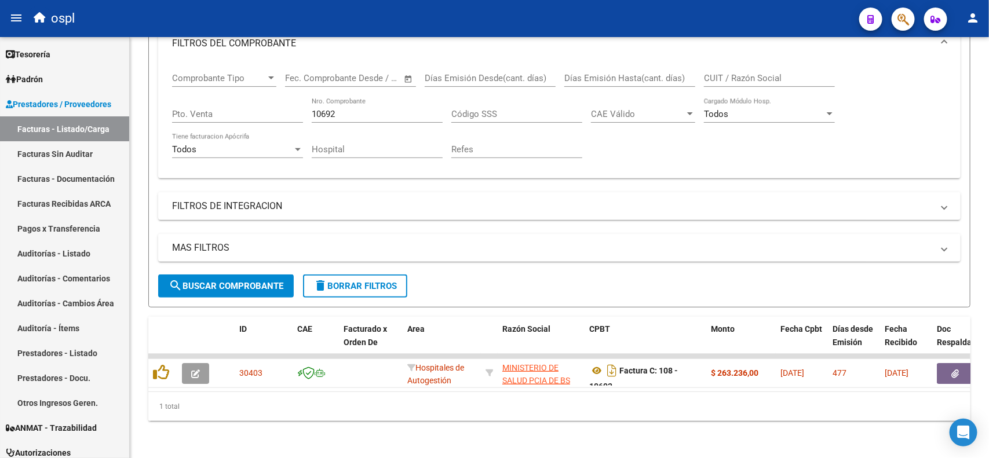
click at [198, 370] on icon "button" at bounding box center [195, 374] width 9 height 9
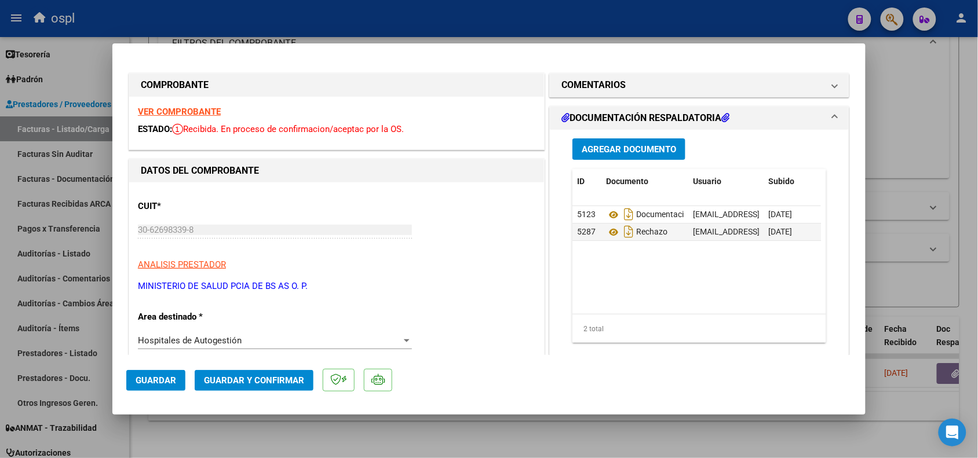
scroll to position [72, 0]
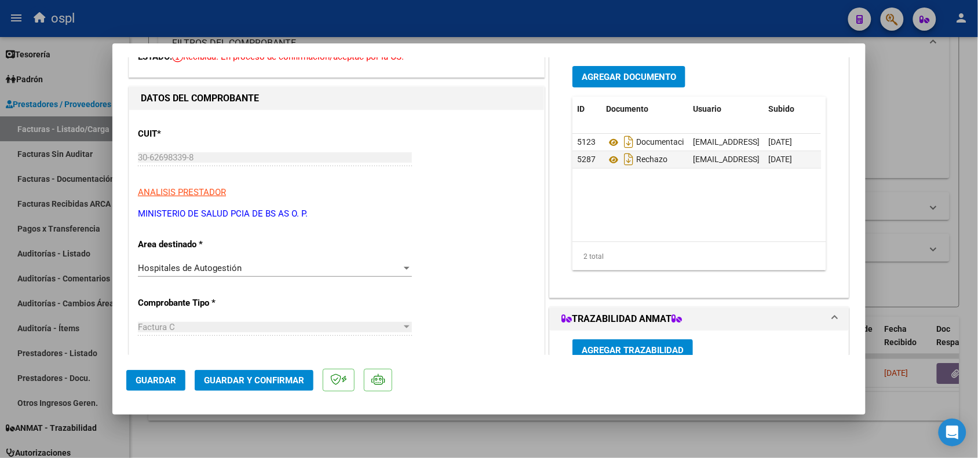
click at [232, 272] on span "Hospitales de Autogestión" at bounding box center [190, 268] width 104 height 10
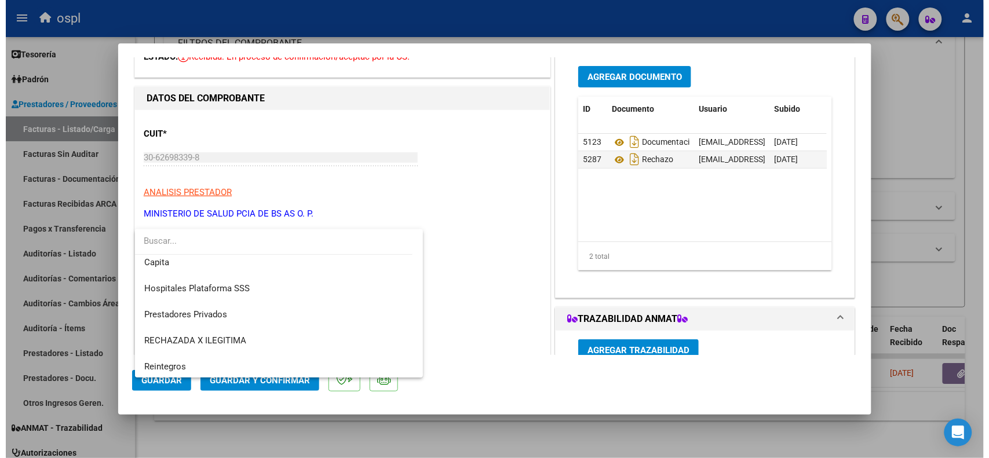
scroll to position [112, 0]
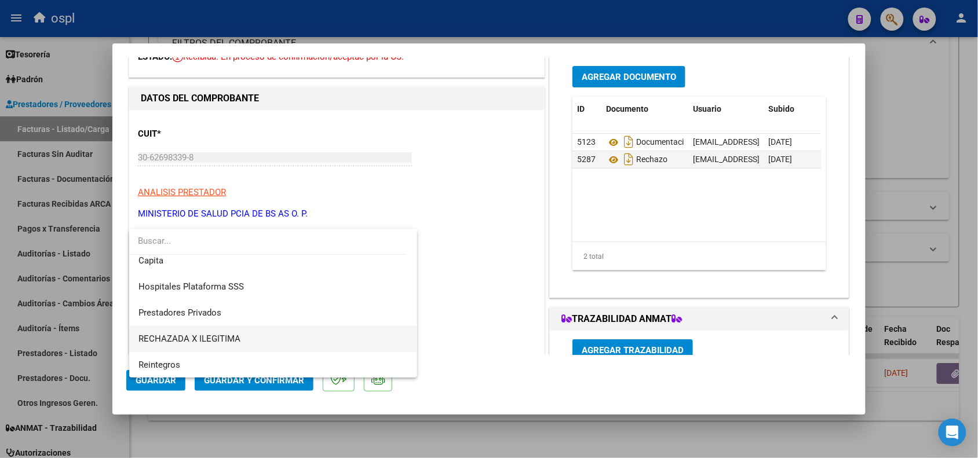
click at [222, 328] on span "RECHAZADA X ILEGITIMA" at bounding box center [273, 339] width 270 height 26
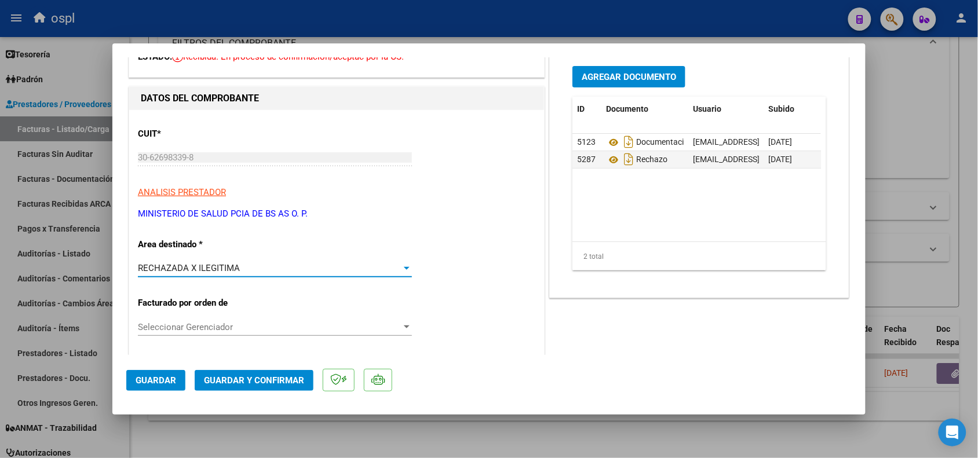
click at [228, 377] on span "Guardar y Confirmar" at bounding box center [254, 380] width 100 height 10
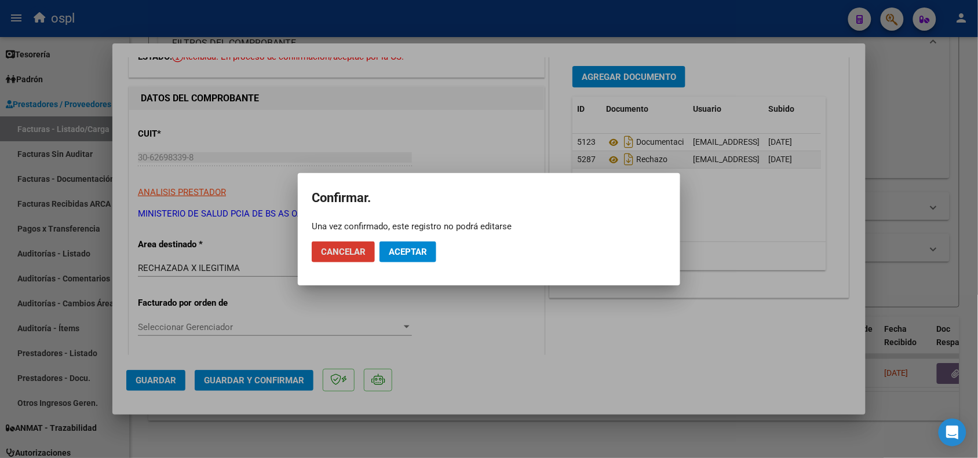
click at [413, 250] on span "Aceptar" at bounding box center [408, 252] width 38 height 10
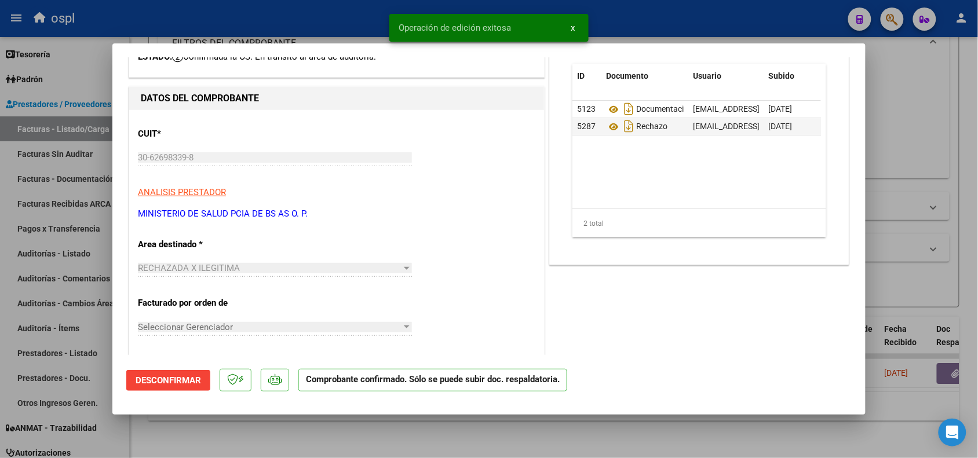
click at [305, 26] on div at bounding box center [489, 229] width 978 height 458
type input "$ 0,00"
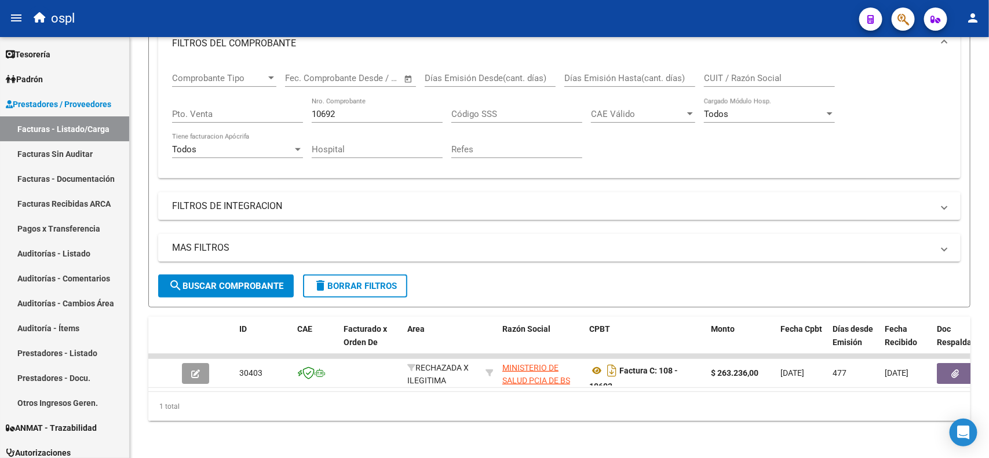
click at [76, 155] on link "Facturas Sin Auditar" at bounding box center [64, 153] width 129 height 25
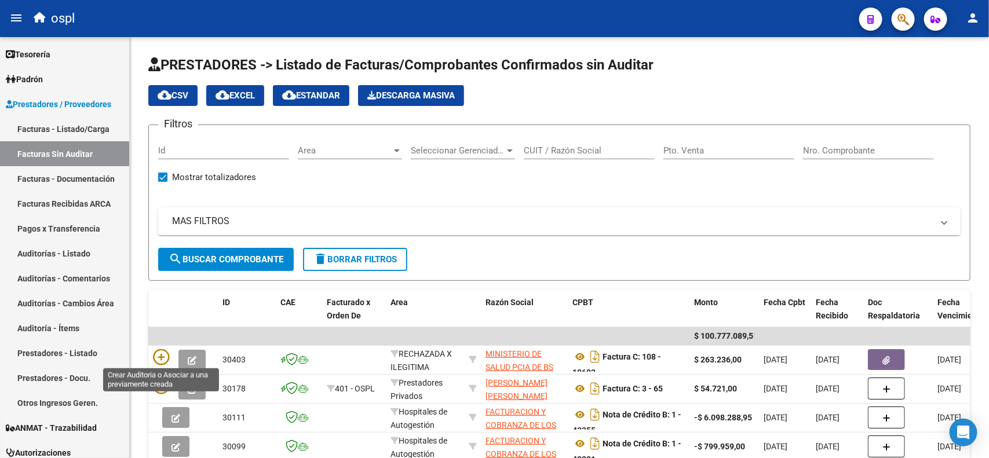
click at [157, 356] on icon at bounding box center [161, 357] width 16 height 16
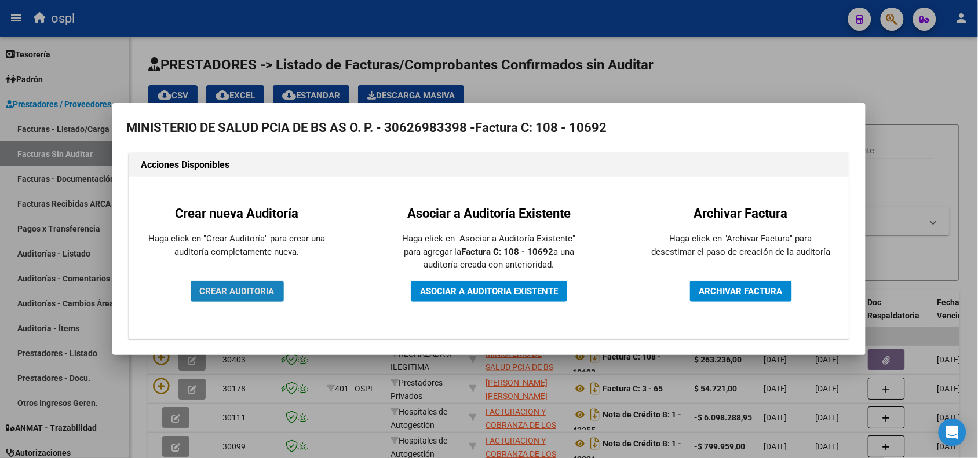
click at [235, 294] on span "CREAR AUDITORIA" at bounding box center [237, 291] width 75 height 10
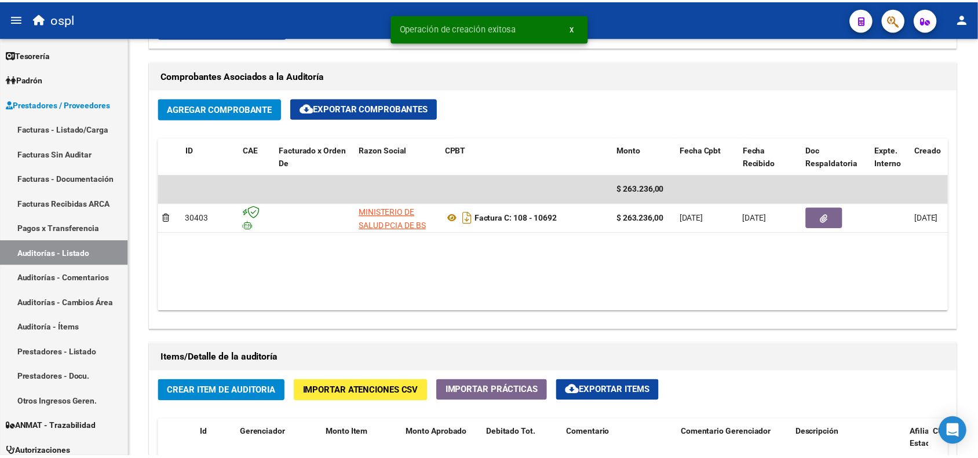
scroll to position [579, 0]
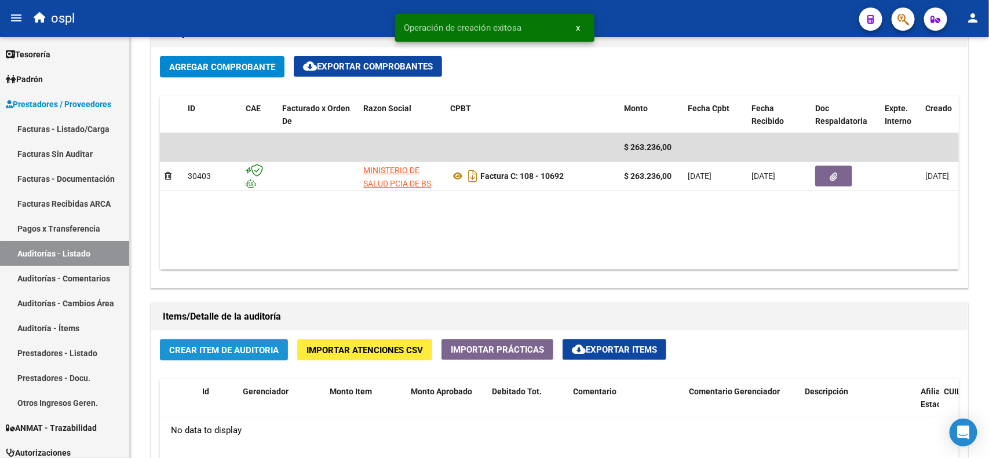
click at [224, 349] on span "Crear Item de Auditoria" at bounding box center [223, 350] width 109 height 10
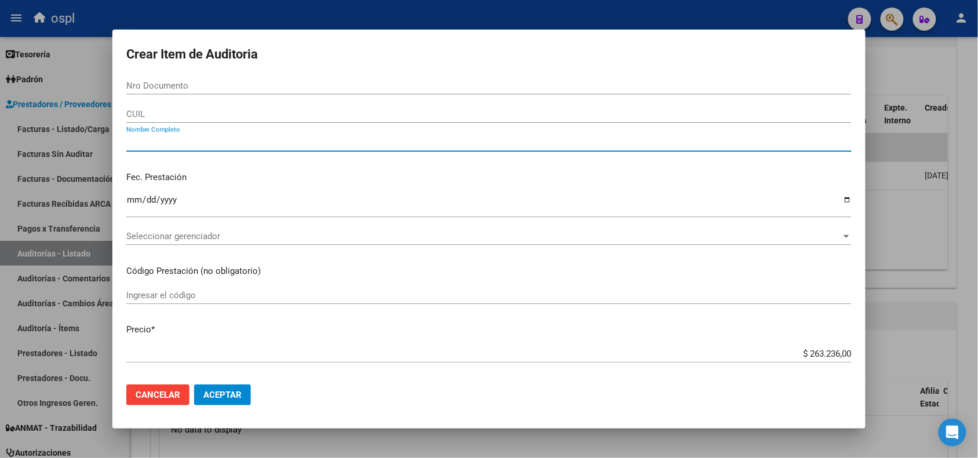
click at [166, 140] on input "Nombre Completo" at bounding box center [488, 142] width 725 height 10
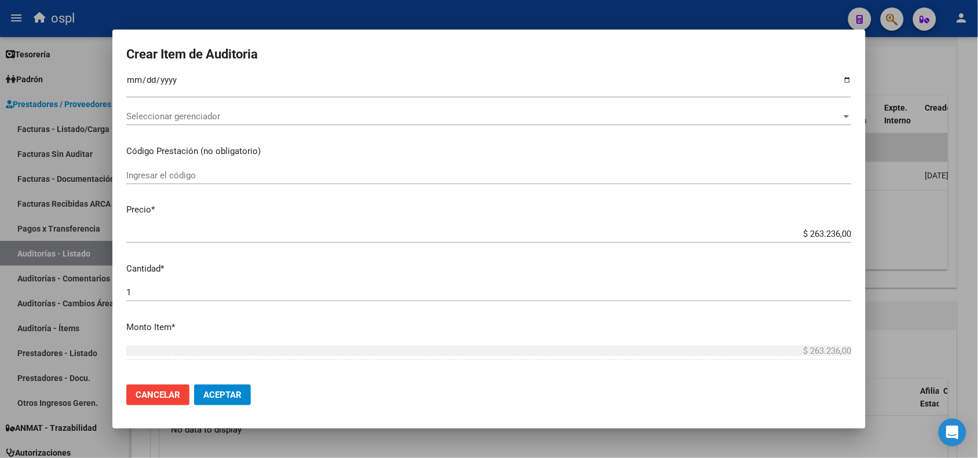
scroll to position [145, 0]
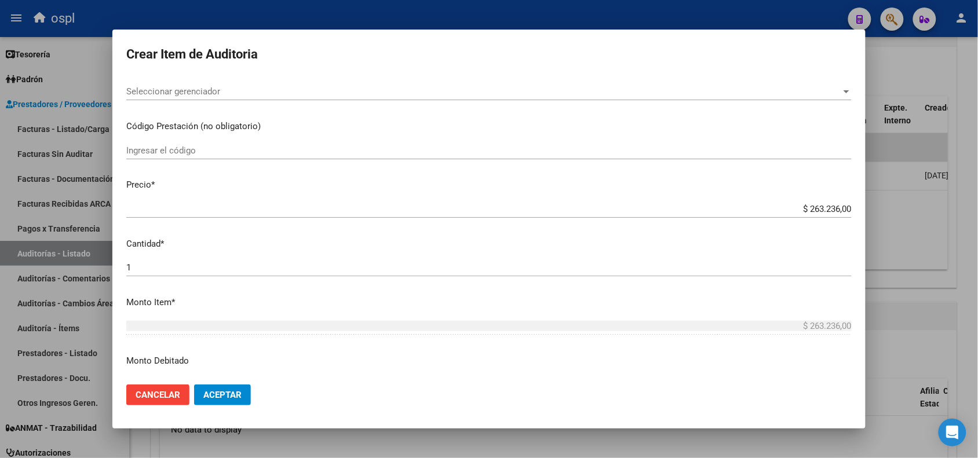
type input "VARIOS"
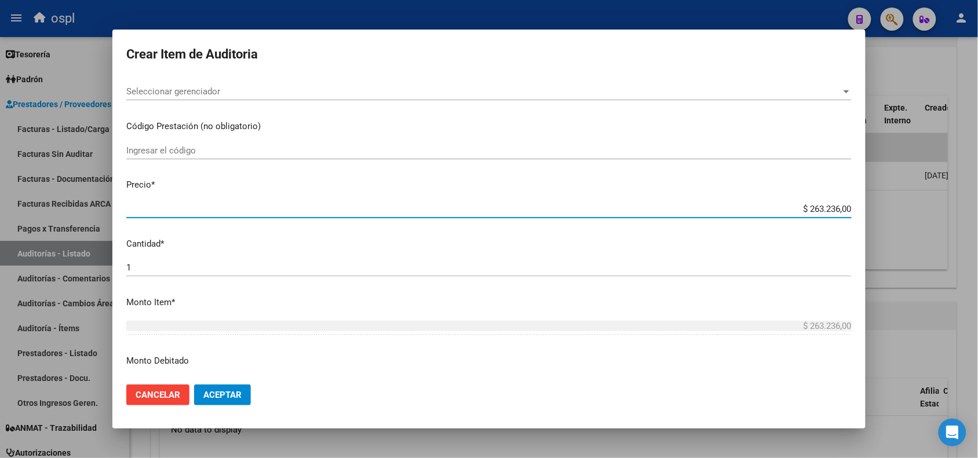
drag, startPoint x: 793, startPoint y: 209, endPoint x: 843, endPoint y: 203, distance: 51.3
click at [843, 203] on mat-dialog-content "Nro Documento CUIL VARIOS Nombre Completo Fec. Prestación Ingresar la fecha Sel…" at bounding box center [488, 226] width 753 height 298
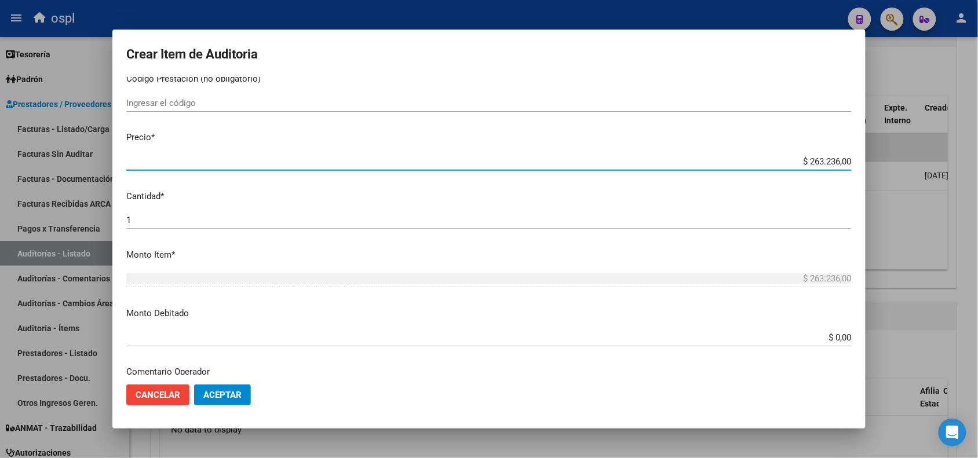
scroll to position [217, 0]
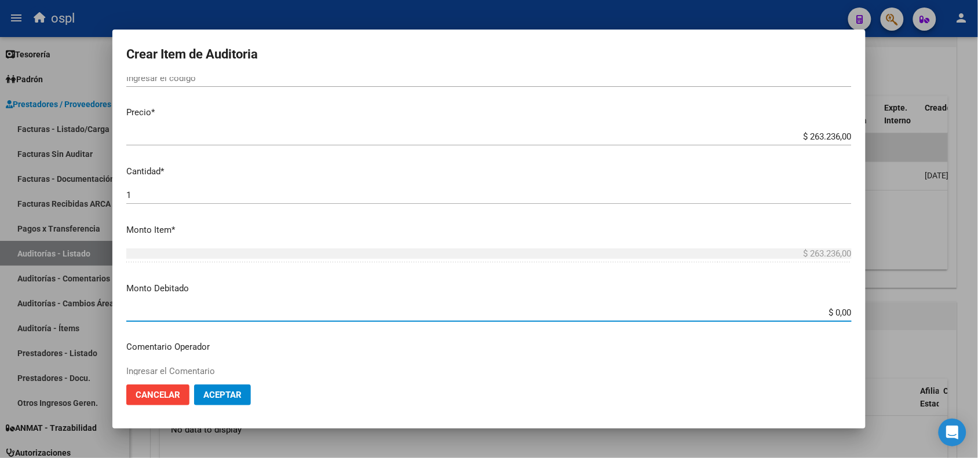
drag, startPoint x: 801, startPoint y: 316, endPoint x: 864, endPoint y: 311, distance: 63.3
click at [864, 311] on mat-dialog-content "Nro Documento CUIL VARIOS Nombre Completo Fec. Prestación Ingresar la fecha Sel…" at bounding box center [488, 226] width 753 height 298
paste input "263.236"
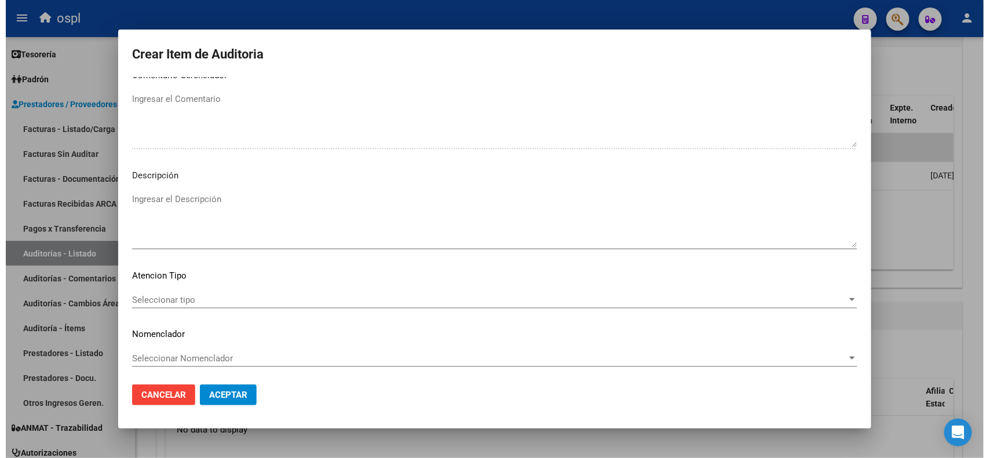
scroll to position [592, 0]
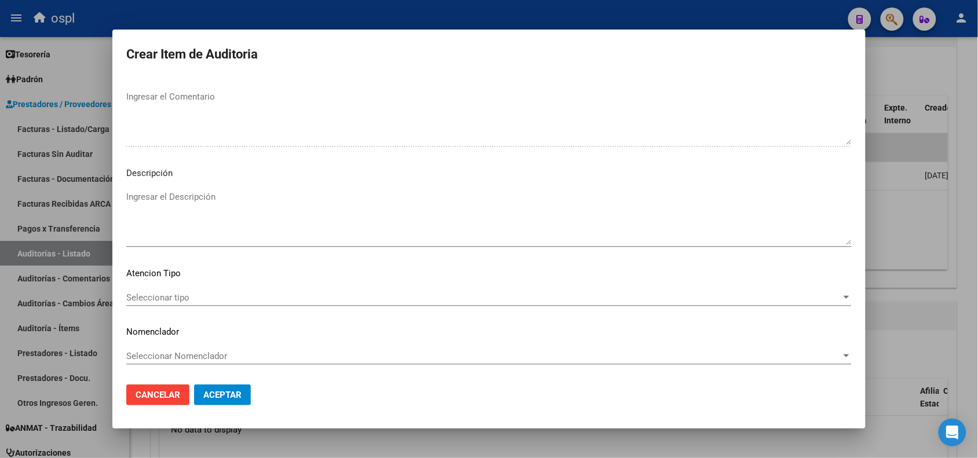
type input "$ 263.236,00"
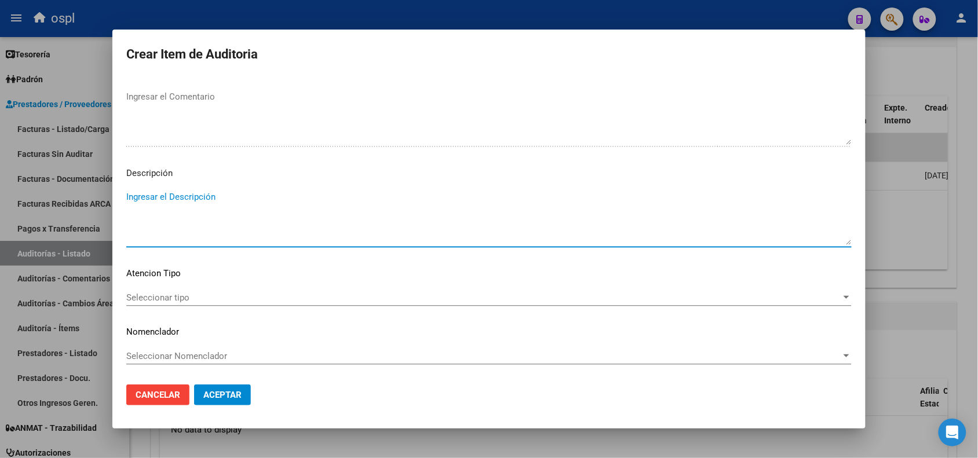
click at [209, 210] on textarea "Ingresar el Descripción" at bounding box center [488, 218] width 725 height 54
type textarea "FALTA DNI QUE ACREDITE LA ATENCIÓN MÉDICA"
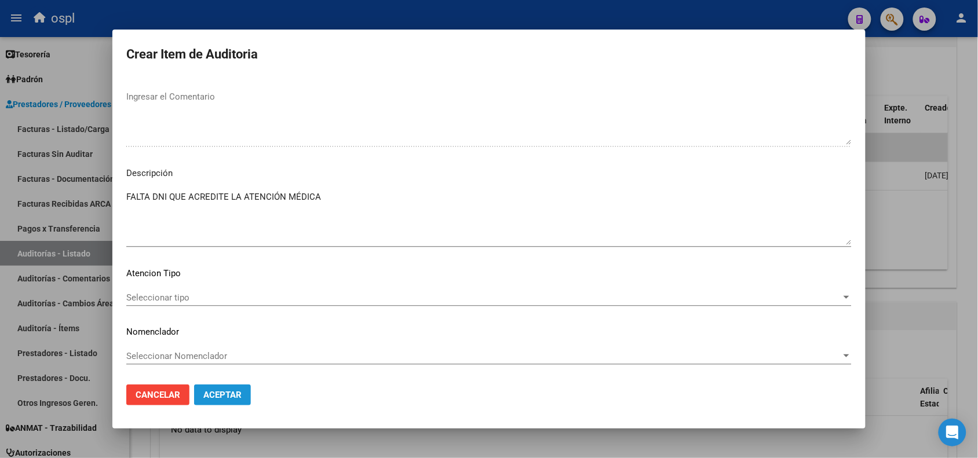
click at [228, 392] on span "Aceptar" at bounding box center [222, 395] width 38 height 10
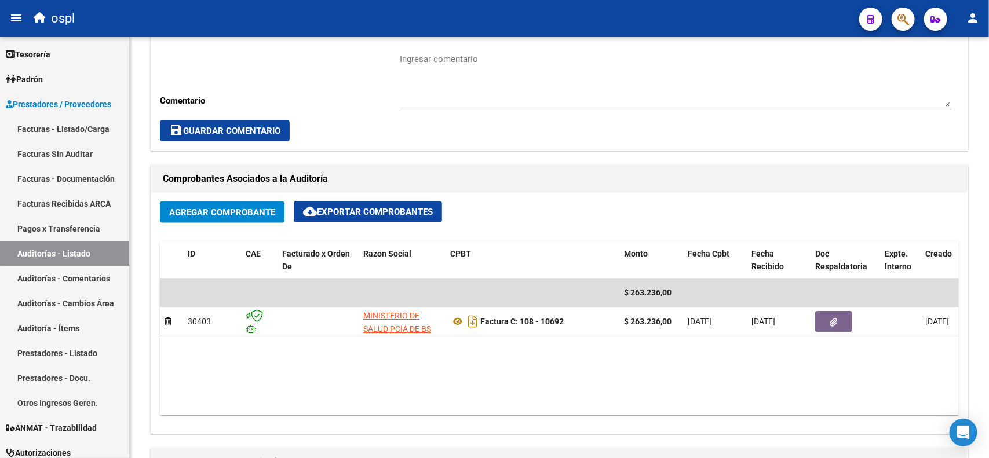
scroll to position [507, 0]
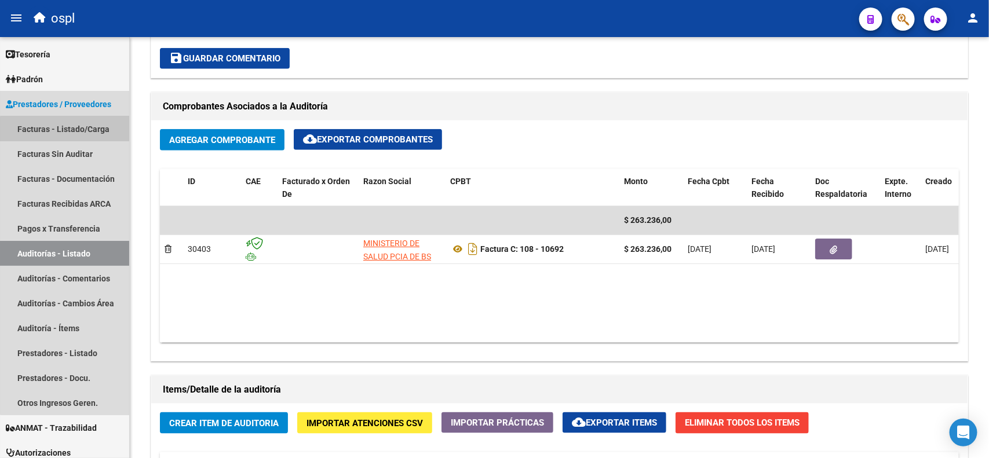
click at [71, 132] on link "Facturas - Listado/Carga" at bounding box center [64, 128] width 129 height 25
